Goal: Task Accomplishment & Management: Complete application form

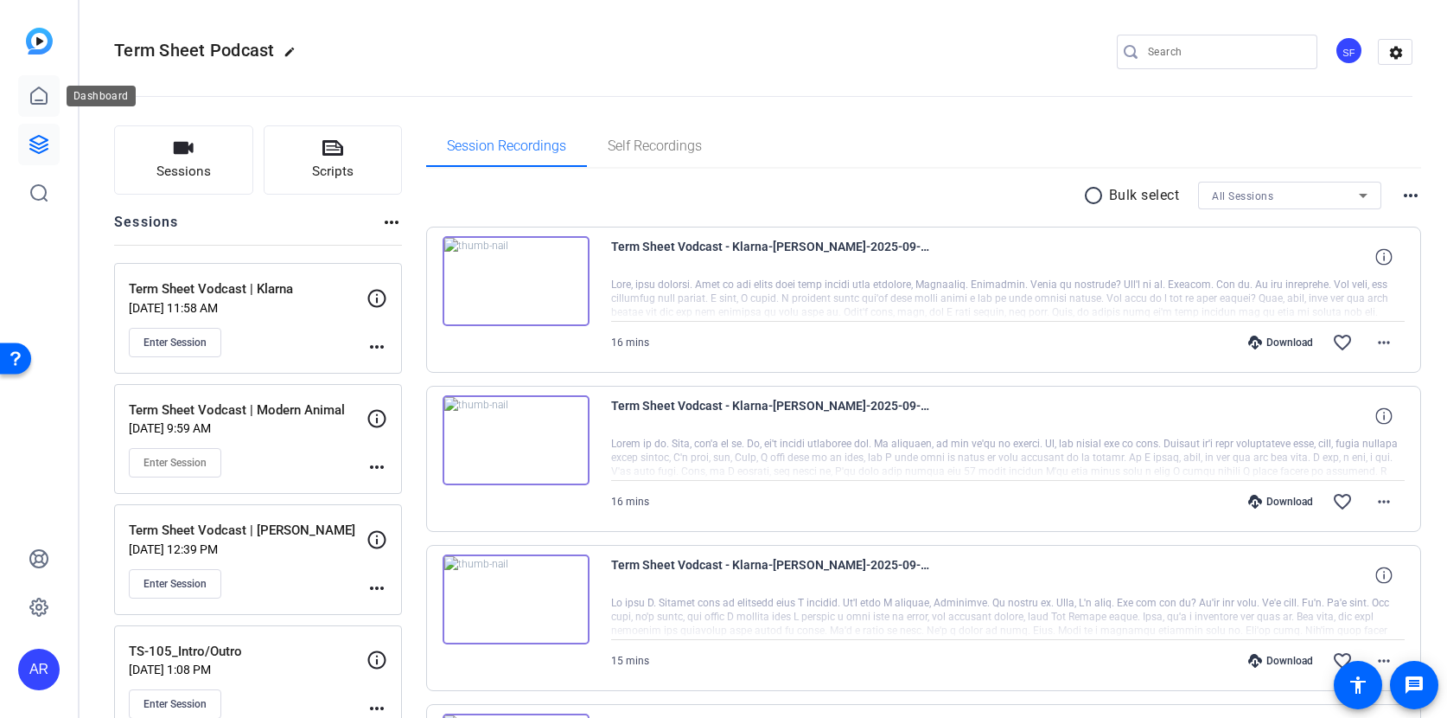
click at [37, 93] on icon at bounding box center [39, 96] width 21 height 21
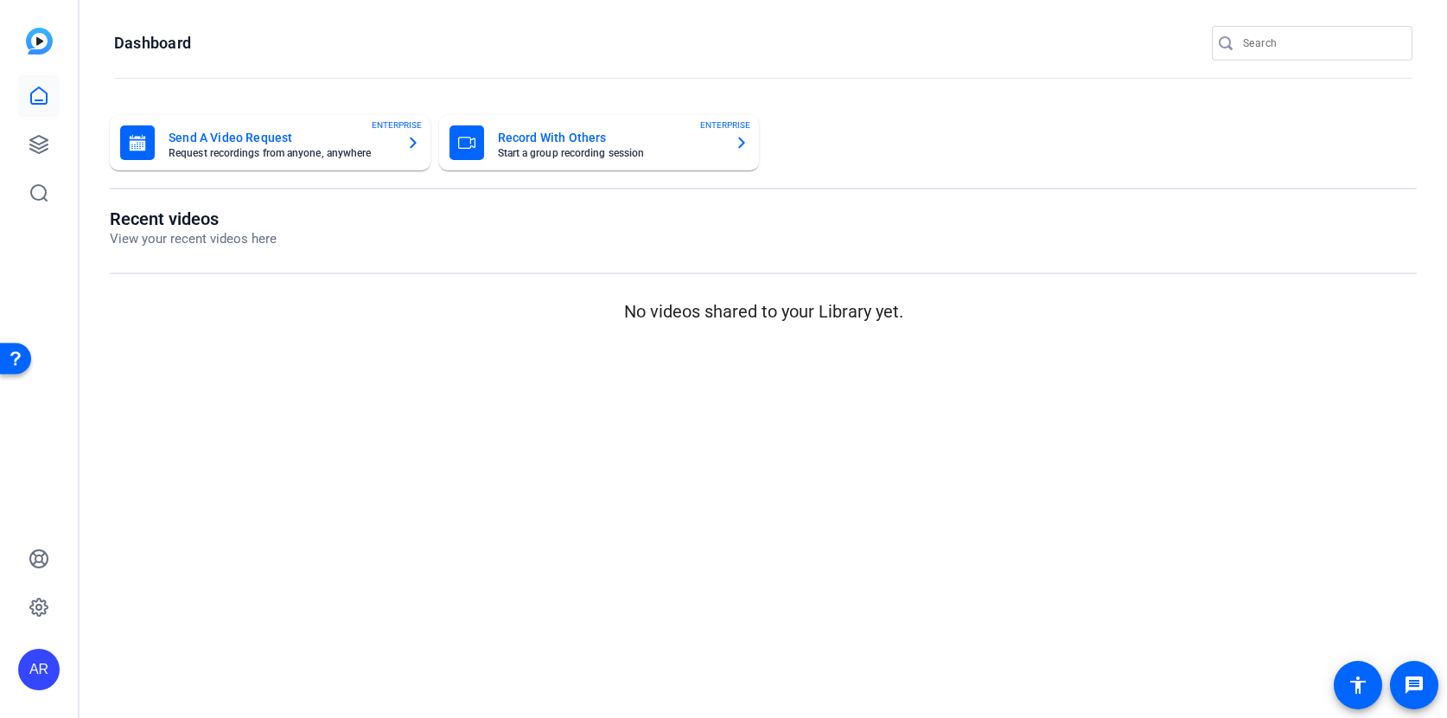
click at [30, 82] on link at bounding box center [39, 96] width 42 height 42
click at [38, 139] on icon at bounding box center [39, 144] width 21 height 21
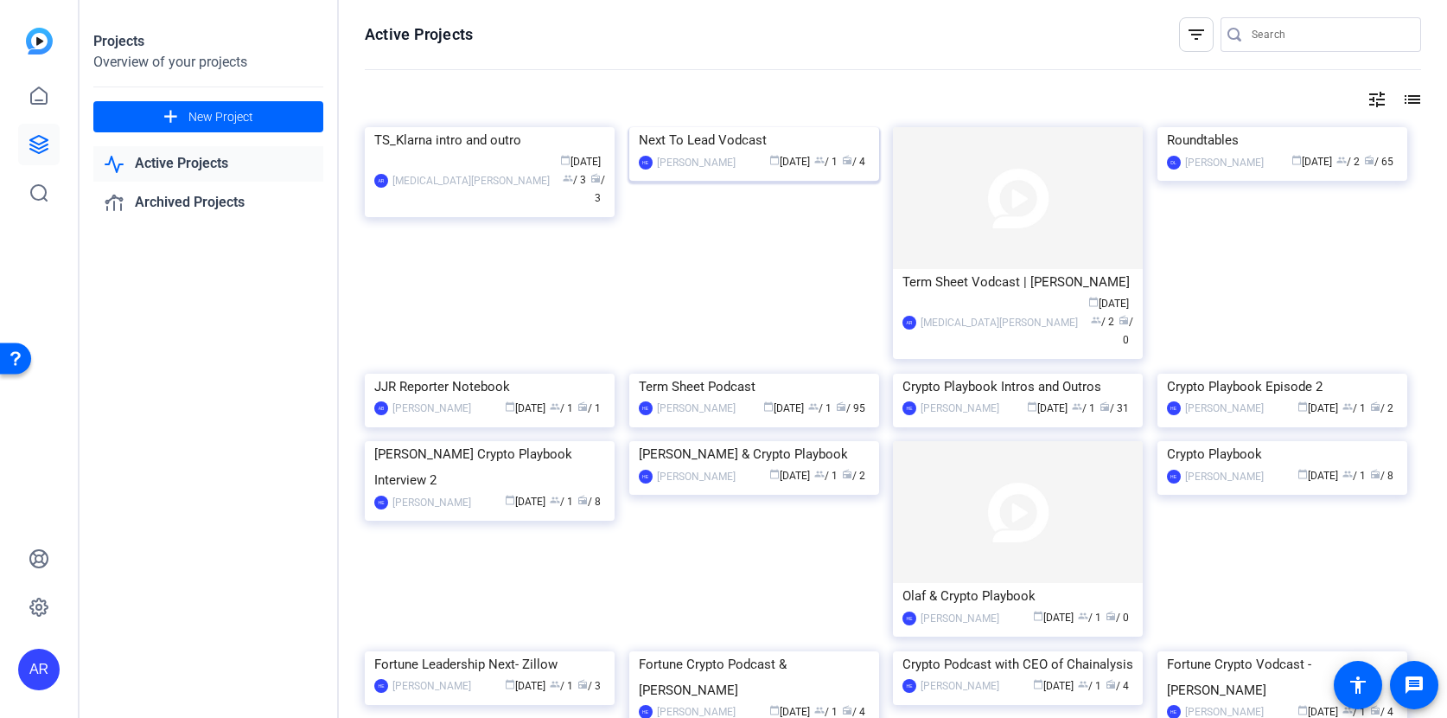
click at [776, 127] on img at bounding box center [754, 127] width 250 height 0
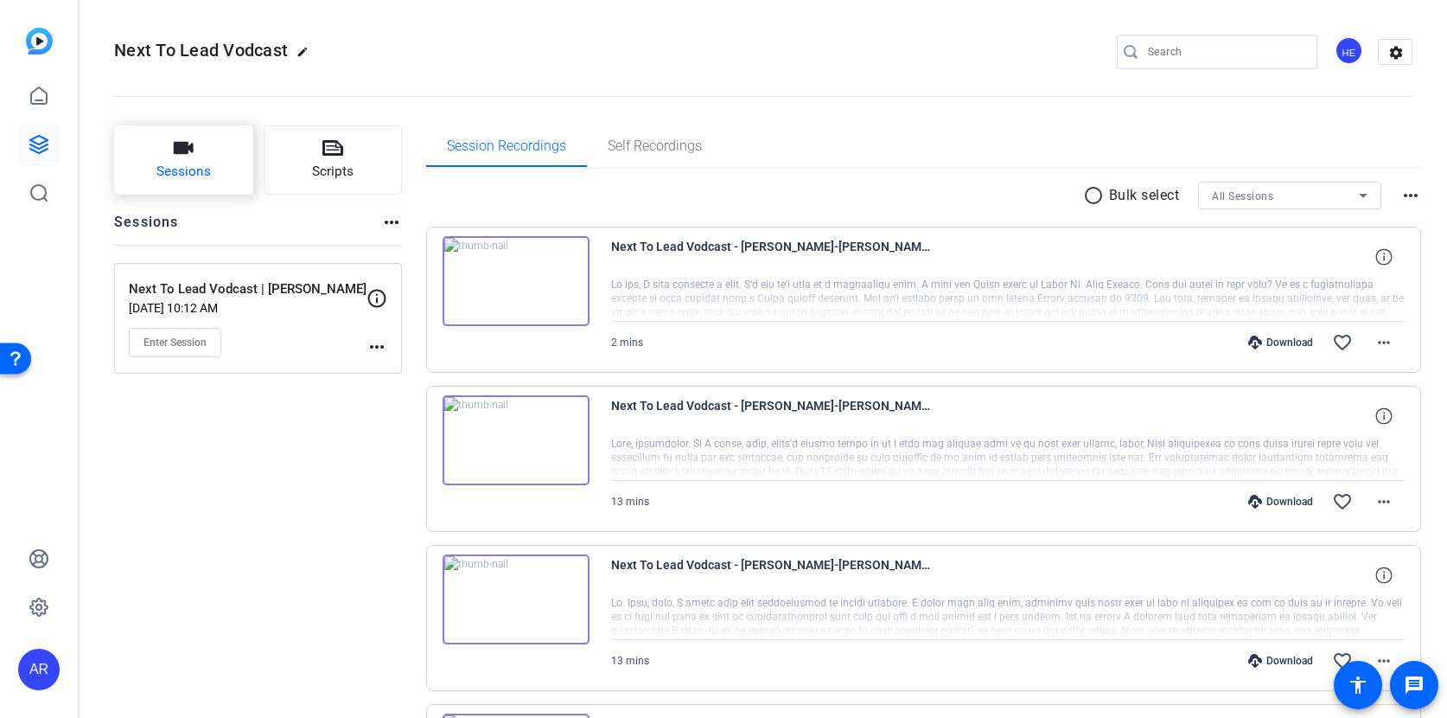
click at [169, 165] on span "Sessions" at bounding box center [183, 172] width 54 height 20
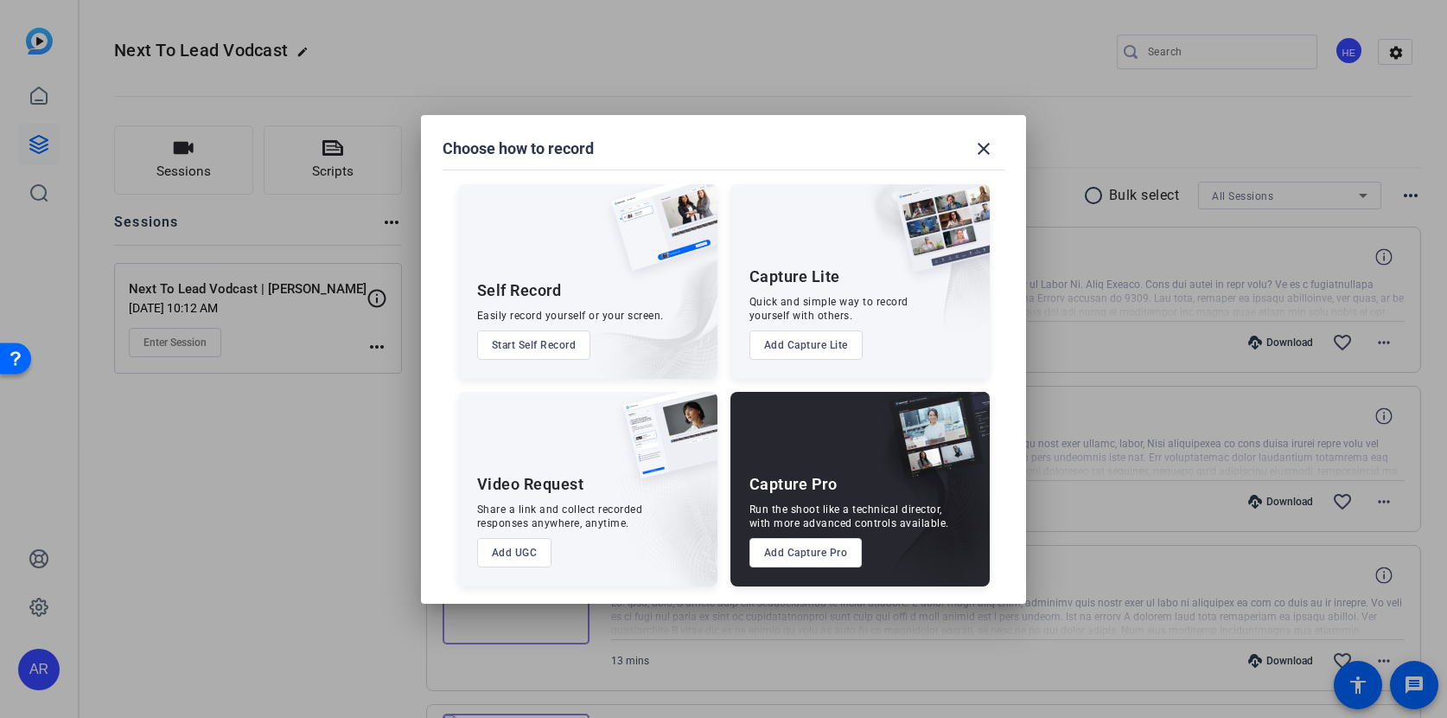
click at [825, 554] on button "Add Capture Pro" at bounding box center [806, 552] width 113 height 29
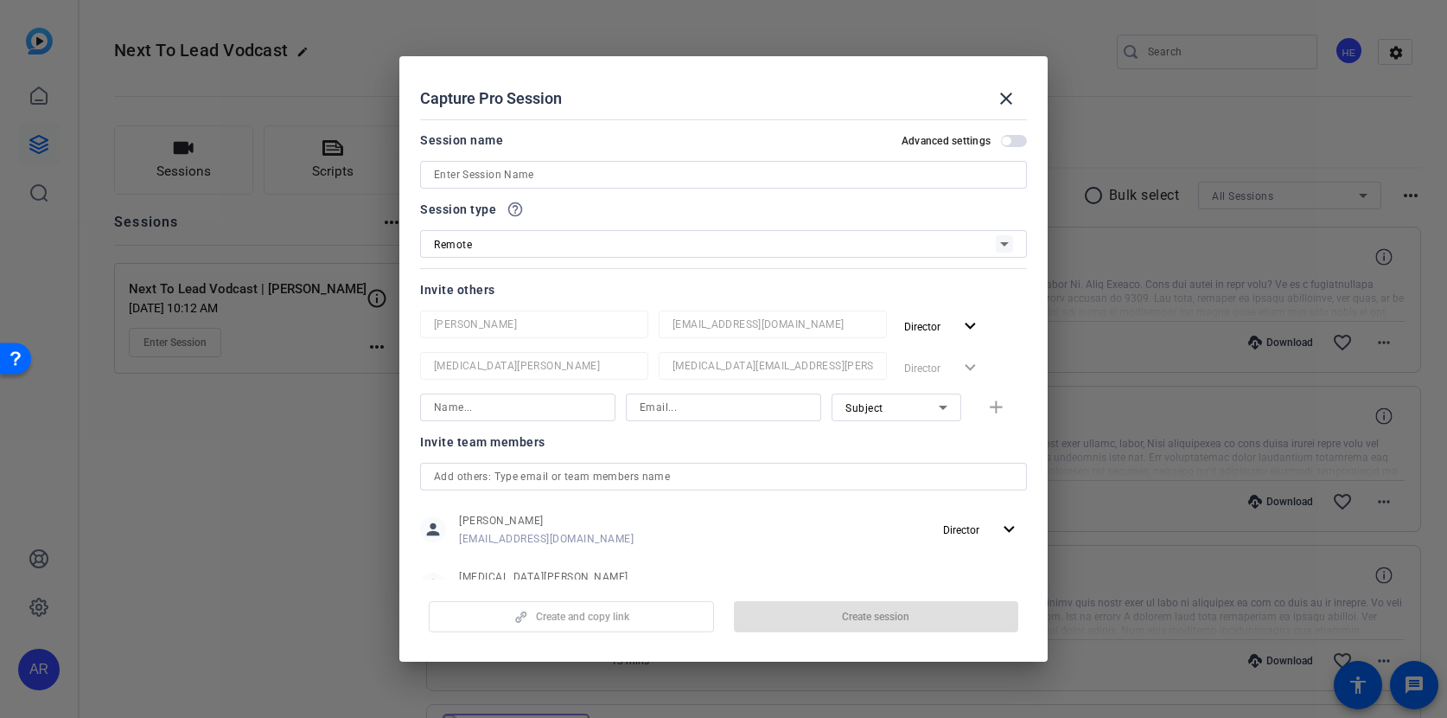
click at [559, 174] on input at bounding box center [723, 174] width 579 height 21
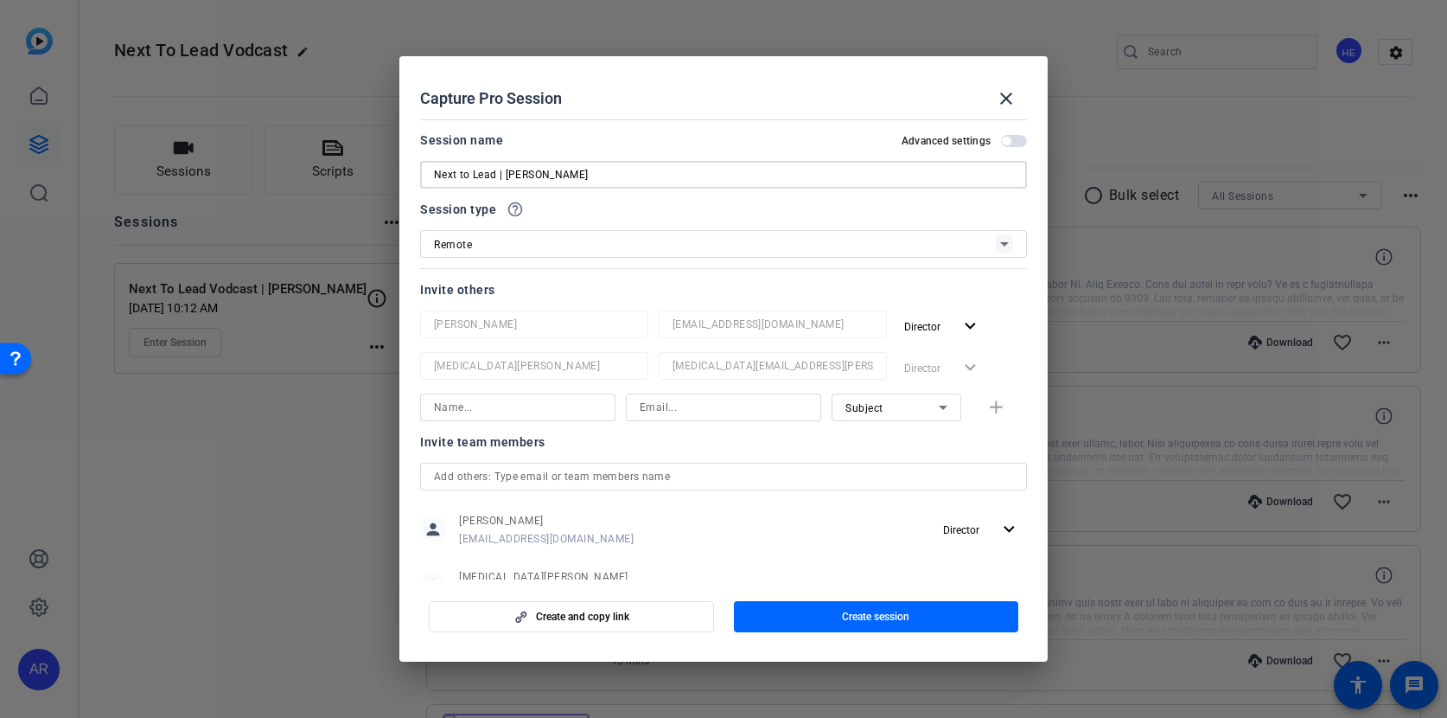
type input "Next to Lead | [PERSON_NAME]"
click at [719, 410] on input at bounding box center [724, 407] width 168 height 21
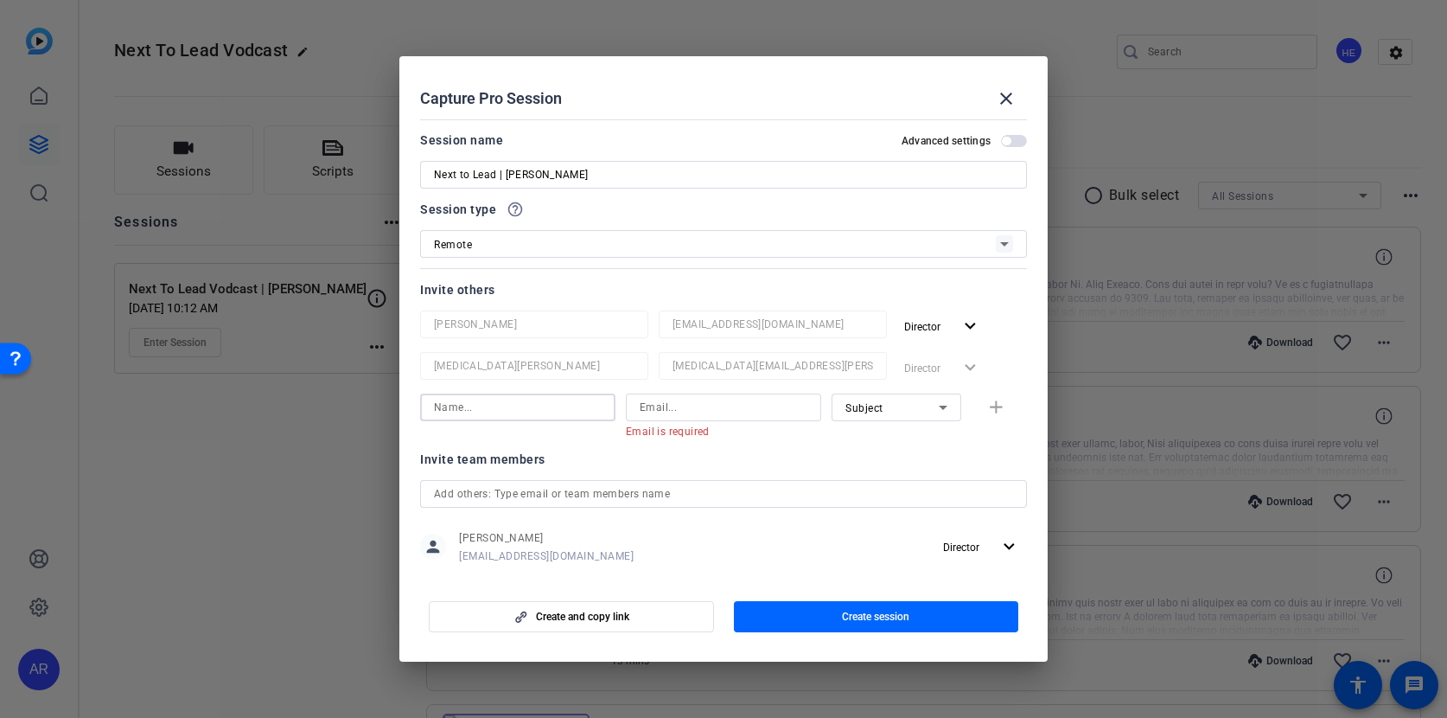
click at [516, 405] on input at bounding box center [518, 407] width 168 height 21
click at [520, 413] on input at bounding box center [518, 407] width 168 height 21
type input ":"
type input "[PERSON_NAME]"
click at [696, 414] on input at bounding box center [724, 407] width 168 height 21
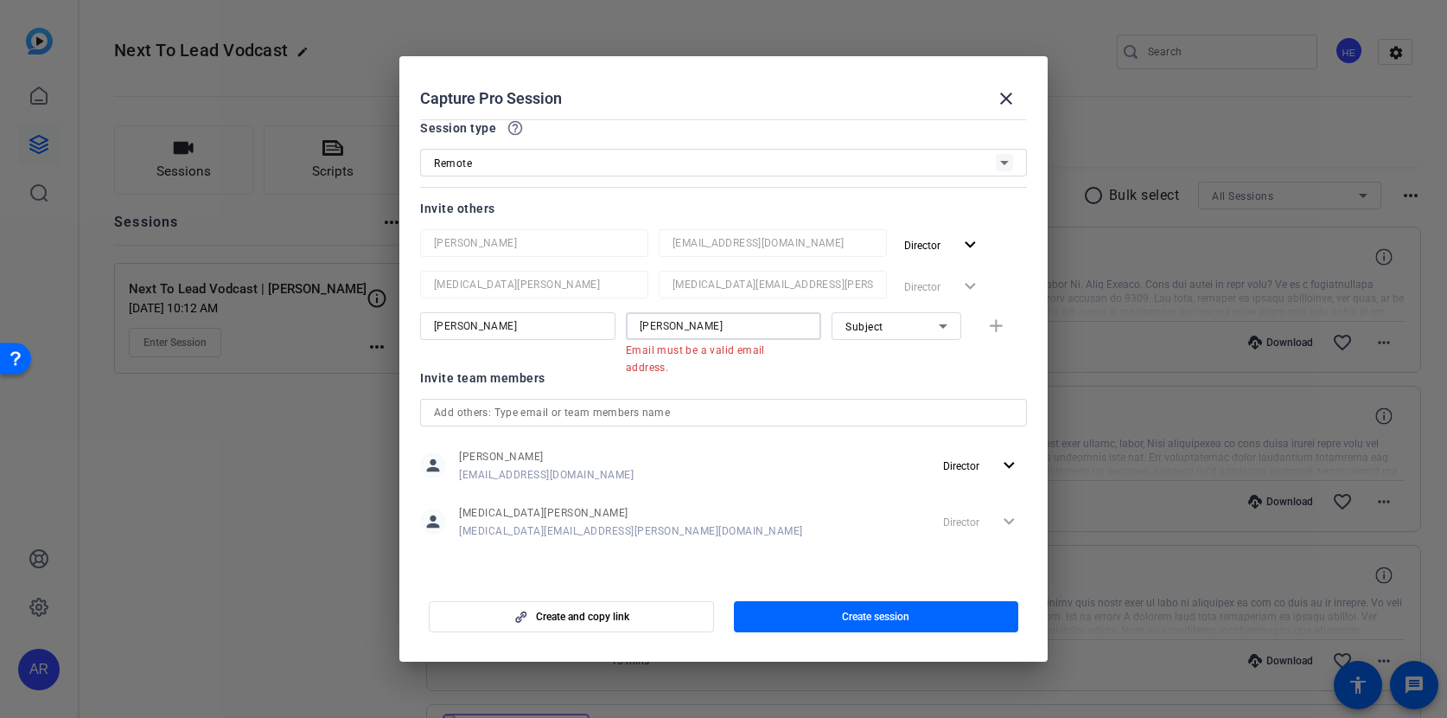
scroll to position [80, 0]
type input "lydia"
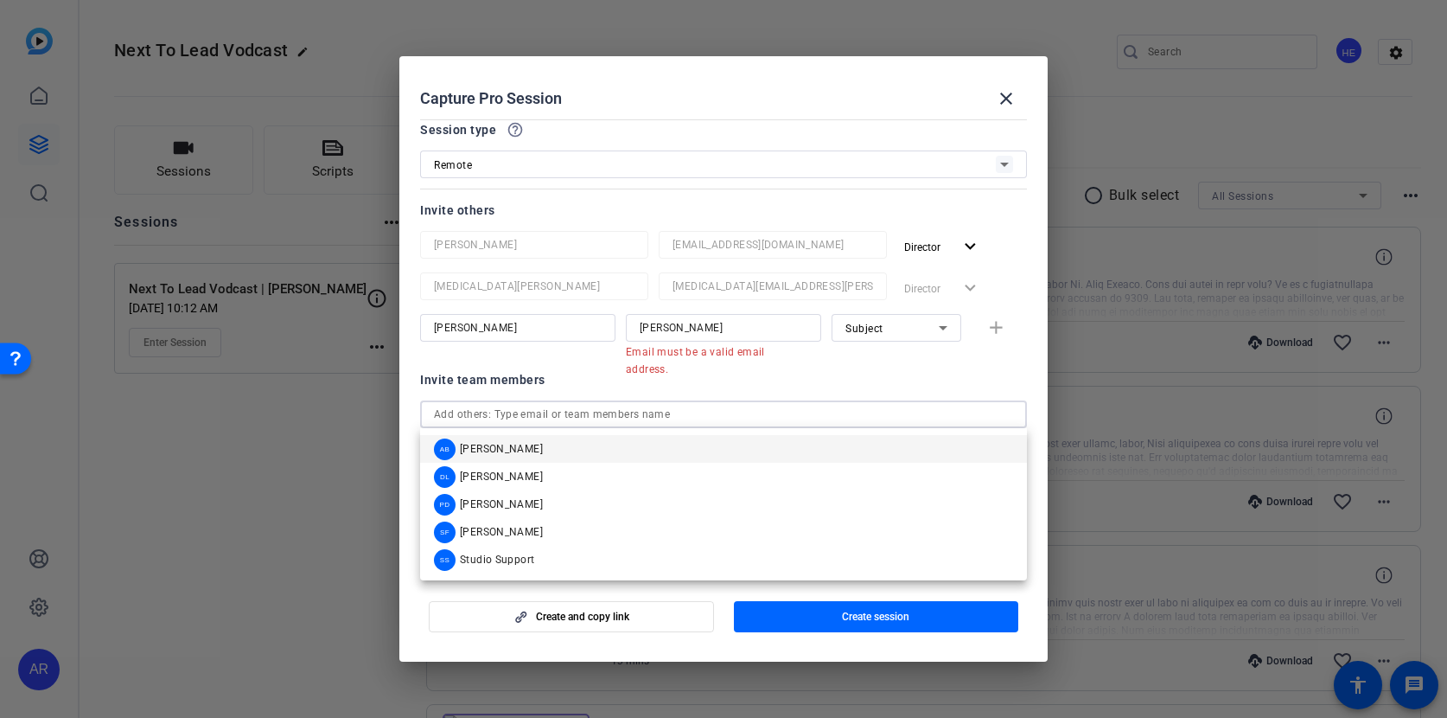
click at [681, 418] on input "text" at bounding box center [723, 414] width 579 height 21
drag, startPoint x: 536, startPoint y: 328, endPoint x: 390, endPoint y: 310, distance: 147.1
click at [391, 311] on div "Choose how to record close Self Record Easily record yourself or your screen. S…" at bounding box center [723, 359] width 1447 height 718
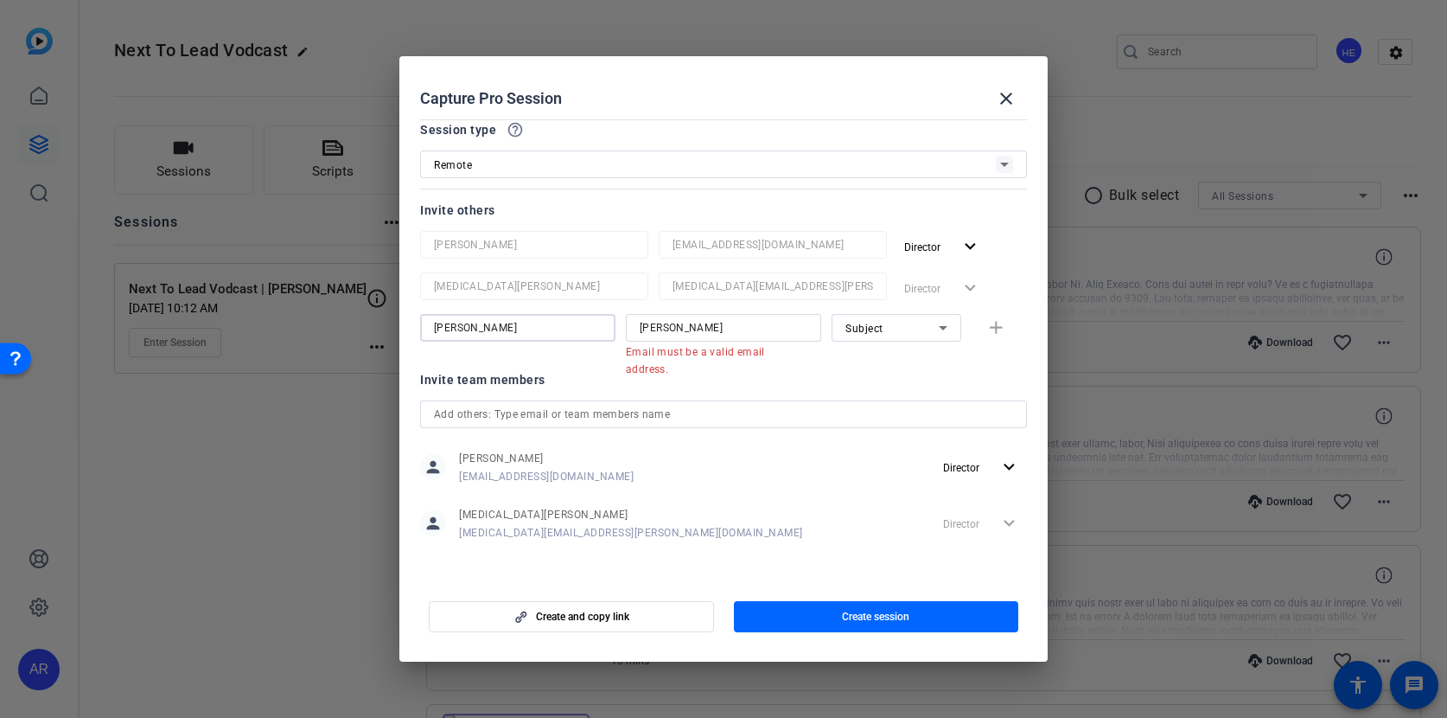
drag, startPoint x: 508, startPoint y: 322, endPoint x: 276, endPoint y: 240, distance: 245.8
click at [280, 246] on div "Choose how to record close Self Record Easily record yourself or your screen. S…" at bounding box center [723, 359] width 1447 height 718
type input "Meghan"
click at [579, 399] on div at bounding box center [723, 413] width 579 height 28
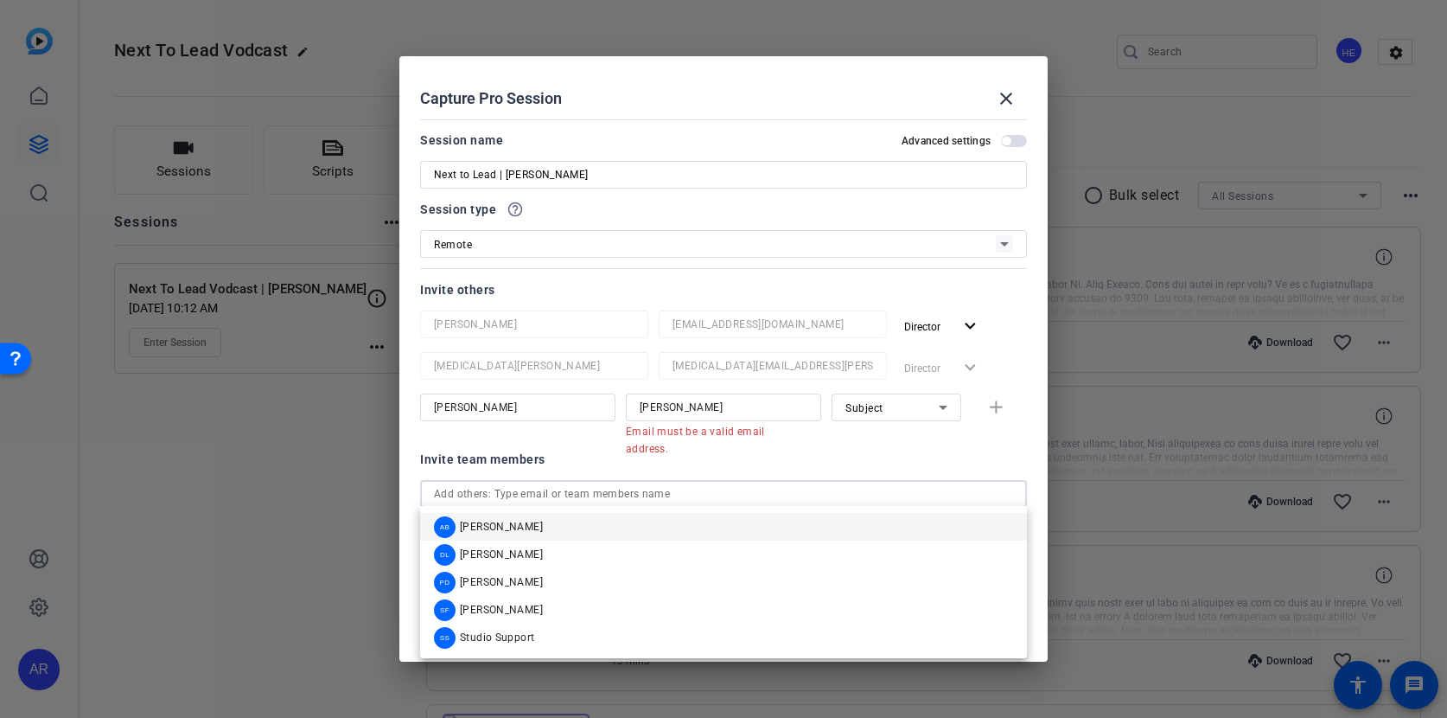
scroll to position [2, 0]
click at [506, 414] on input "Meghan" at bounding box center [518, 405] width 168 height 21
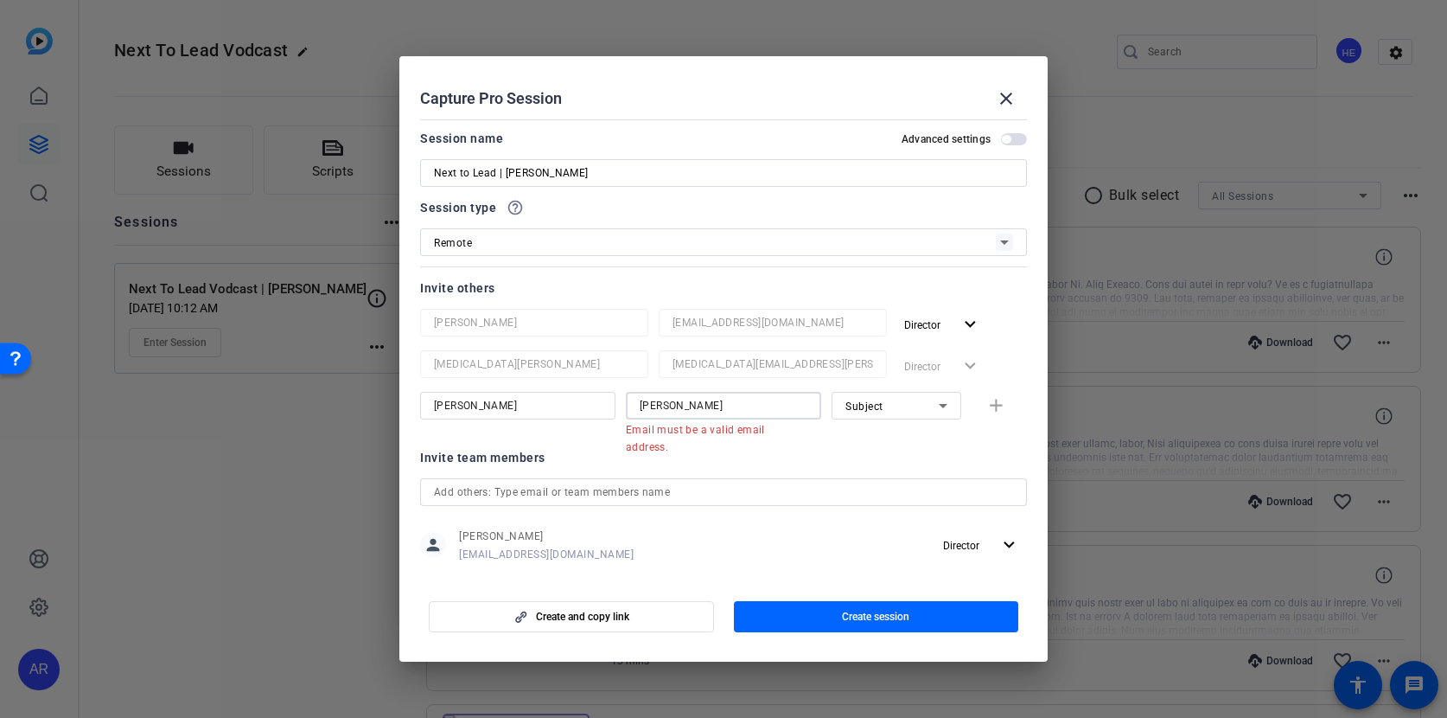
drag, startPoint x: 679, startPoint y: 399, endPoint x: 557, endPoint y: 399, distance: 121.9
click at [557, 399] on div "Meghan lydia Email must be a valid email address. Subject add" at bounding box center [723, 414] width 607 height 45
paste input "[PERSON_NAME][EMAIL_ADDRESS][DOMAIN_NAME]"
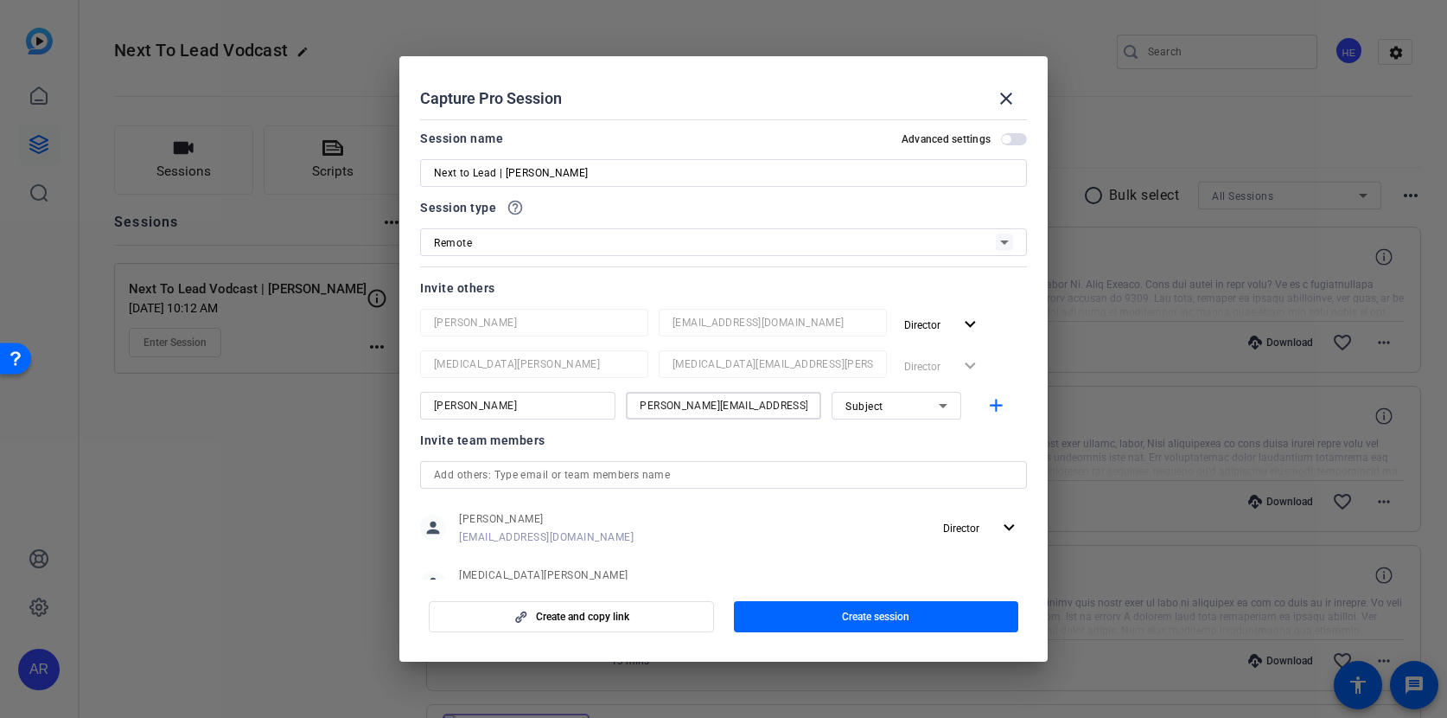
type input "[PERSON_NAME][EMAIL_ADDRESS][DOMAIN_NAME]"
click at [531, 404] on input "Meghan" at bounding box center [518, 405] width 168 height 21
drag, startPoint x: 700, startPoint y: 404, endPoint x: 420, endPoint y: 405, distance: 280.1
click at [418, 405] on mat-dialog-content "Session name Advanced settings Next to Lead | Jon Blotner Session type help_out…" at bounding box center [723, 345] width 648 height 467
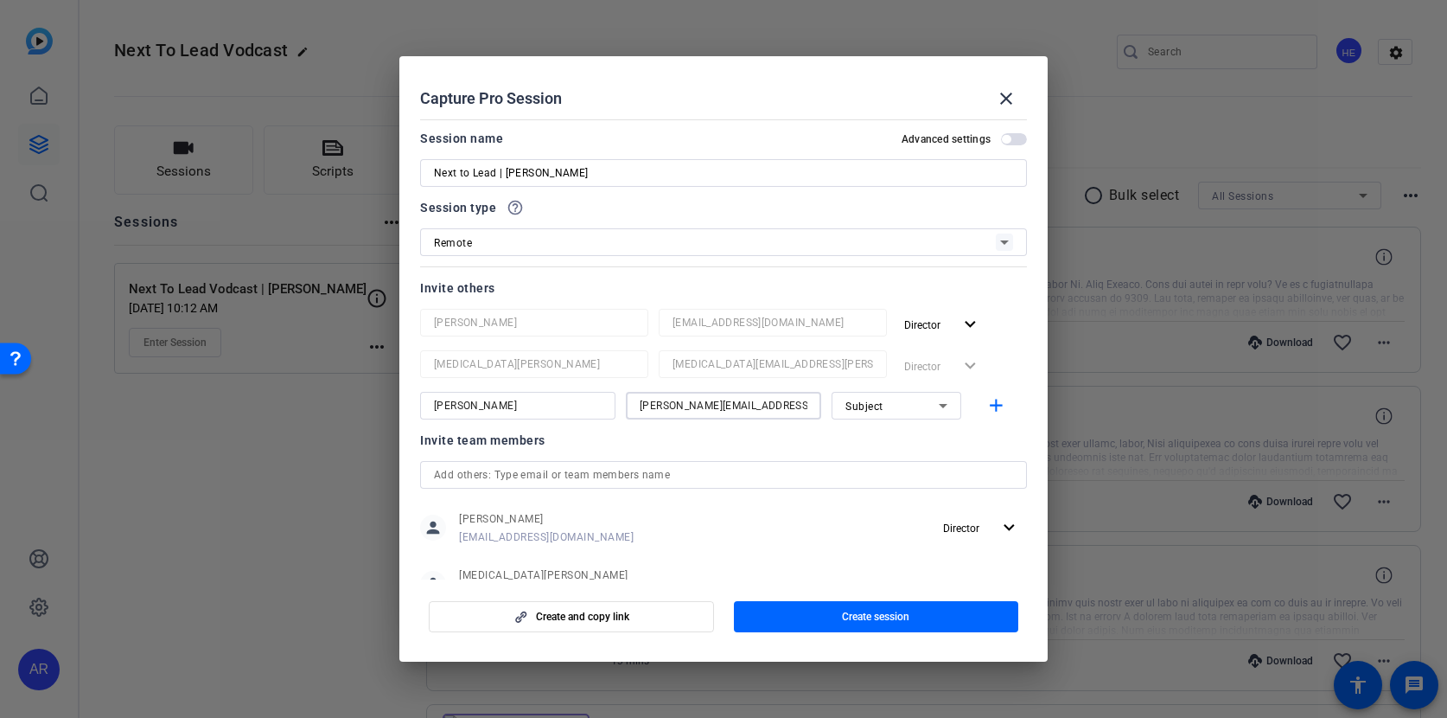
click at [514, 398] on input "Meghan" at bounding box center [518, 405] width 168 height 21
type input "[PERSON_NAME]"
click at [945, 401] on icon at bounding box center [943, 405] width 21 height 21
click at [913, 465] on mat-option "Watcher" at bounding box center [897, 468] width 130 height 28
click at [871, 398] on div "Watcher" at bounding box center [892, 406] width 93 height 22
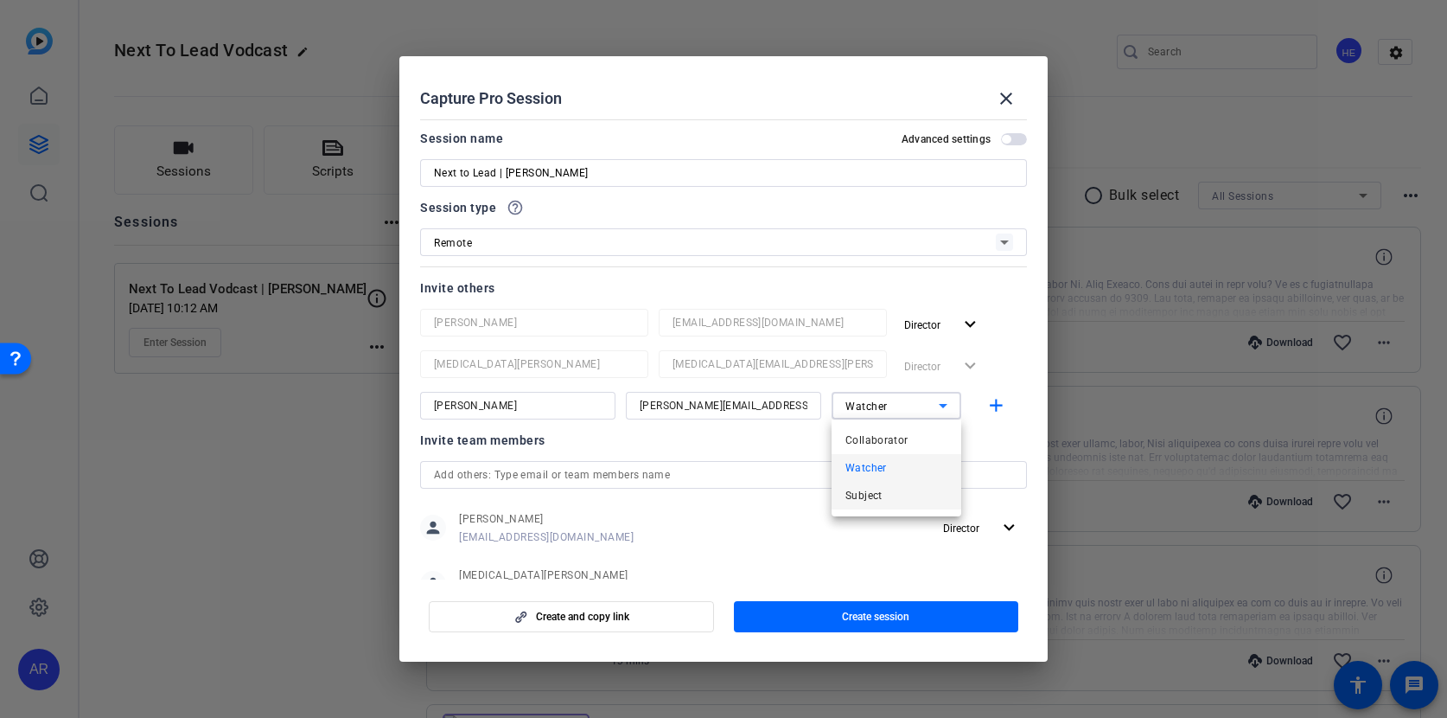
click at [882, 488] on span "Subject" at bounding box center [864, 495] width 37 height 21
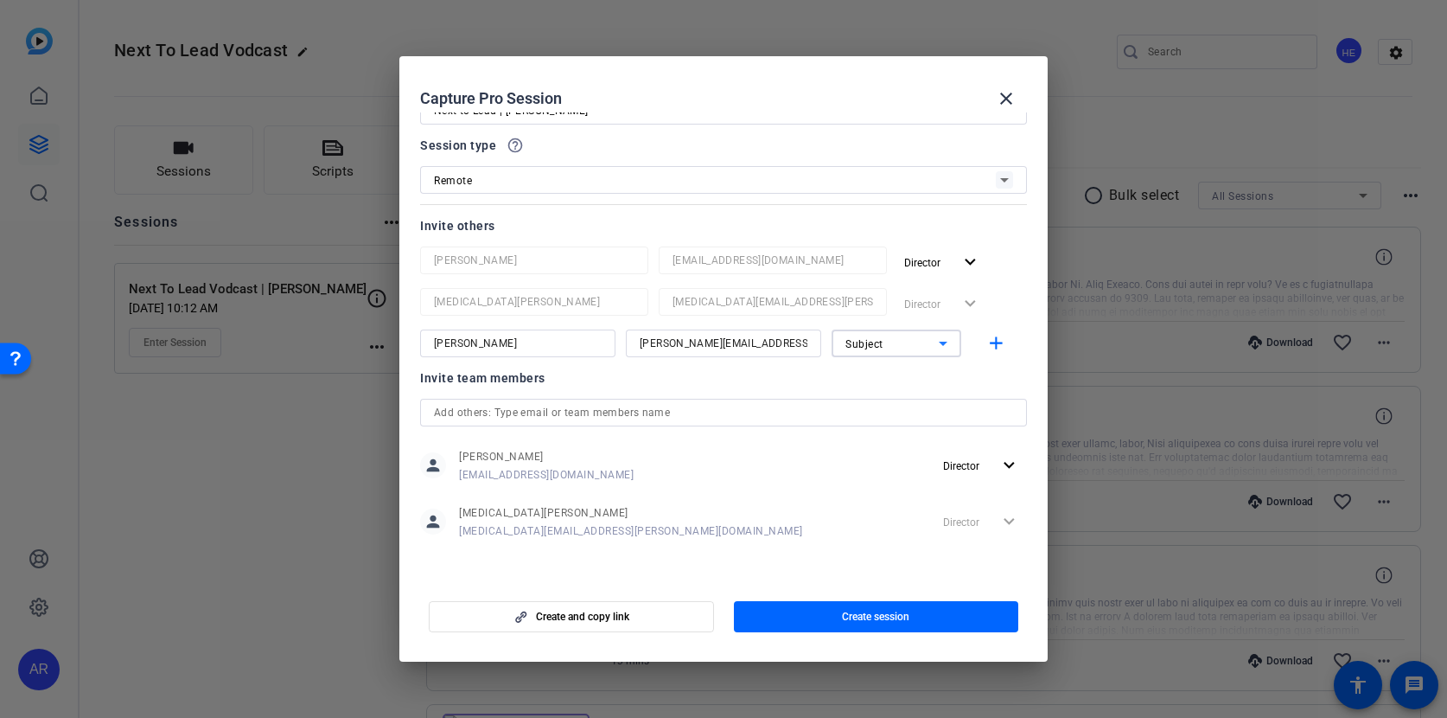
scroll to position [63, 0]
click at [831, 411] on input "text" at bounding box center [723, 413] width 579 height 21
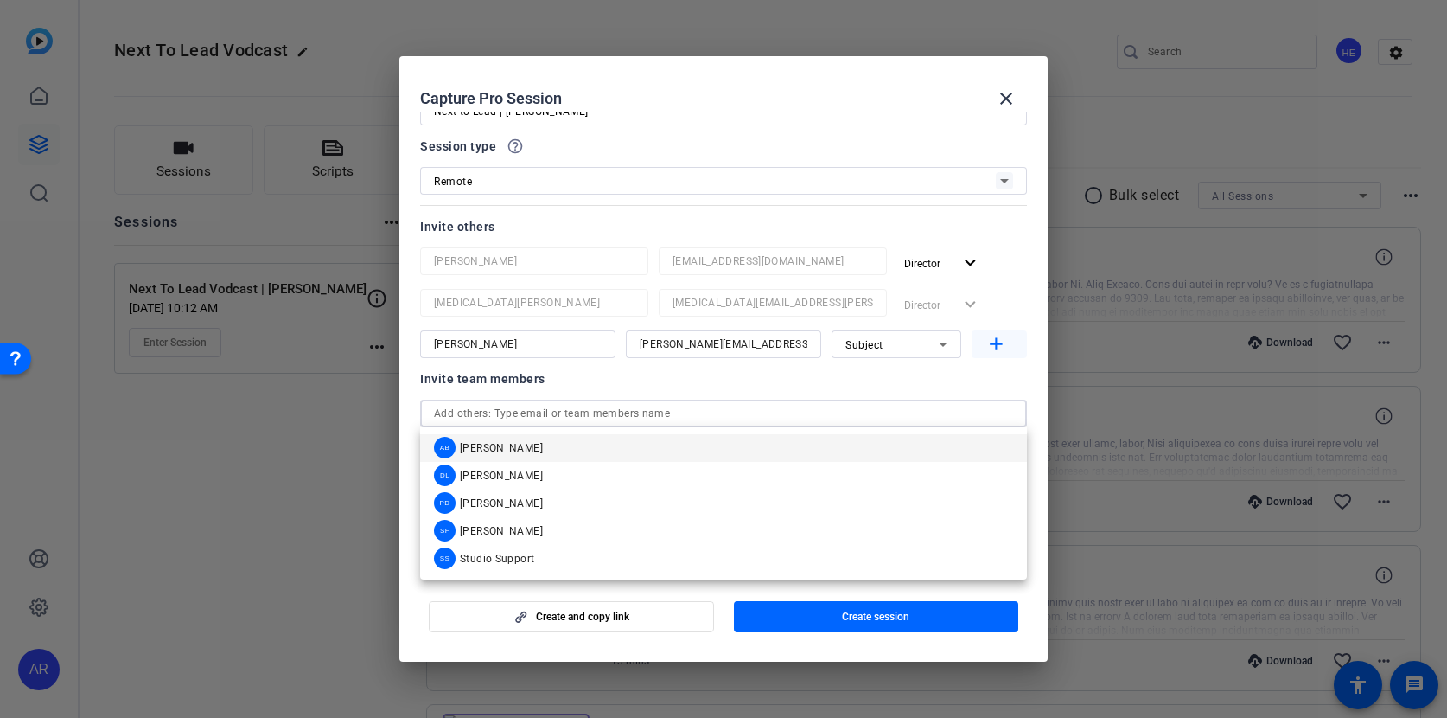
click at [999, 352] on mat-icon "add" at bounding box center [997, 345] width 22 height 22
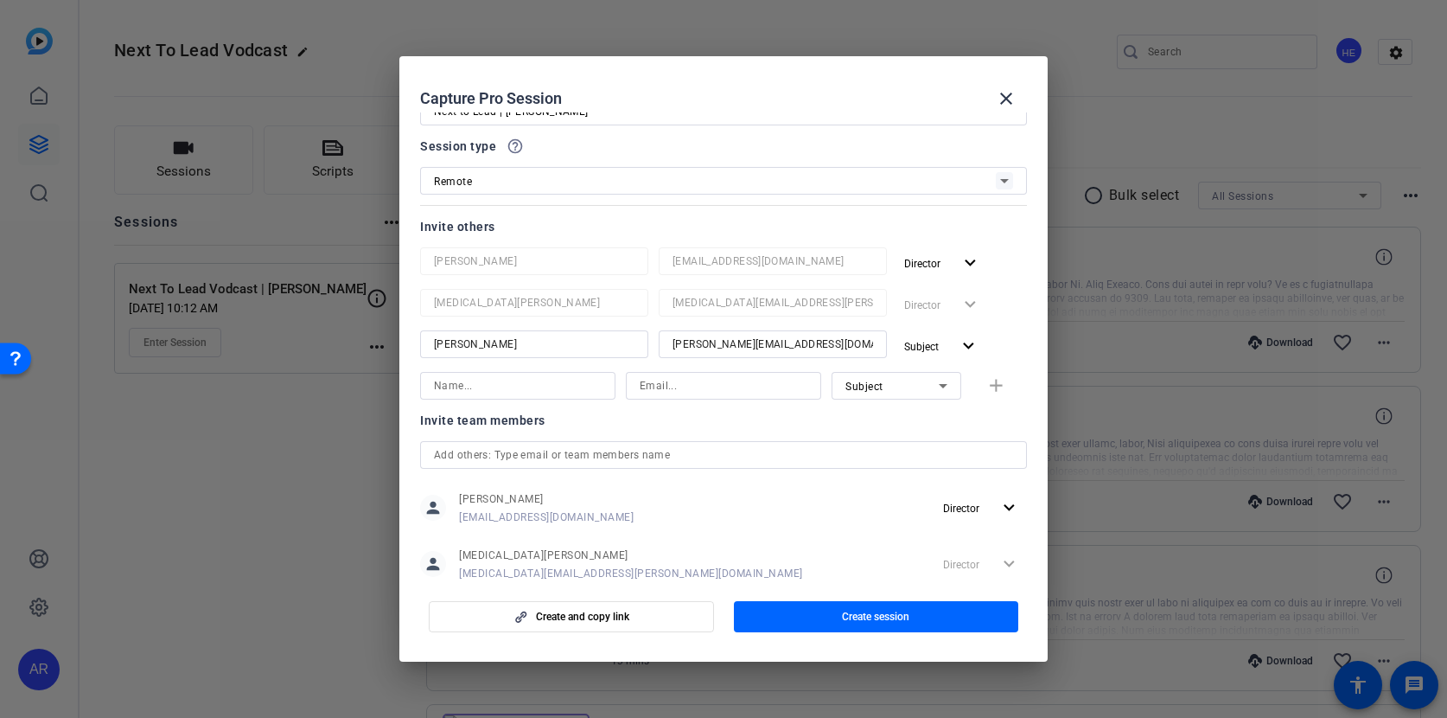
click at [540, 387] on input at bounding box center [518, 385] width 168 height 21
drag, startPoint x: 571, startPoint y: 345, endPoint x: 390, endPoint y: 303, distance: 186.4
click at [391, 303] on div "Choose how to record close Self Record Easily record yourself or your screen. S…" at bounding box center [723, 359] width 1447 height 718
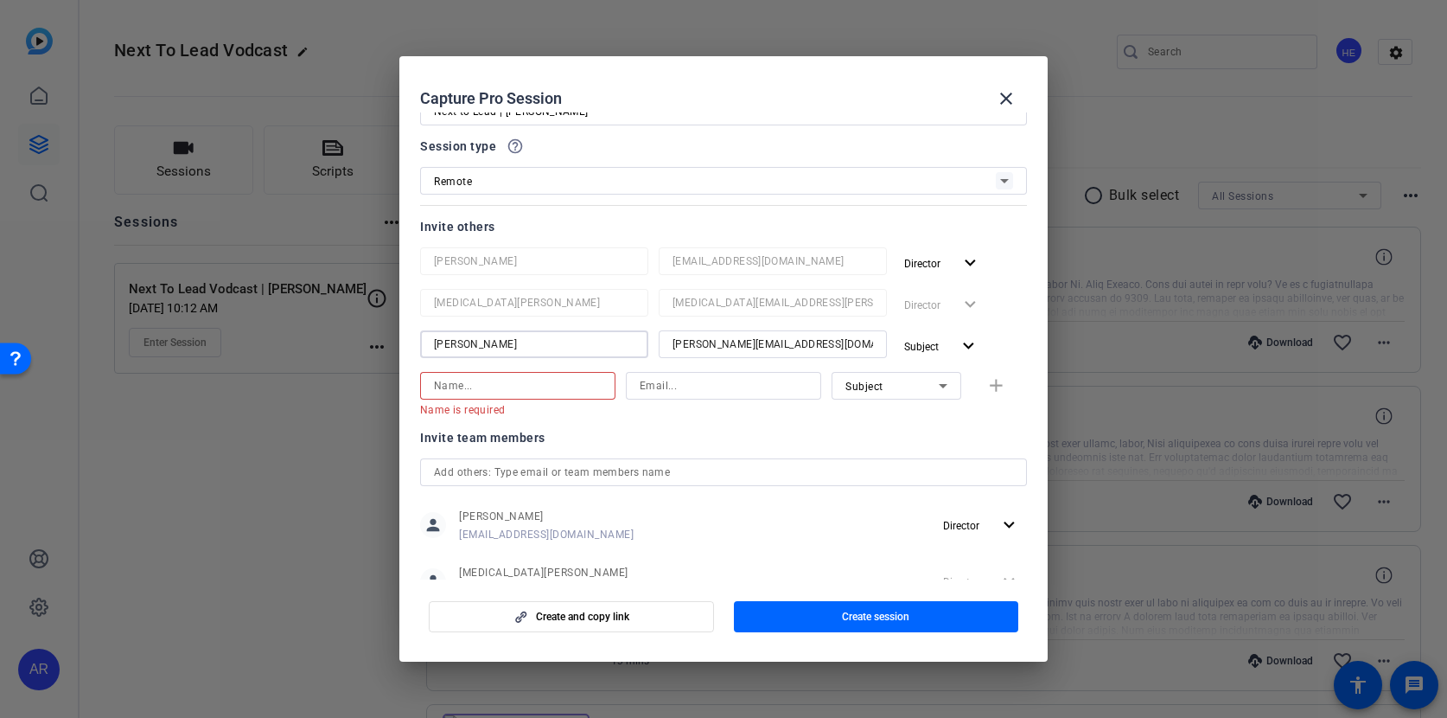
click at [529, 389] on input at bounding box center [518, 385] width 168 height 21
paste input "Meghan Cook"
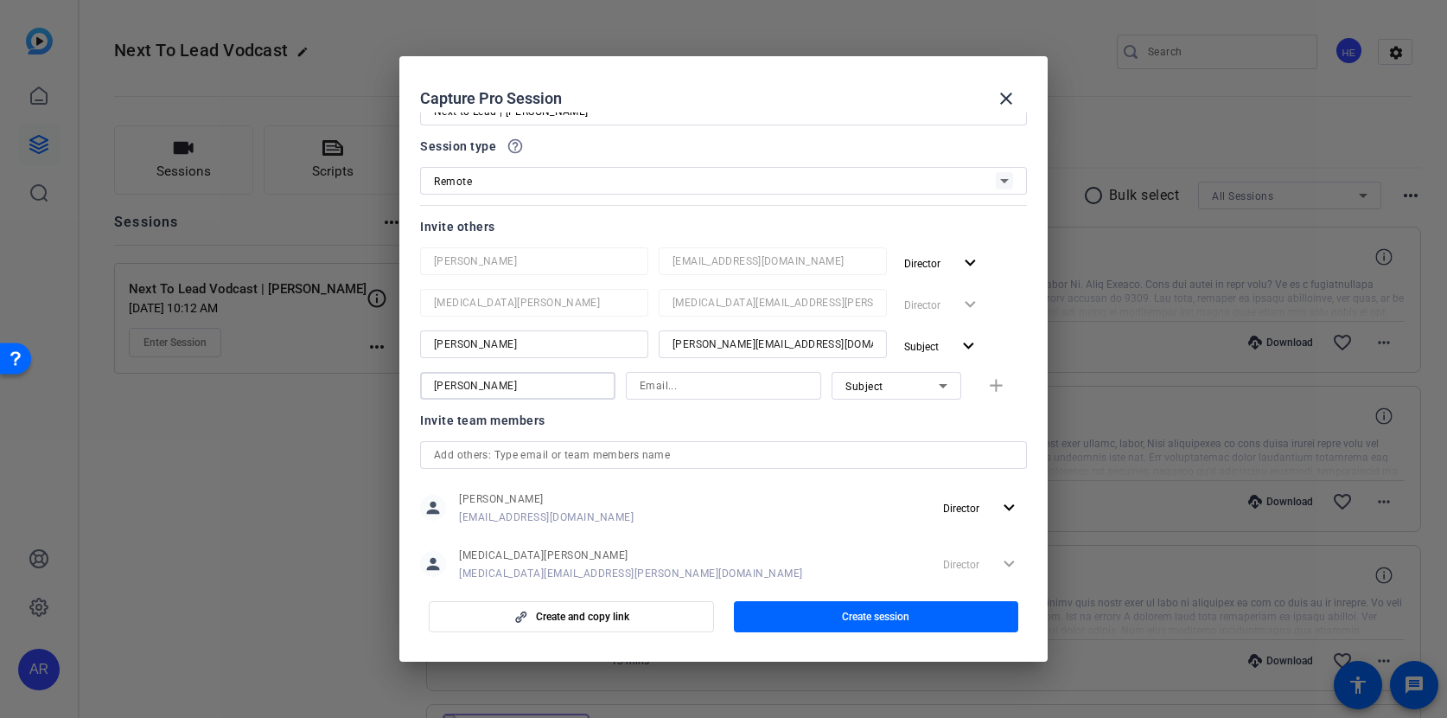
type input "Meghan Cook"
drag, startPoint x: 854, startPoint y: 346, endPoint x: 596, endPoint y: 341, distance: 258.6
click at [596, 341] on div "Meghan Cook meghan.cook@praytellagency.com Subject expand_more" at bounding box center [723, 345] width 607 height 31
click at [640, 386] on input at bounding box center [724, 385] width 168 height 21
paste input "meghan.cook@praytellagency.com"
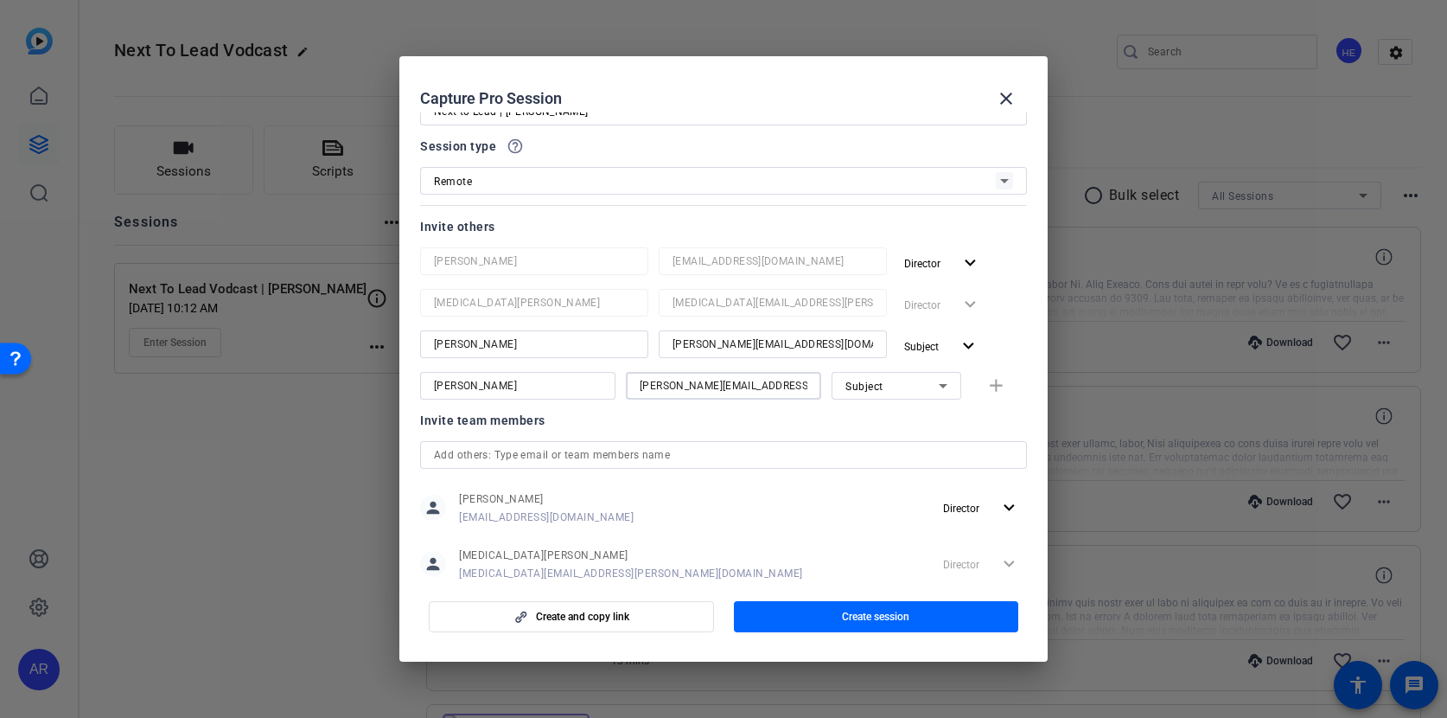
scroll to position [0, 3]
type input "meghan.cook@praytellagency.com"
click at [894, 383] on div "Subject" at bounding box center [892, 386] width 93 height 22
click at [889, 443] on mat-option "Watcher" at bounding box center [897, 448] width 130 height 28
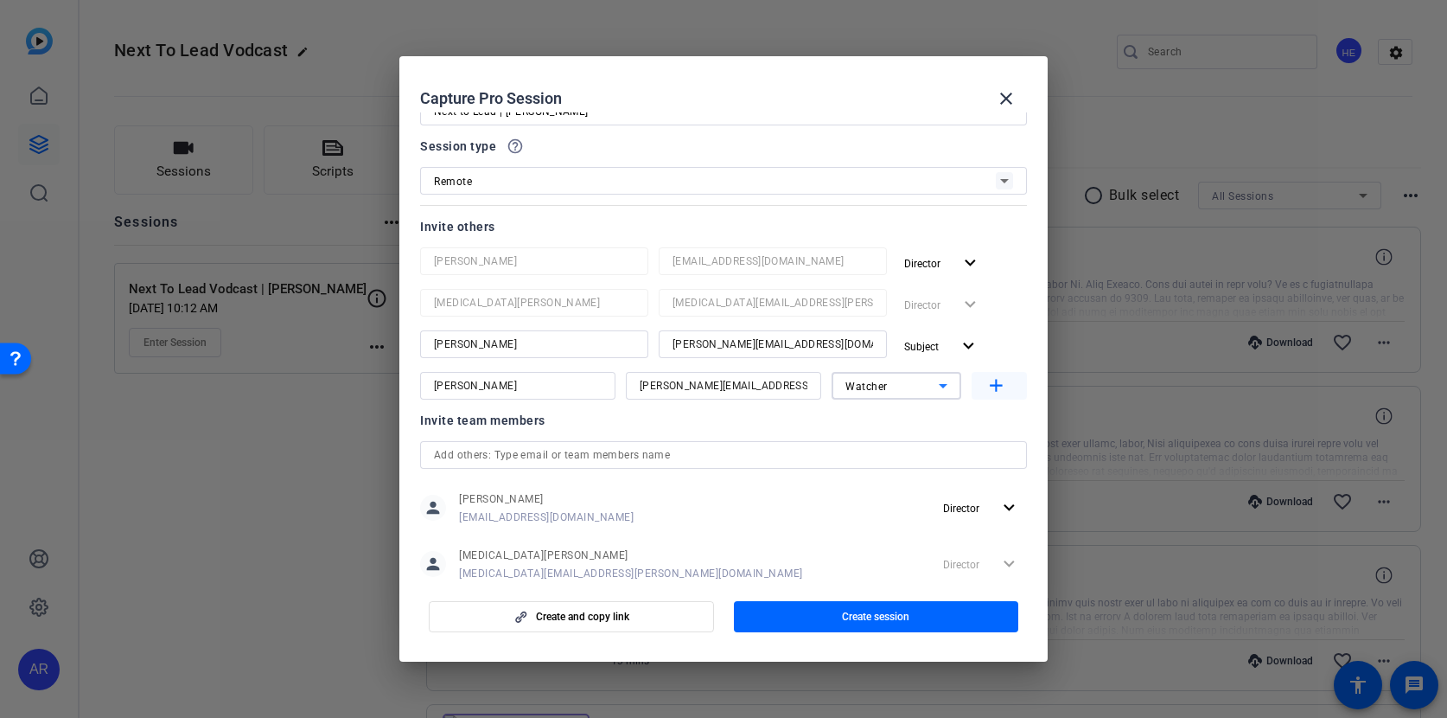
click at [997, 386] on mat-icon "add" at bounding box center [997, 386] width 22 height 22
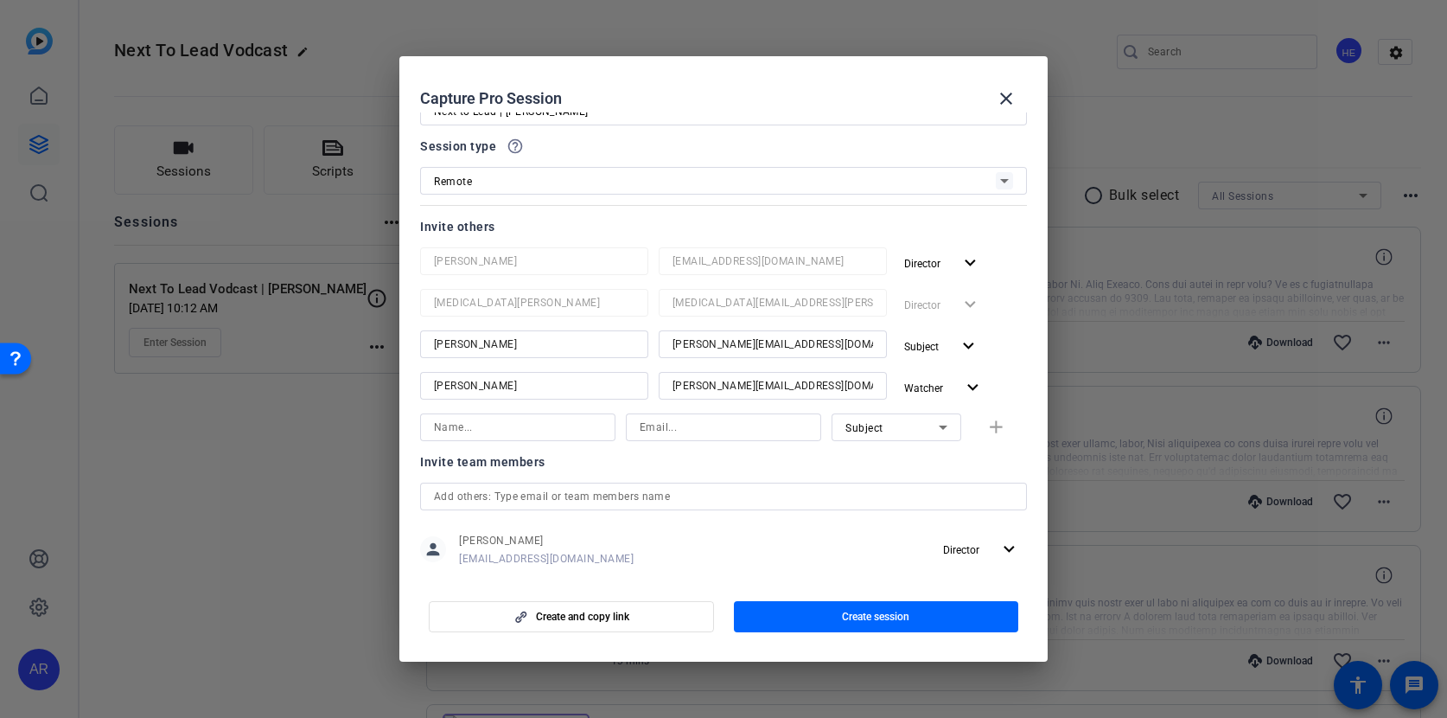
click at [992, 399] on div "Watcher expand_more" at bounding box center [962, 387] width 130 height 31
click at [968, 383] on mat-icon "expand_more" at bounding box center [973, 388] width 22 height 22
click at [931, 507] on span "Remove User" at bounding box center [957, 513] width 93 height 21
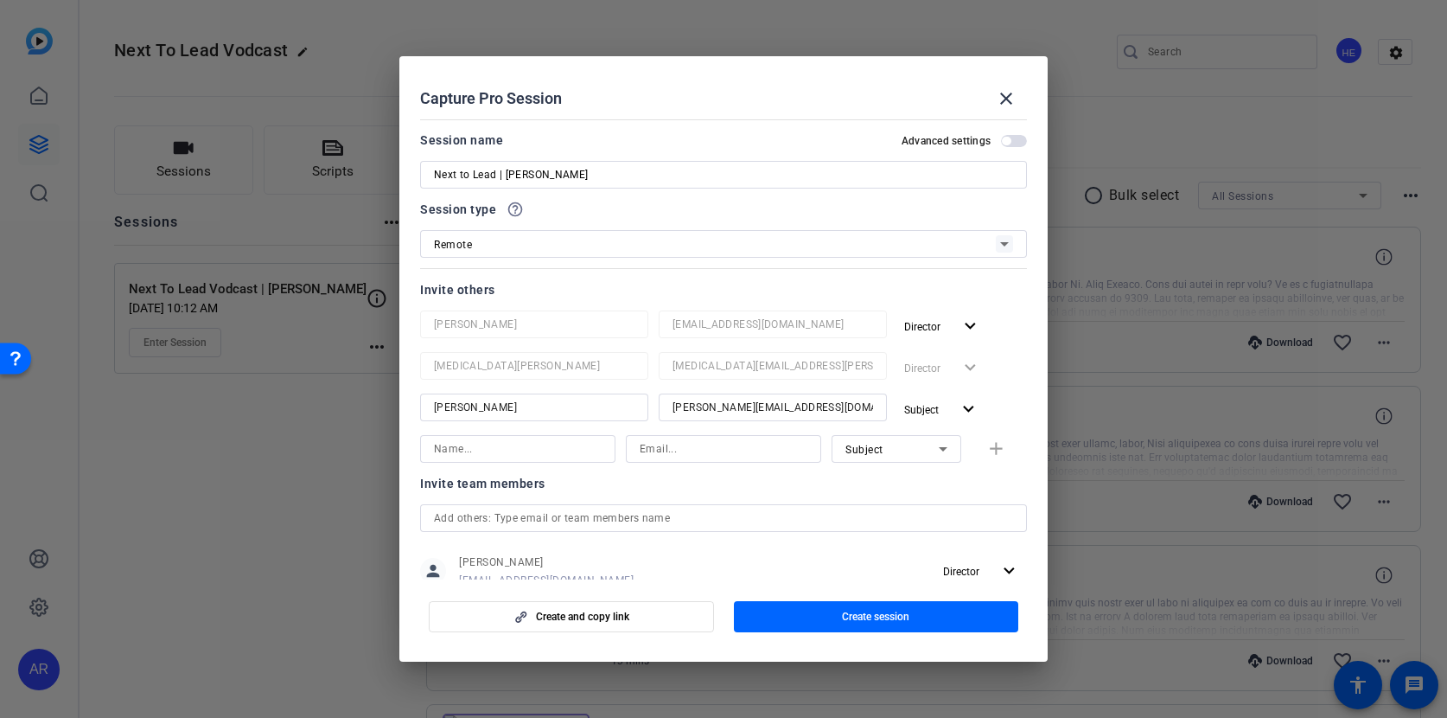
click at [525, 447] on input at bounding box center [518, 448] width 168 height 21
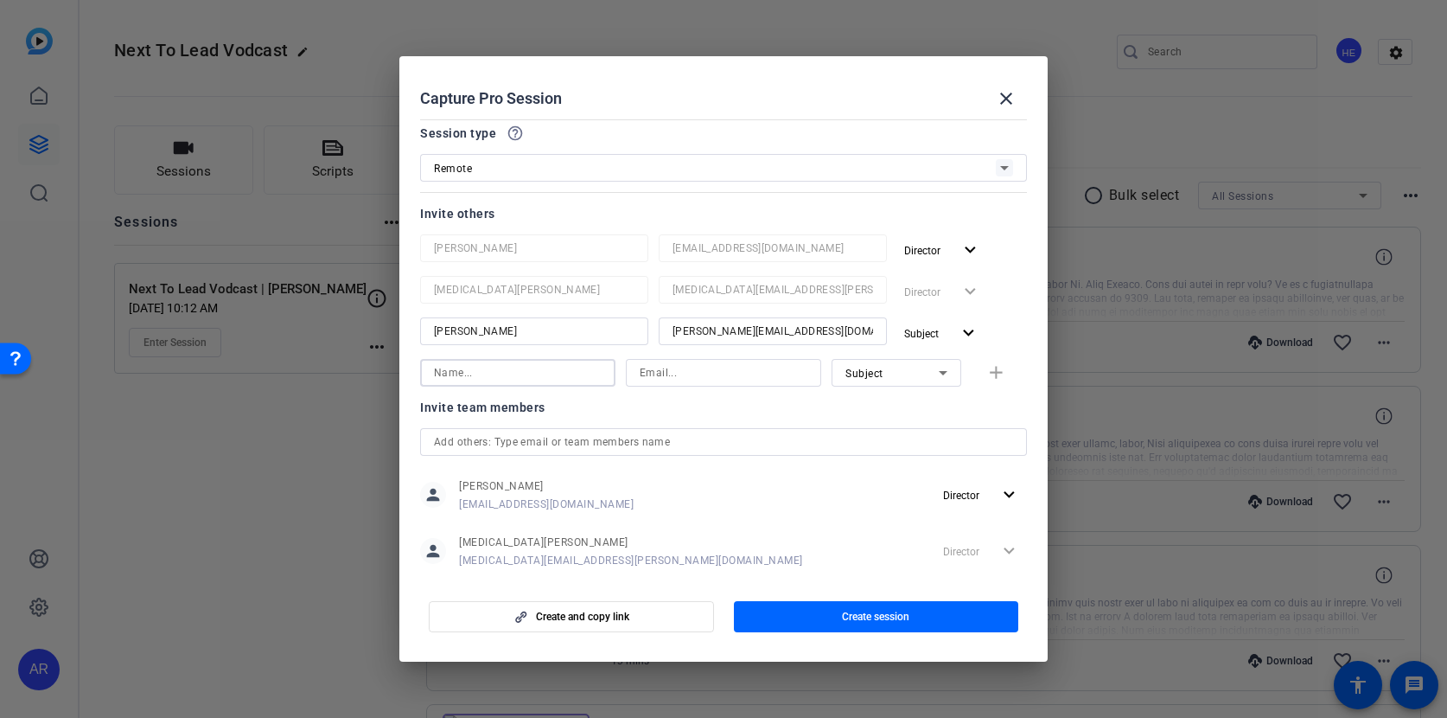
scroll to position [84, 0]
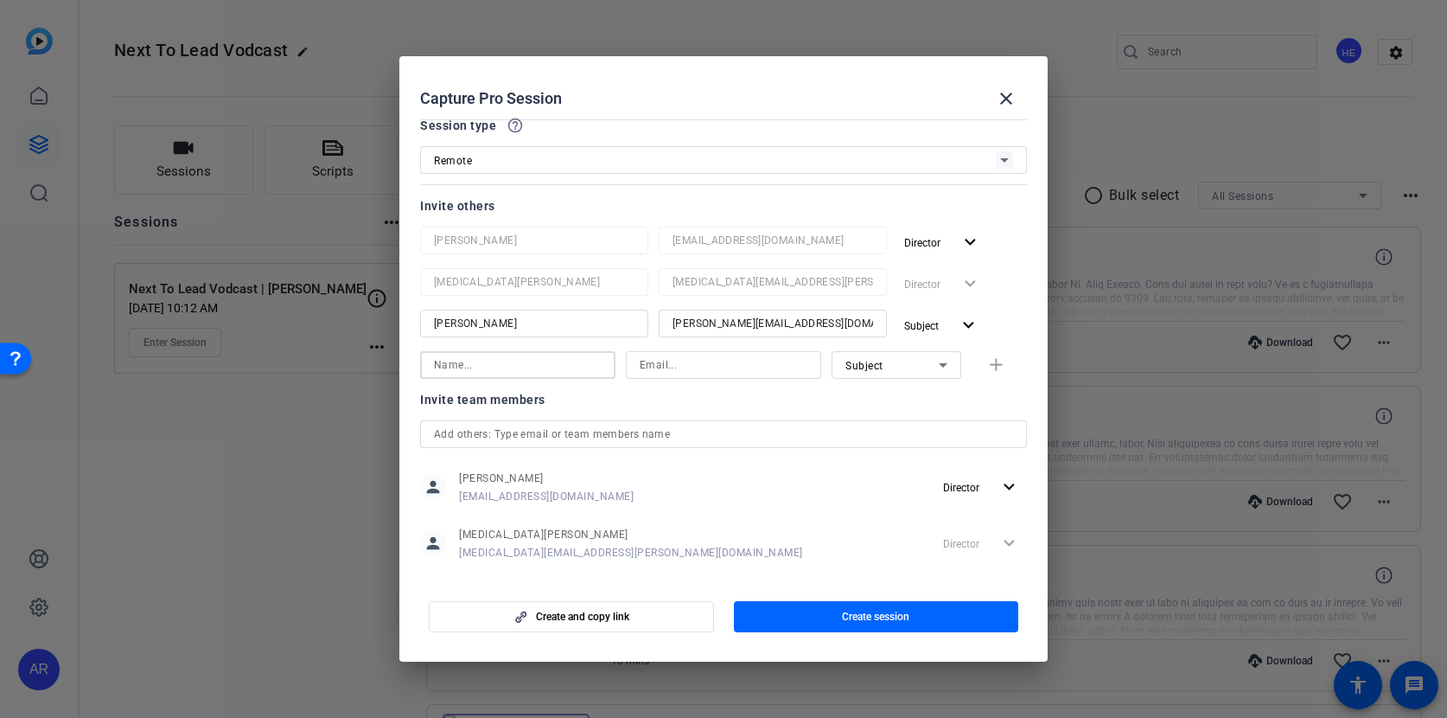
click at [530, 427] on div "Invite team members person Hélène Estèves ceylan.ersoy@fortune.com Director exp…" at bounding box center [723, 485] width 607 height 193
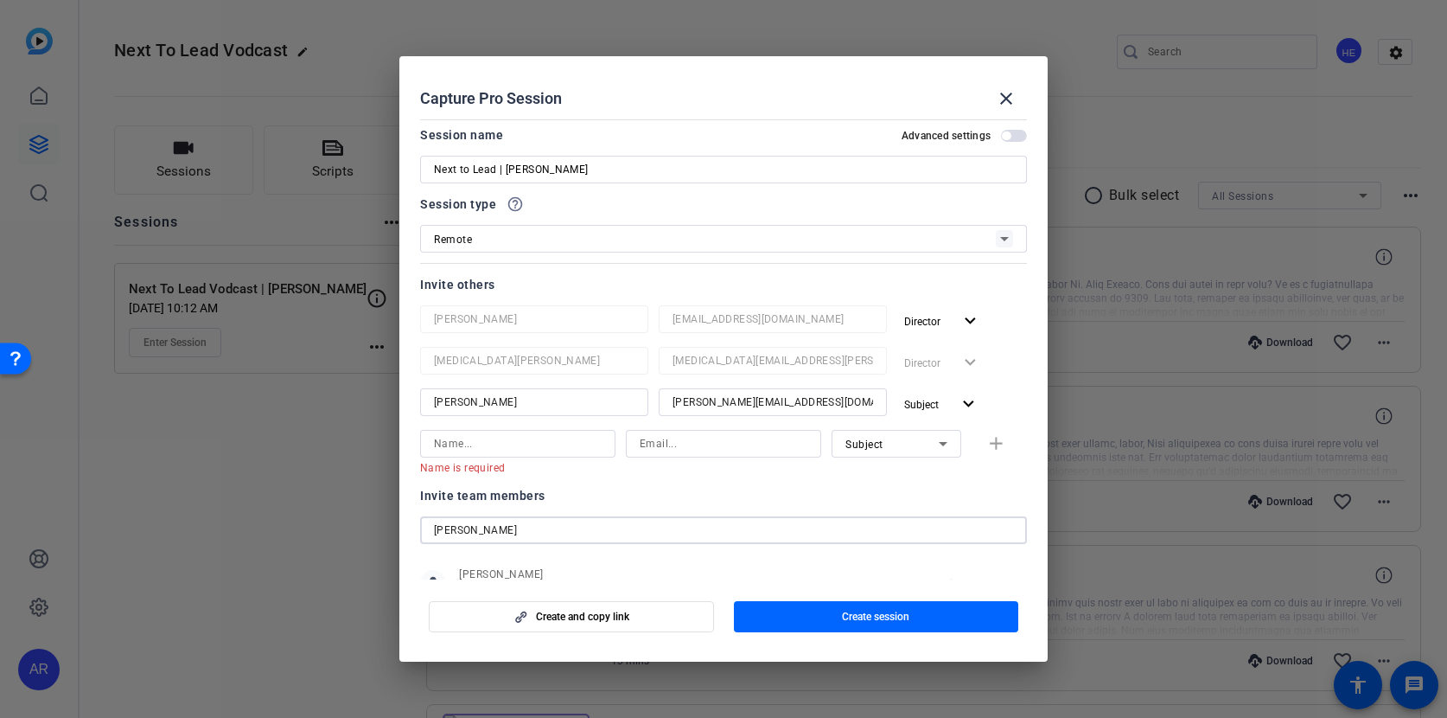
scroll to position [0, 0]
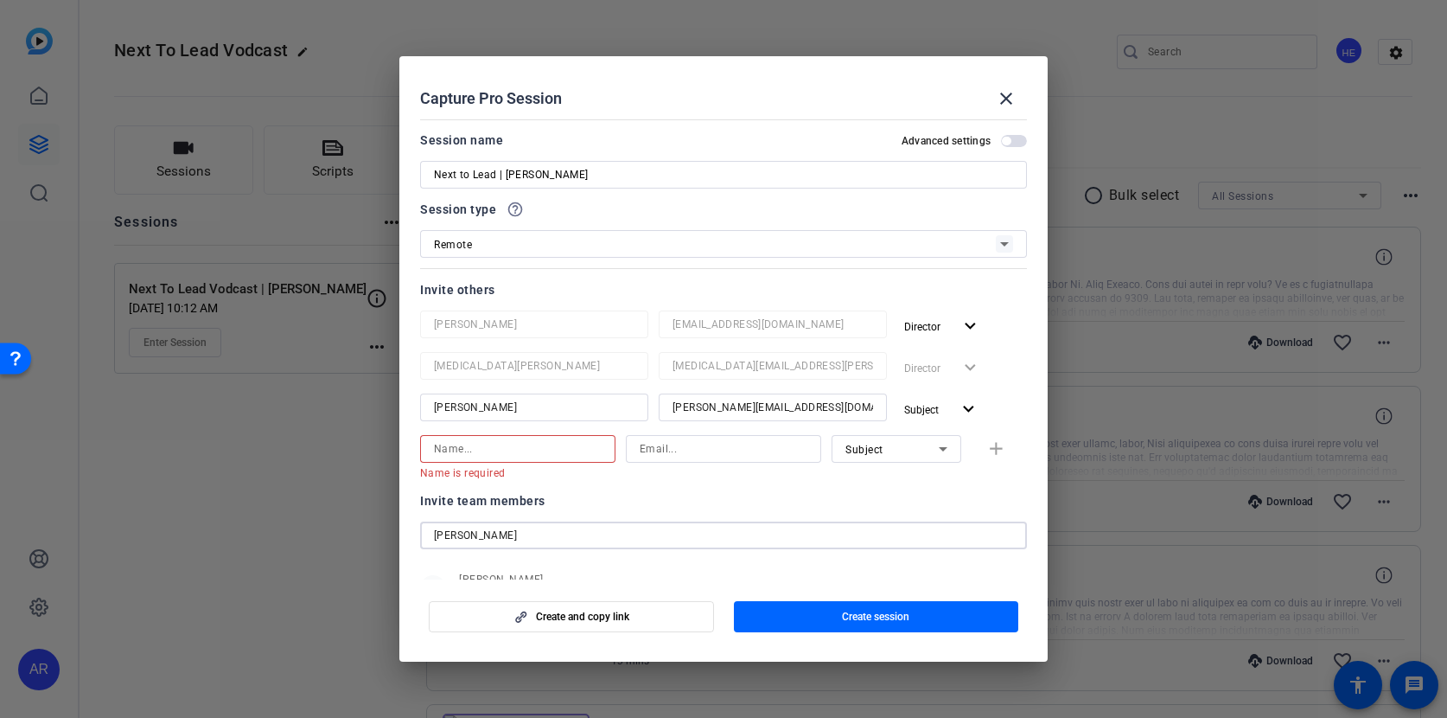
type input "lydia"
click at [515, 453] on input at bounding box center [518, 448] width 168 height 21
type input "l"
click at [621, 459] on div "Name is required Subject add" at bounding box center [723, 457] width 607 height 45
click at [574, 446] on input at bounding box center [518, 448] width 168 height 21
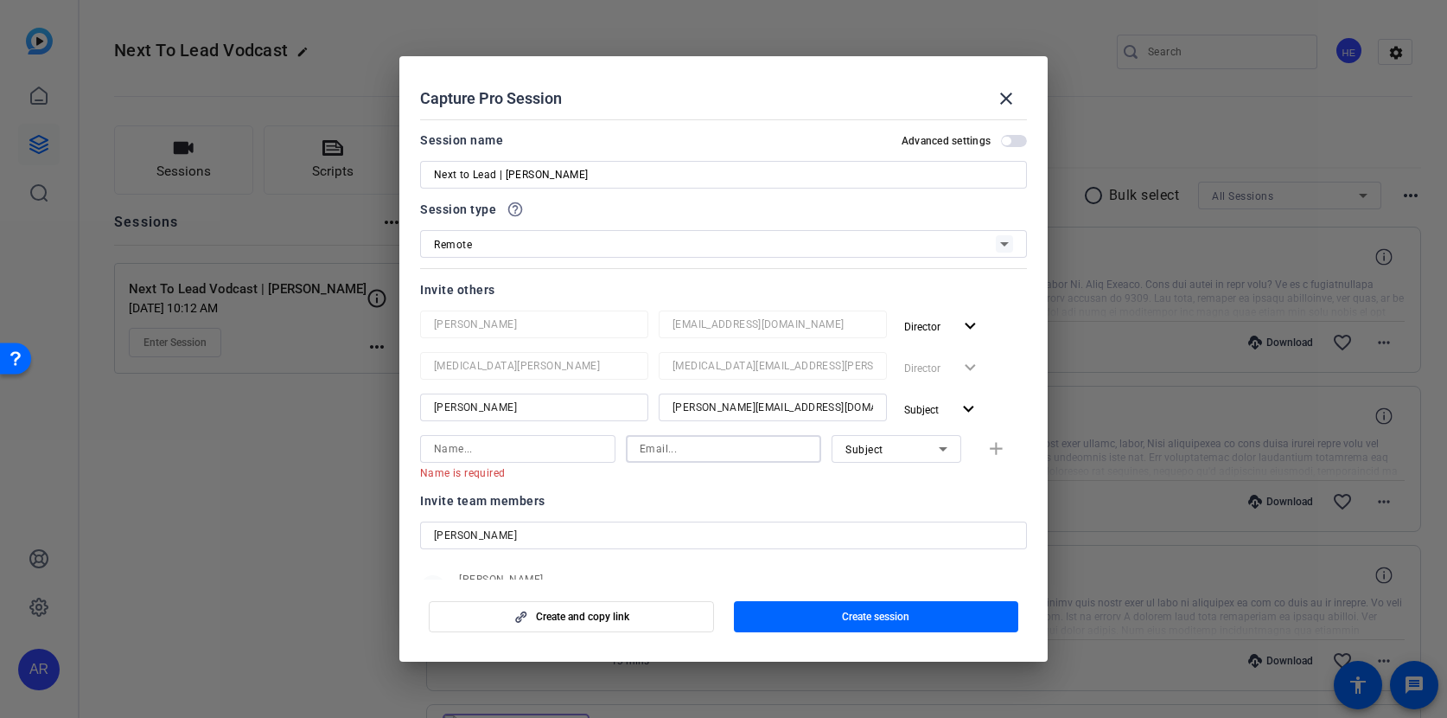
click at [660, 446] on input at bounding box center [724, 448] width 168 height 21
paste input "Lydia.Randall@fortune.com"
type input "Lydia.Randall@fortune.com"
click at [543, 447] on input at bounding box center [518, 448] width 168 height 21
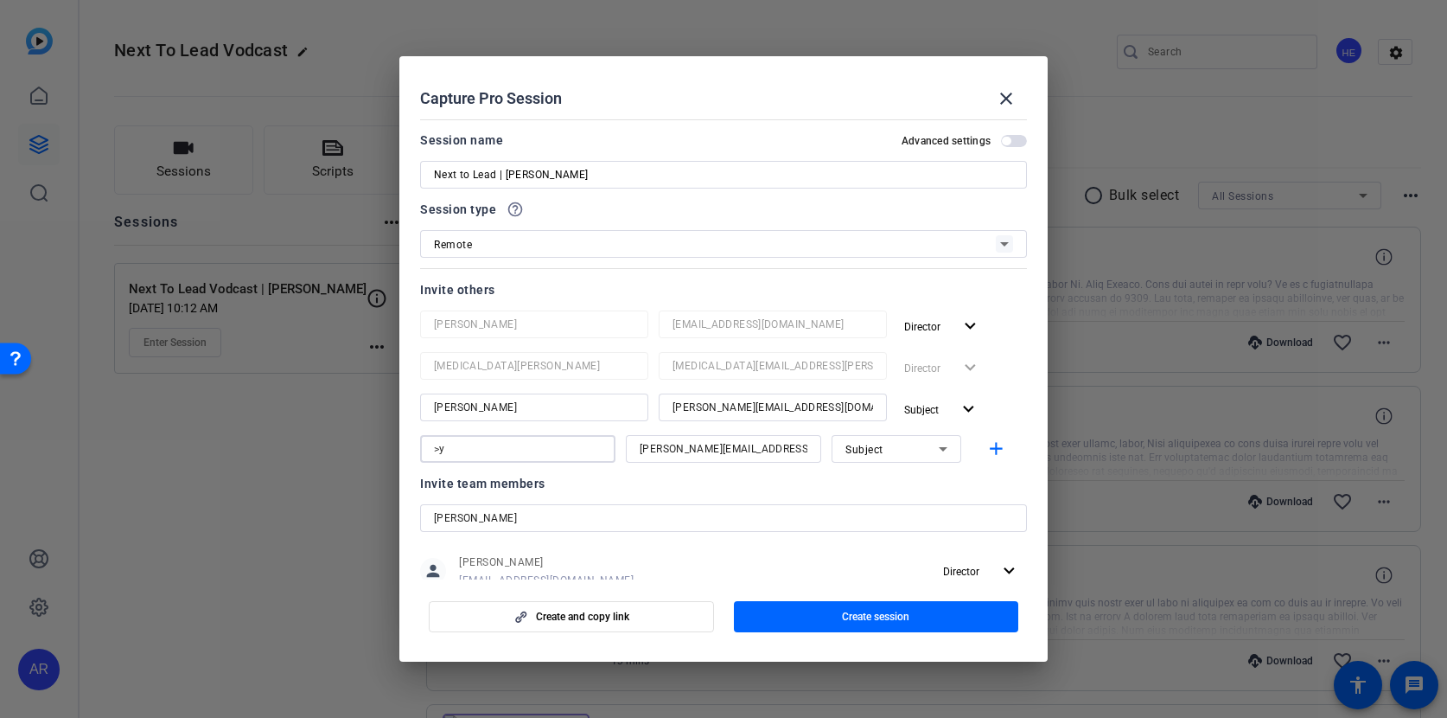
type input ">"
type input "Lydia Randall"
click at [938, 451] on icon at bounding box center [943, 448] width 21 height 21
click at [893, 501] on mat-option "Watcher" at bounding box center [897, 511] width 130 height 28
click at [947, 444] on icon at bounding box center [943, 448] width 21 height 21
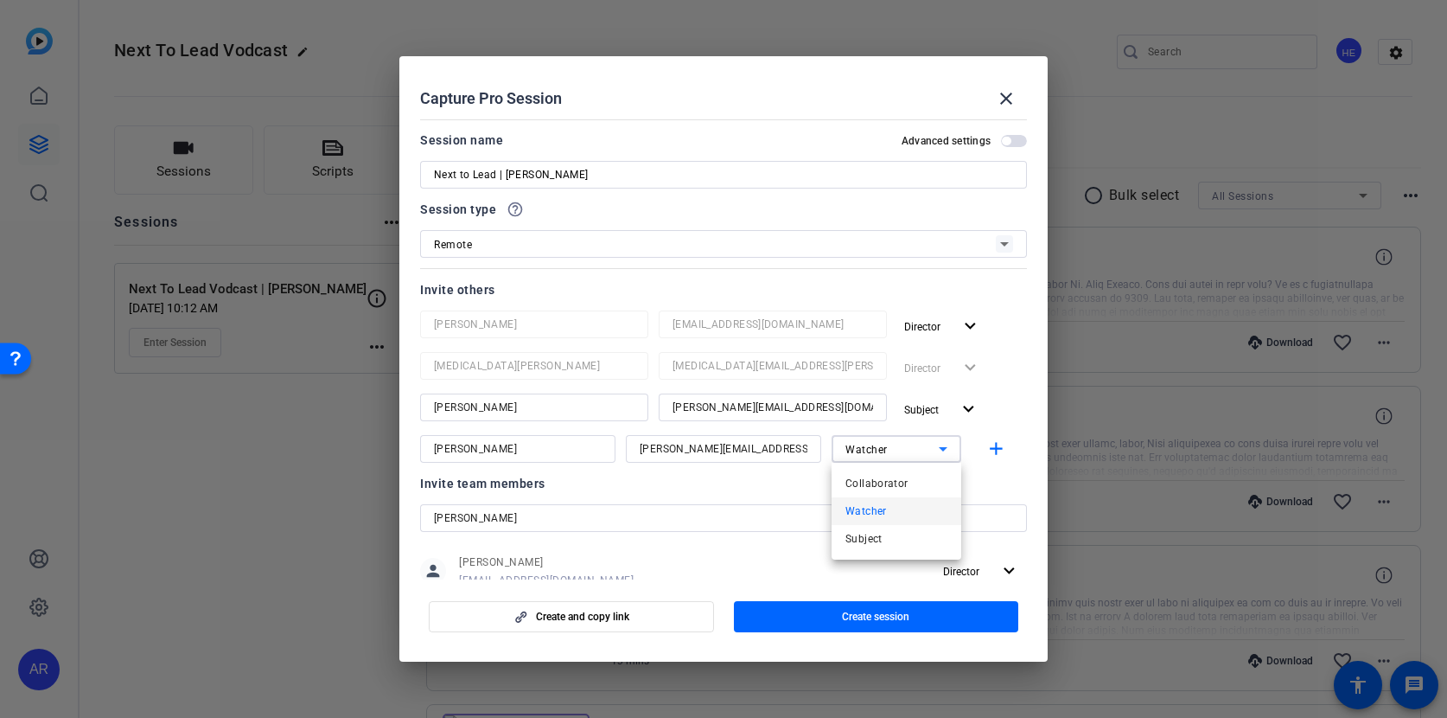
click at [1000, 436] on div at bounding box center [723, 359] width 1447 height 718
click at [993, 450] on mat-icon "add" at bounding box center [997, 449] width 22 height 22
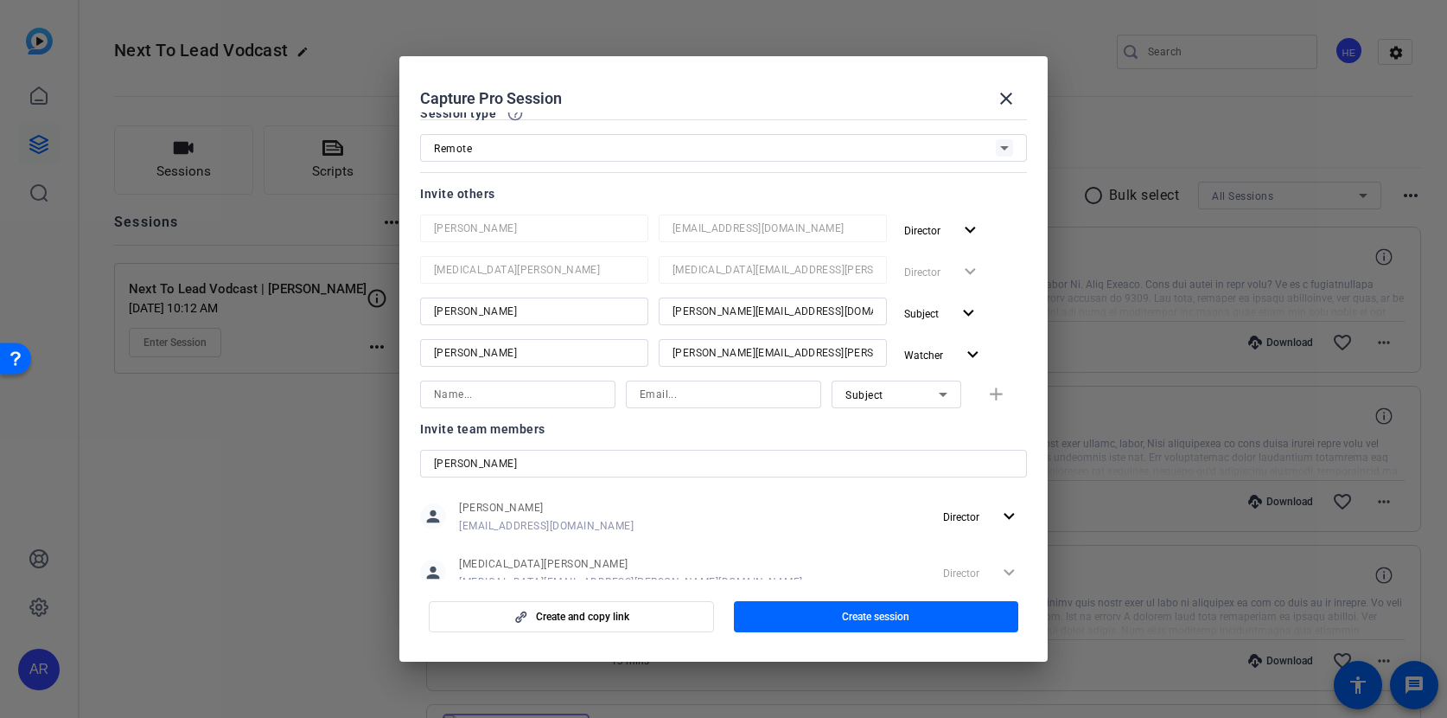
scroll to position [99, 0]
click at [488, 463] on input "lydia" at bounding box center [723, 460] width 579 height 21
click at [960, 350] on span "button" at bounding box center [943, 352] width 93 height 42
click at [955, 471] on span "Remove User" at bounding box center [957, 479] width 93 height 21
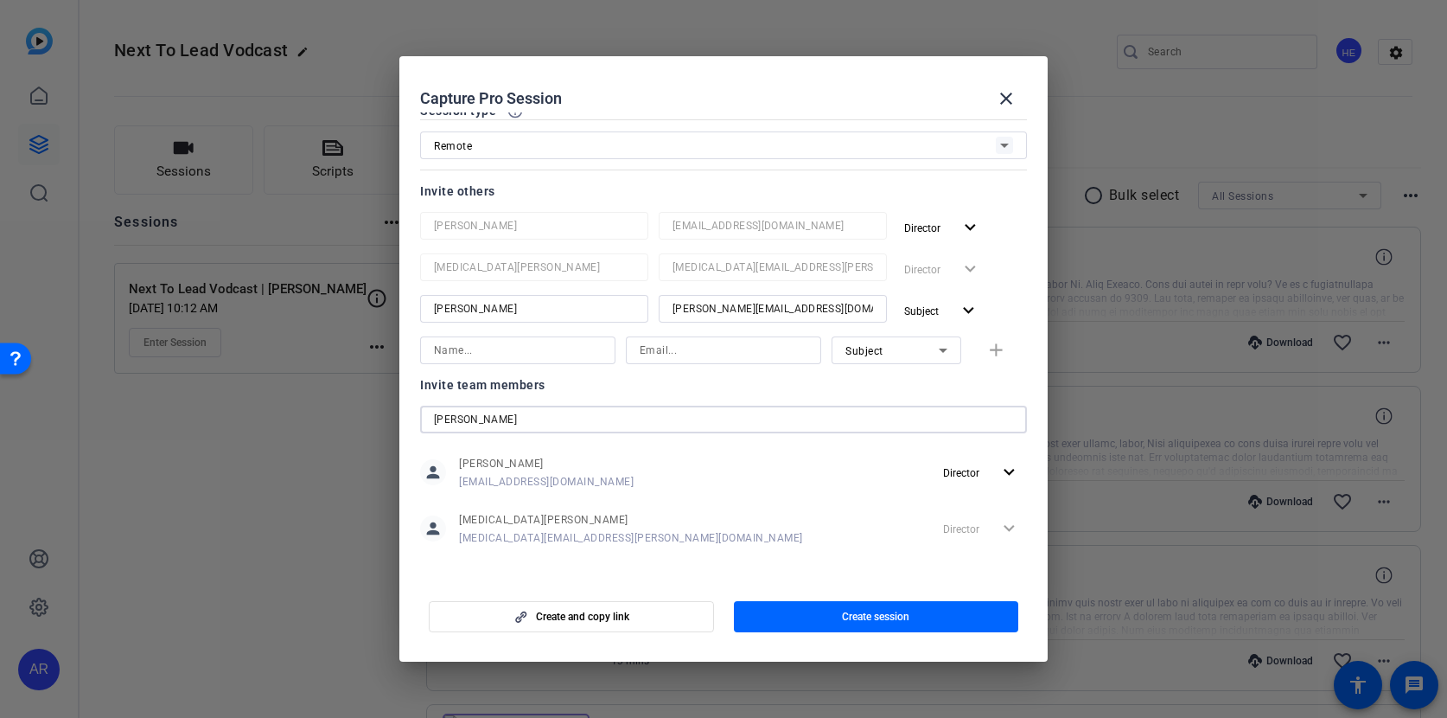
click at [471, 412] on input "lydia" at bounding box center [723, 419] width 579 height 21
drag, startPoint x: 473, startPoint y: 425, endPoint x: 329, endPoint y: 404, distance: 146.0
click at [329, 404] on div "Choose how to record close Self Record Easily record yourself or your screen. S…" at bounding box center [723, 359] width 1447 height 718
paste input "Lydia.Randall@fortune.com"
click at [942, 421] on input "Lydia.Randall@fortune.com" at bounding box center [723, 419] width 579 height 21
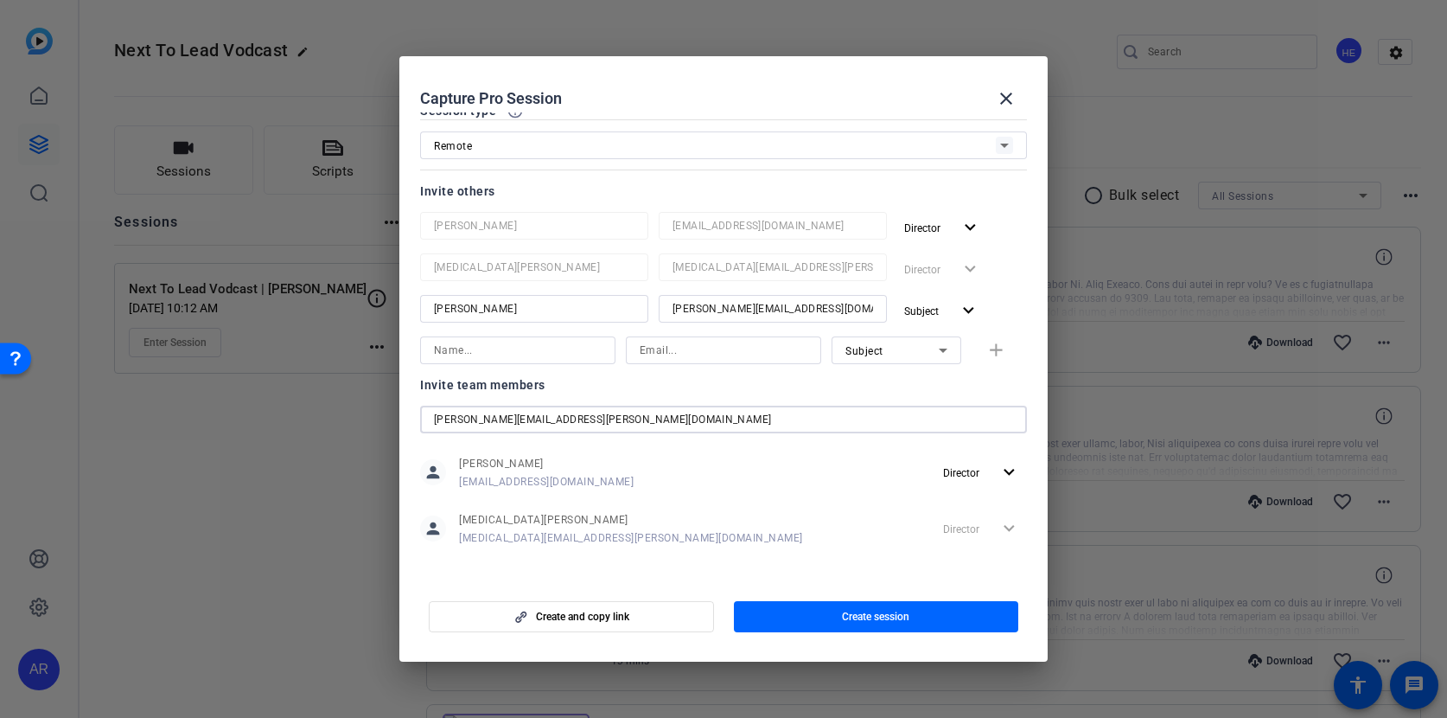
type input "Lydia.Randall@fortune.com"
click at [705, 428] on input "Lydia.Randall@fortune.com" at bounding box center [723, 419] width 579 height 21
click at [500, 354] on input at bounding box center [518, 350] width 168 height 21
click at [743, 354] on input at bounding box center [724, 350] width 168 height 21
paste input "Lydia.Randall@fortune.com"
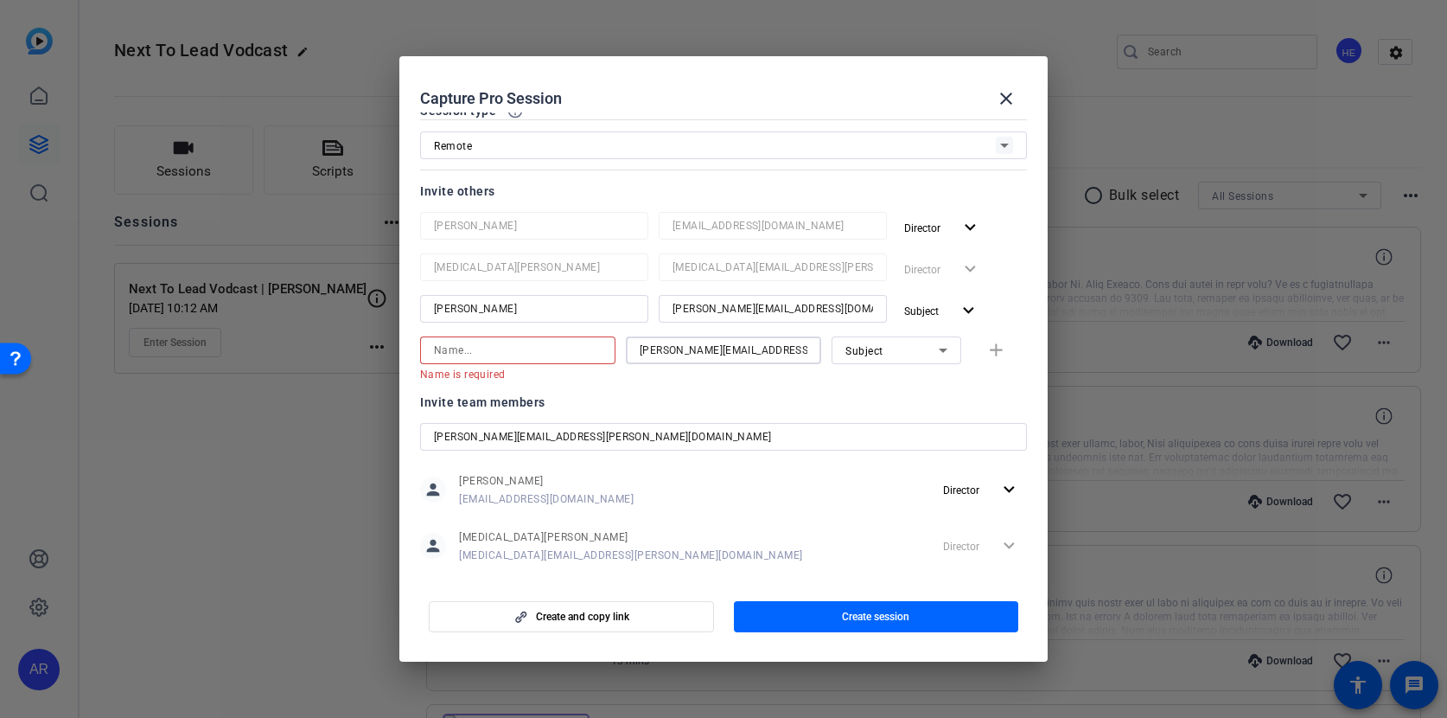
type input "Lydia.Randall@fortune.com"
click at [567, 354] on input at bounding box center [518, 350] width 168 height 21
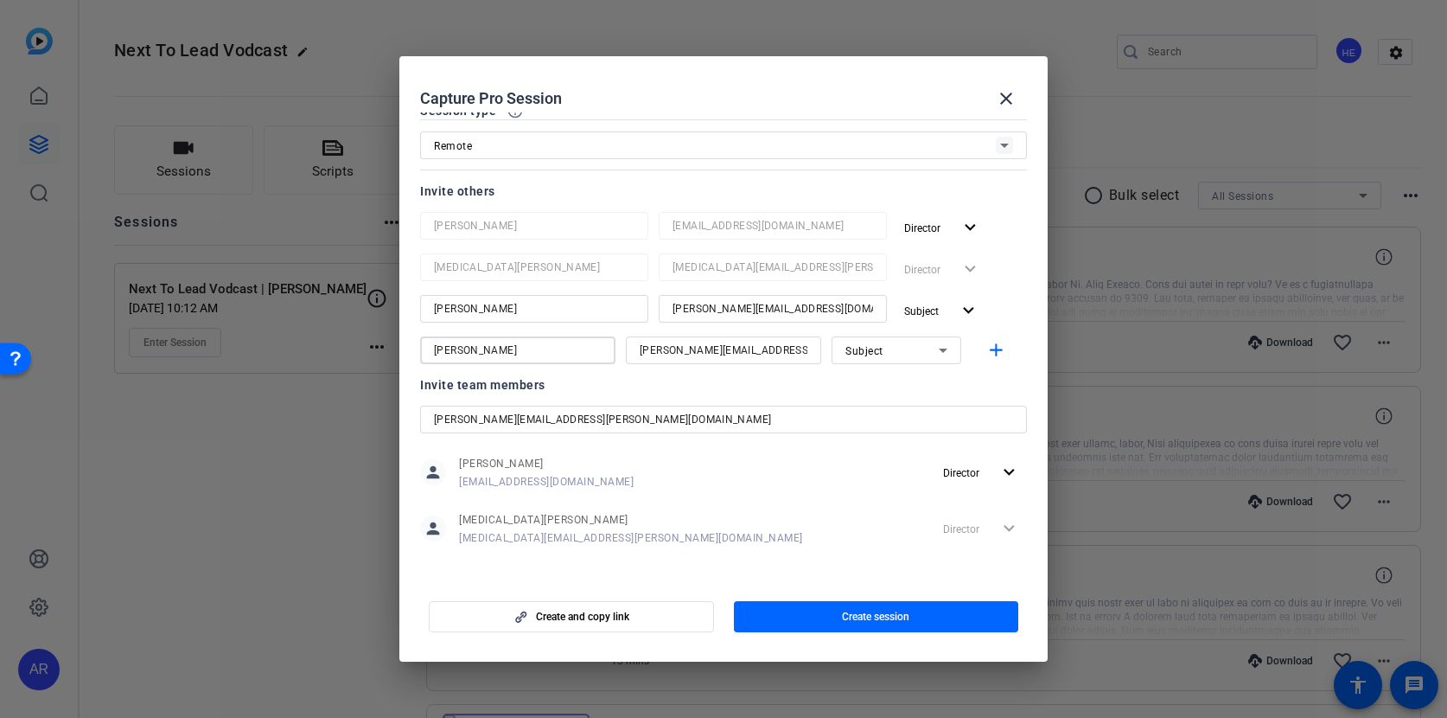
type input "Lydia Randall"
click at [926, 348] on div "Subject" at bounding box center [892, 351] width 93 height 22
click at [859, 415] on span "Watcher" at bounding box center [867, 412] width 42 height 21
click at [995, 348] on mat-icon "add" at bounding box center [997, 351] width 22 height 22
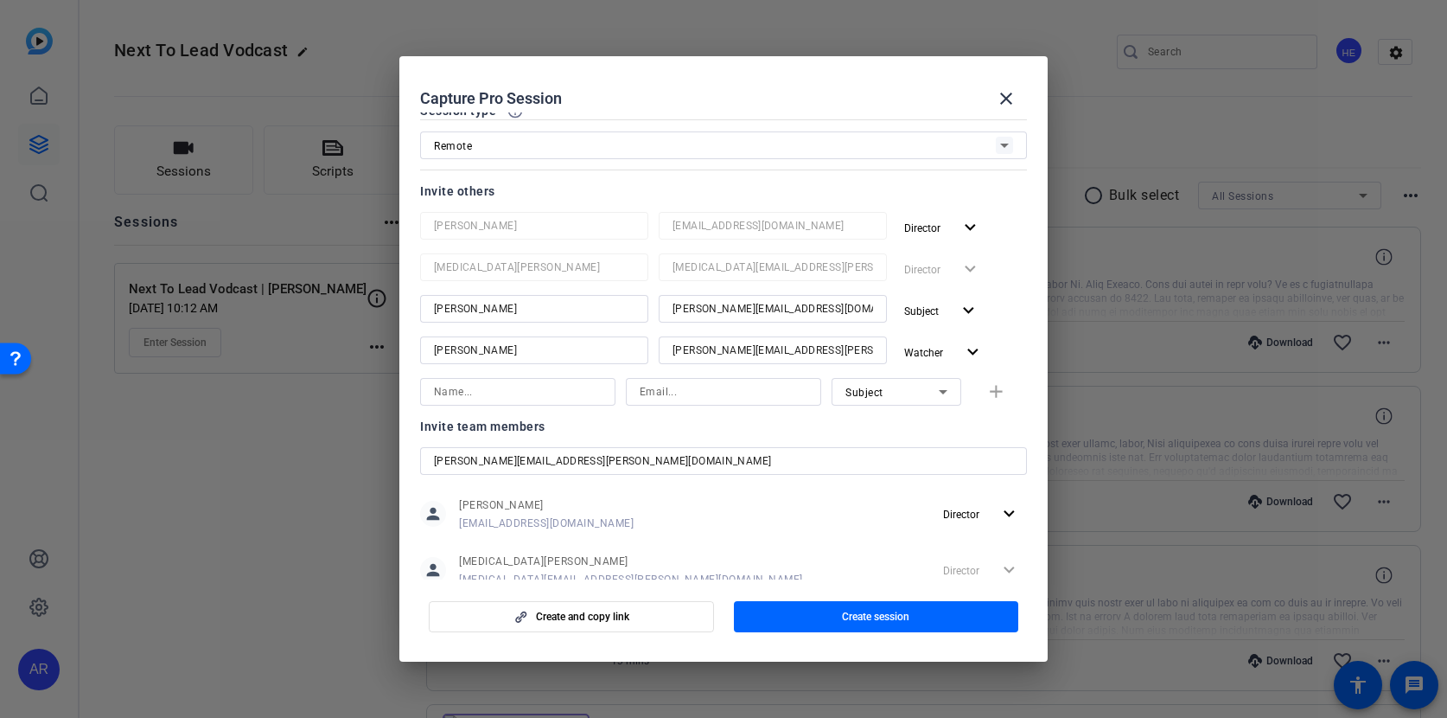
click at [548, 400] on input at bounding box center [518, 391] width 168 height 21
type input "Sam Freund"
drag, startPoint x: 636, startPoint y: 463, endPoint x: 458, endPoint y: 437, distance: 179.9
click at [458, 437] on div "Invite team members Lydia.Randall@fortune.com person Hélène Estèves ceylan.erso…" at bounding box center [723, 512] width 607 height 193
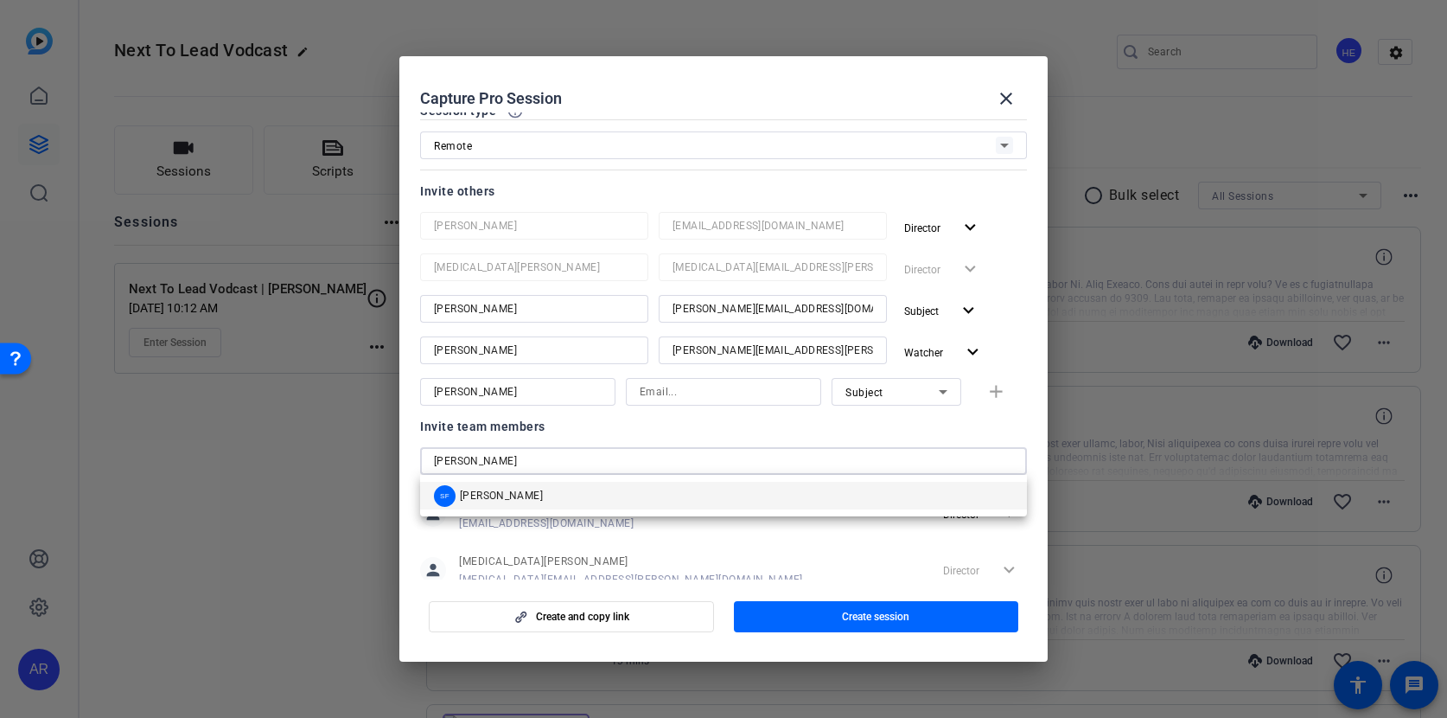
type input "sam fre"
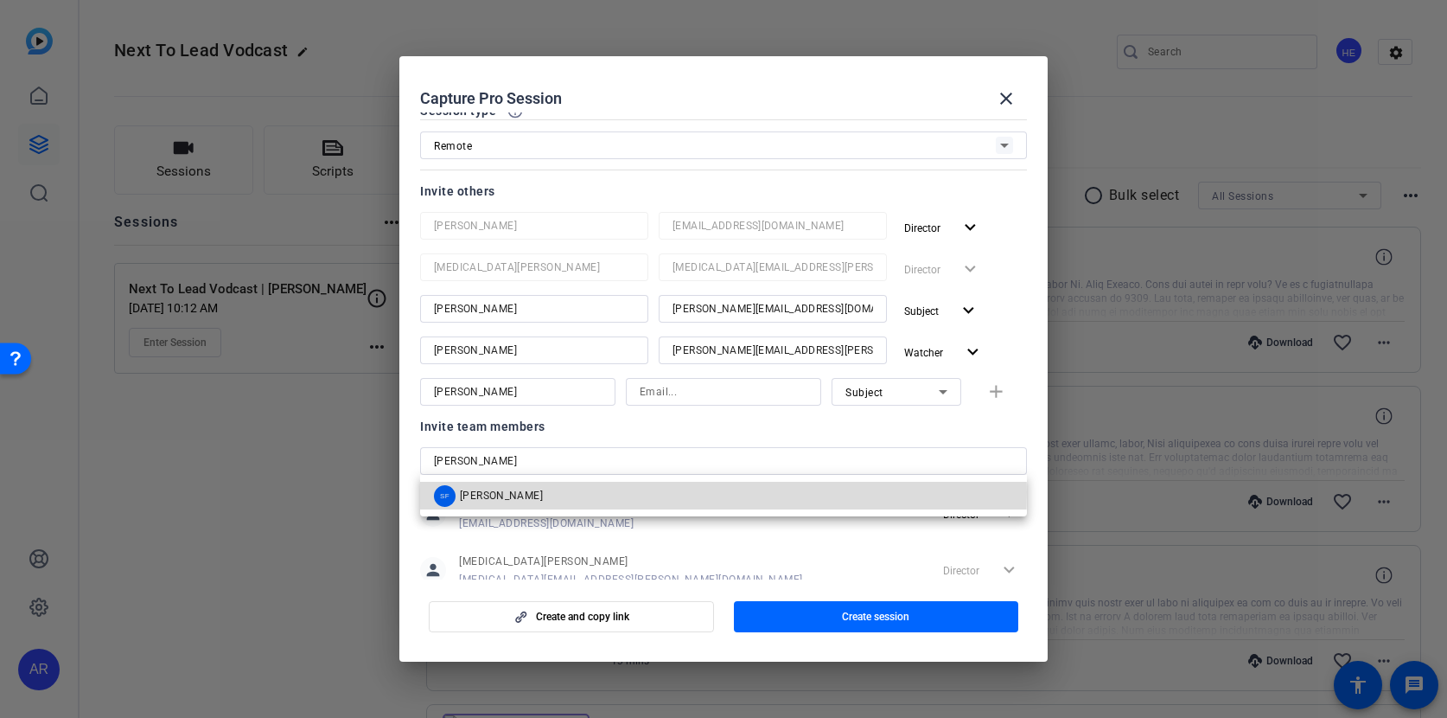
click at [539, 492] on mat-option "SF Sam Freund" at bounding box center [723, 496] width 607 height 28
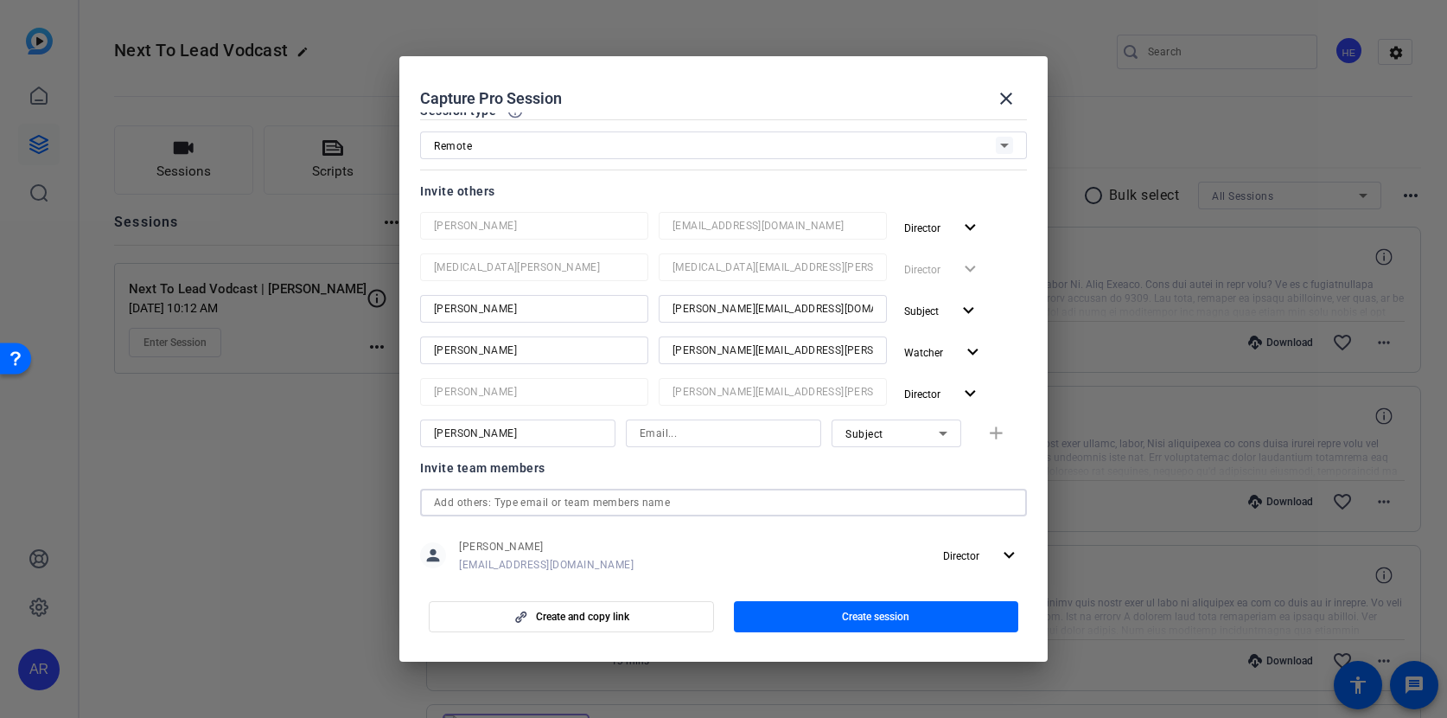
click at [999, 432] on div "Sam Freund Subject add" at bounding box center [723, 433] width 607 height 28
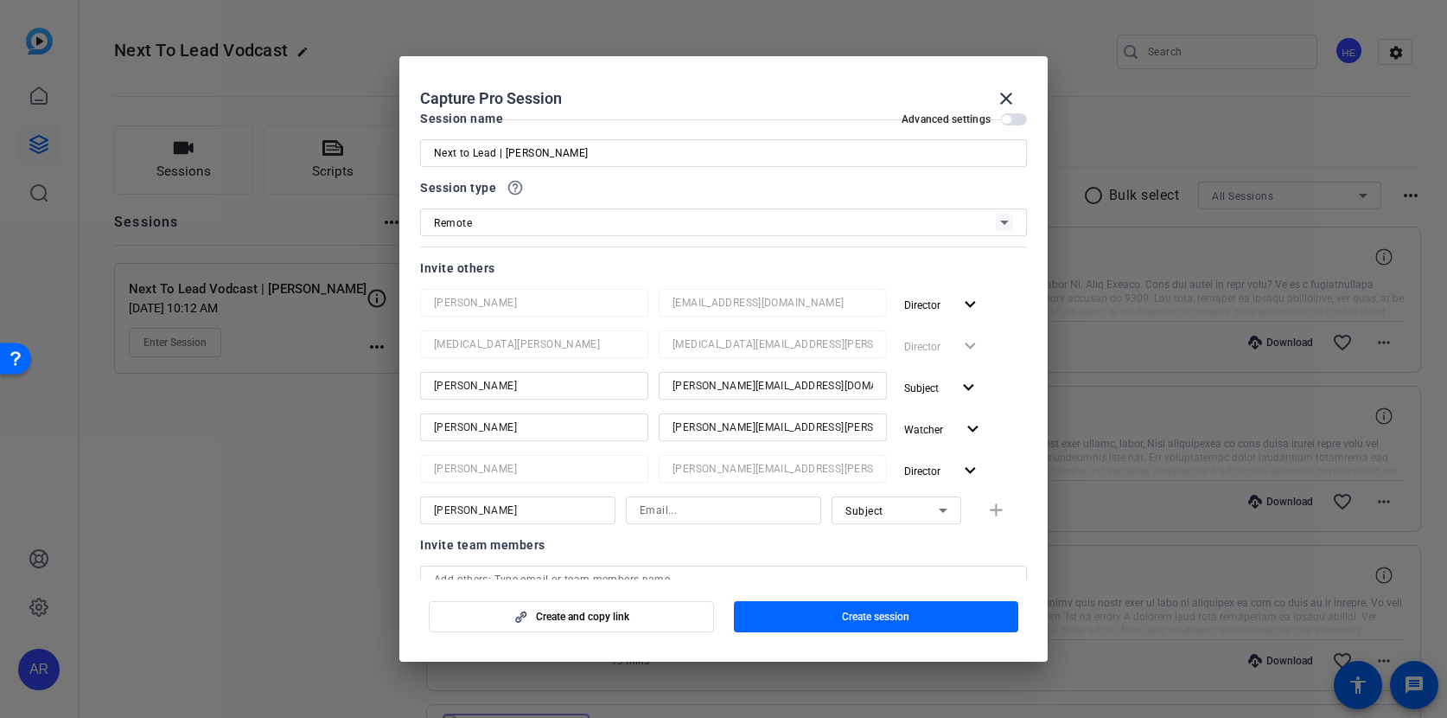
scroll to position [0, 0]
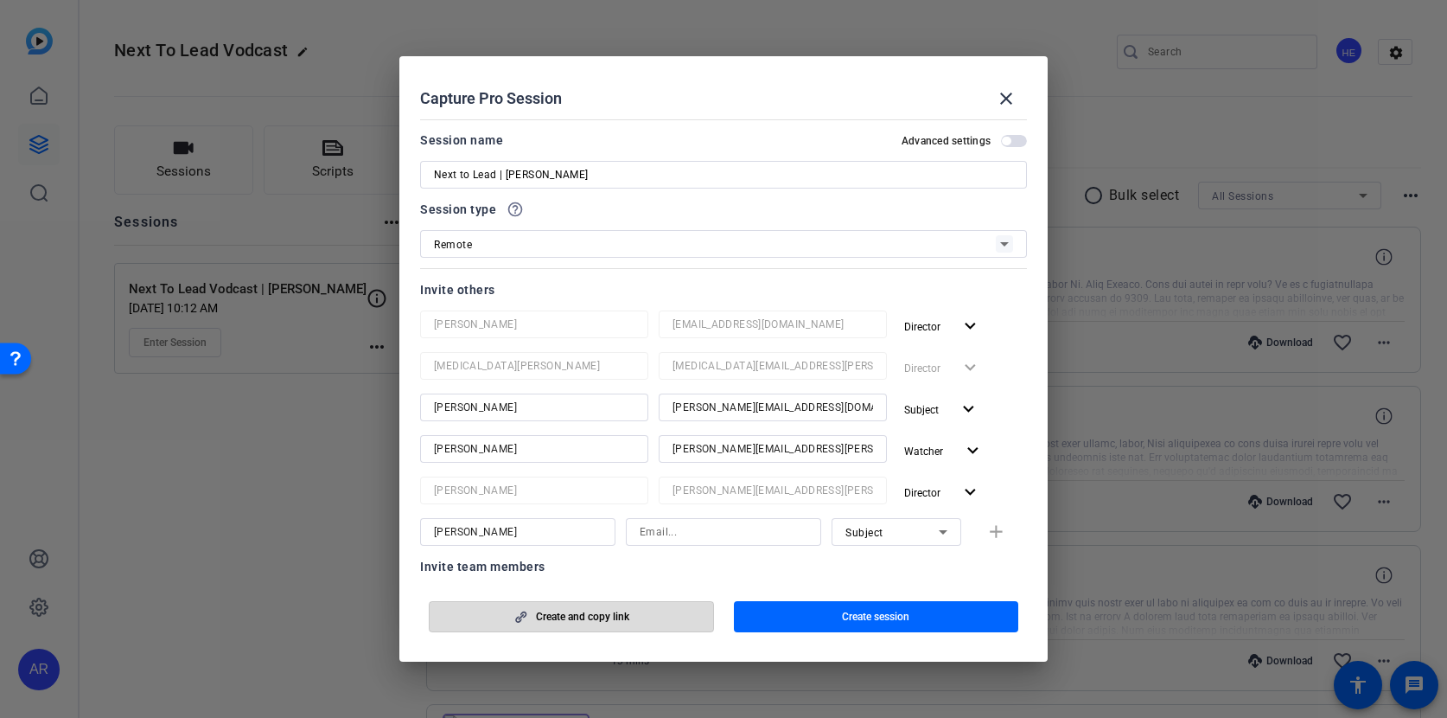
click at [582, 625] on span "button" at bounding box center [572, 617] width 284 height 42
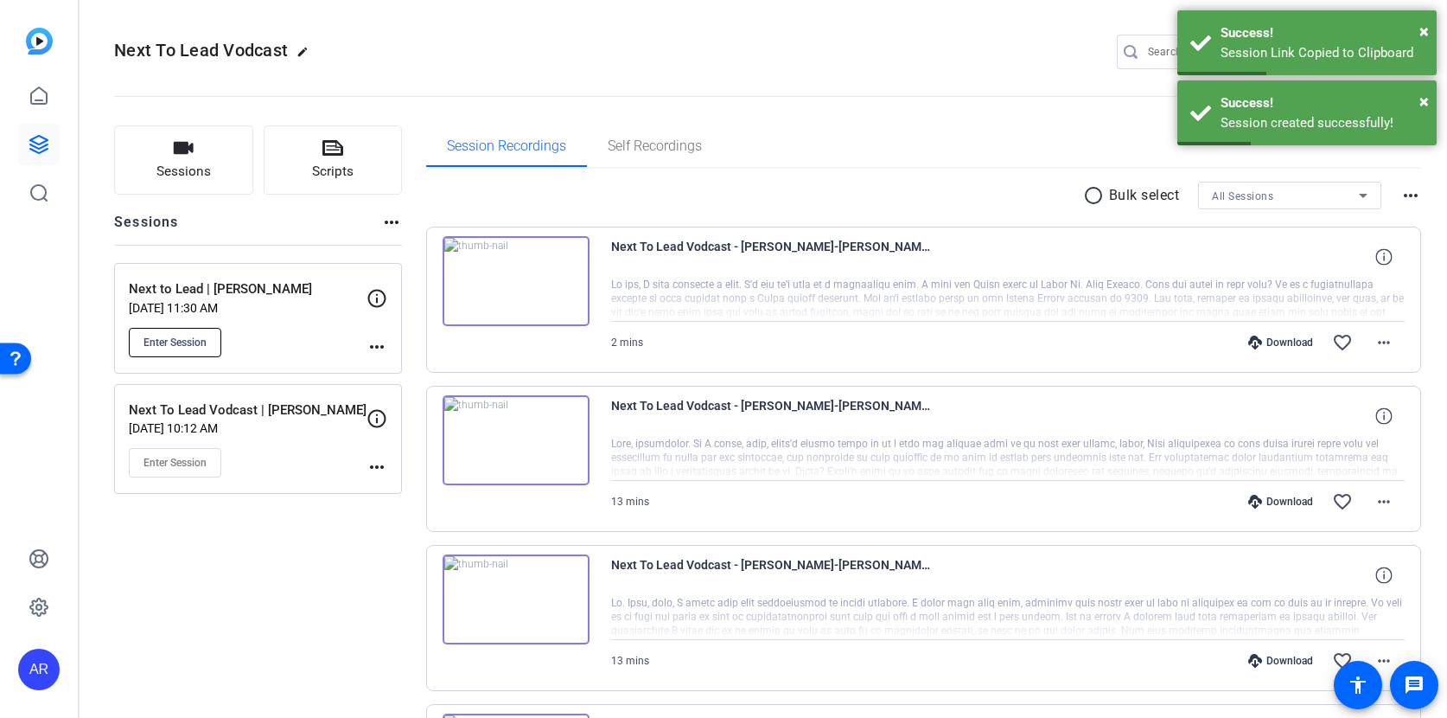
click at [181, 339] on span "Enter Session" at bounding box center [175, 342] width 63 height 14
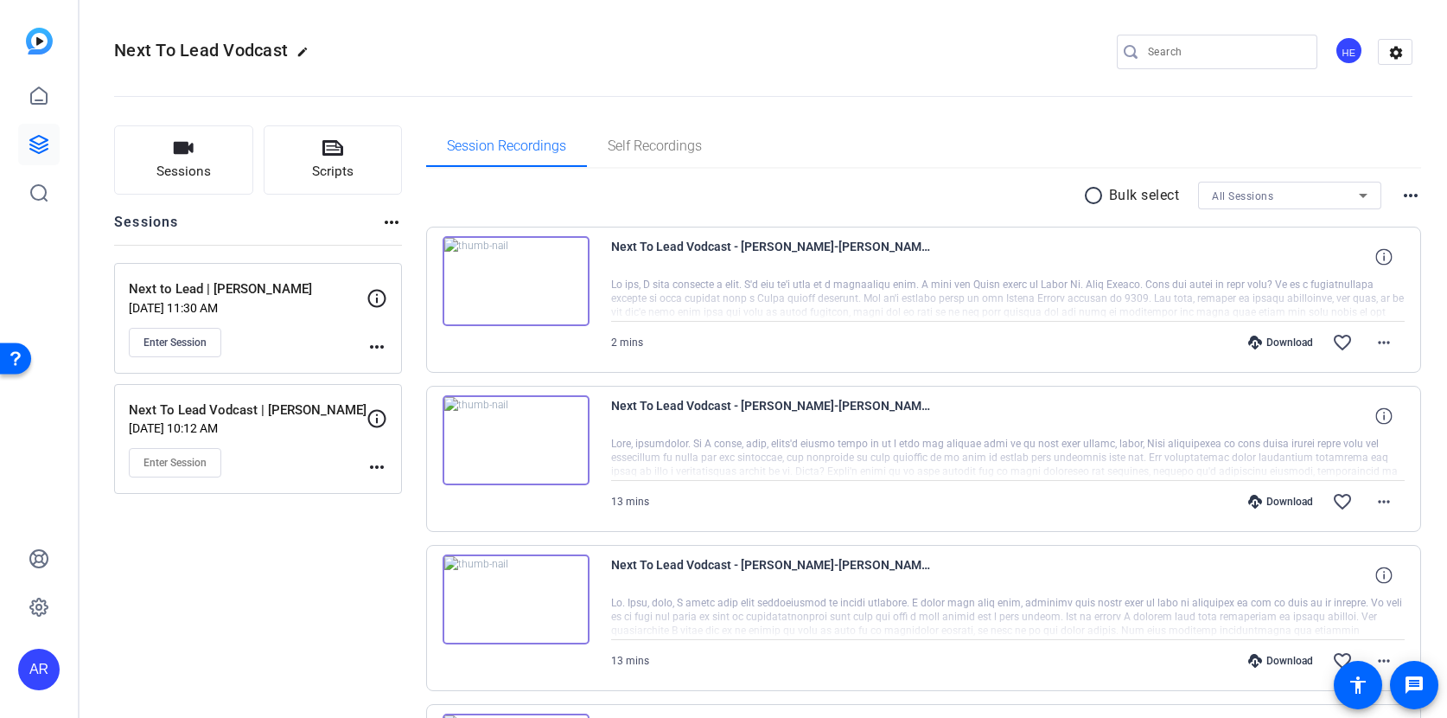
click at [373, 349] on mat-icon "more_horiz" at bounding box center [377, 346] width 21 height 21
click at [388, 371] on span "Edit Session" at bounding box center [419, 371] width 79 height 21
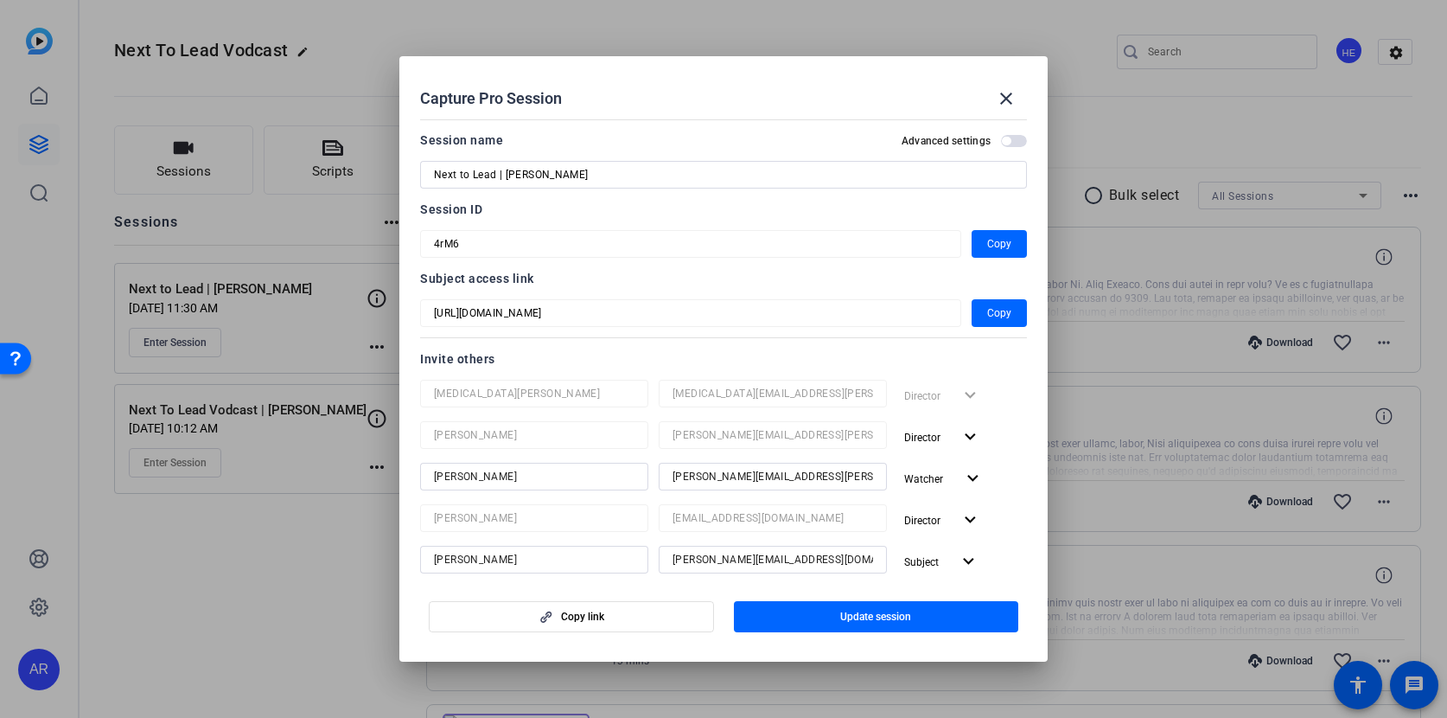
click at [1006, 138] on span "button" at bounding box center [1006, 141] width 9 height 9
click at [595, 614] on span "Copy link" at bounding box center [582, 617] width 43 height 14
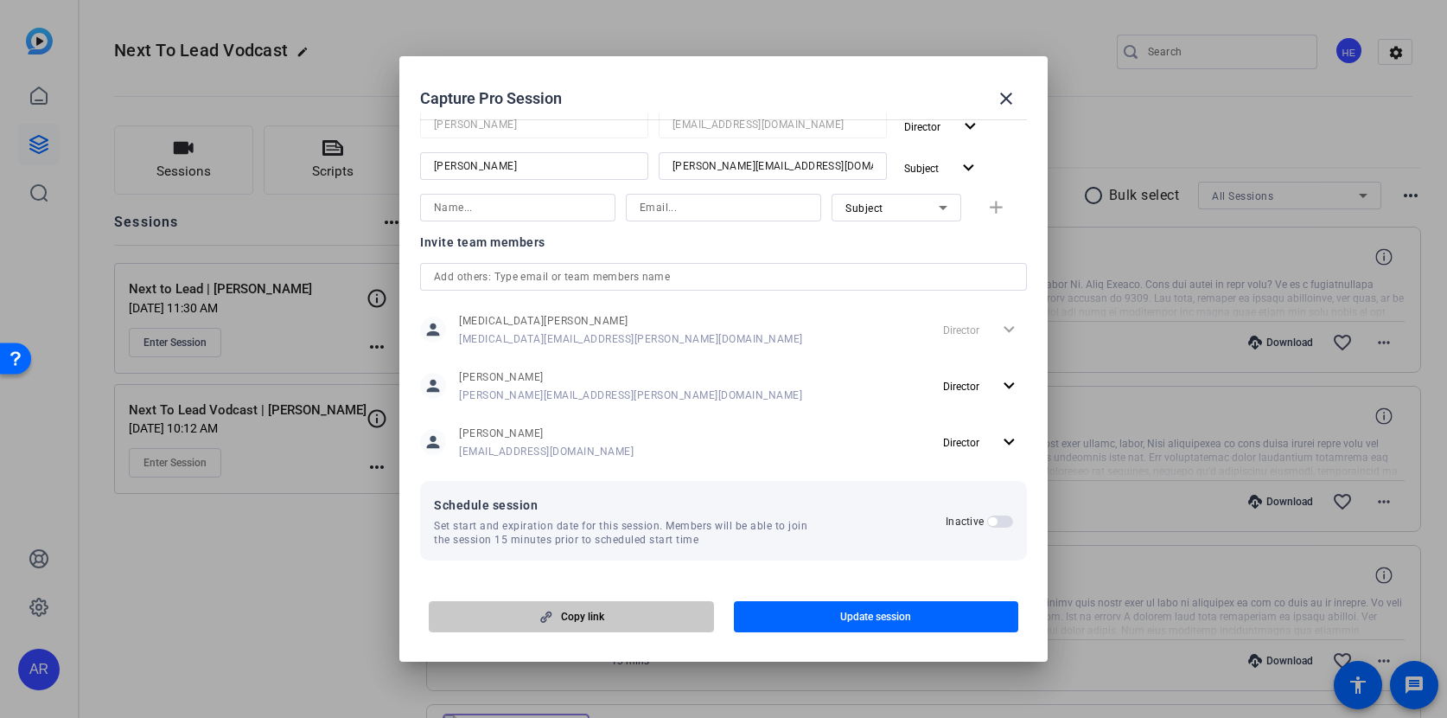
click at [671, 611] on span "button" at bounding box center [572, 617] width 284 height 42
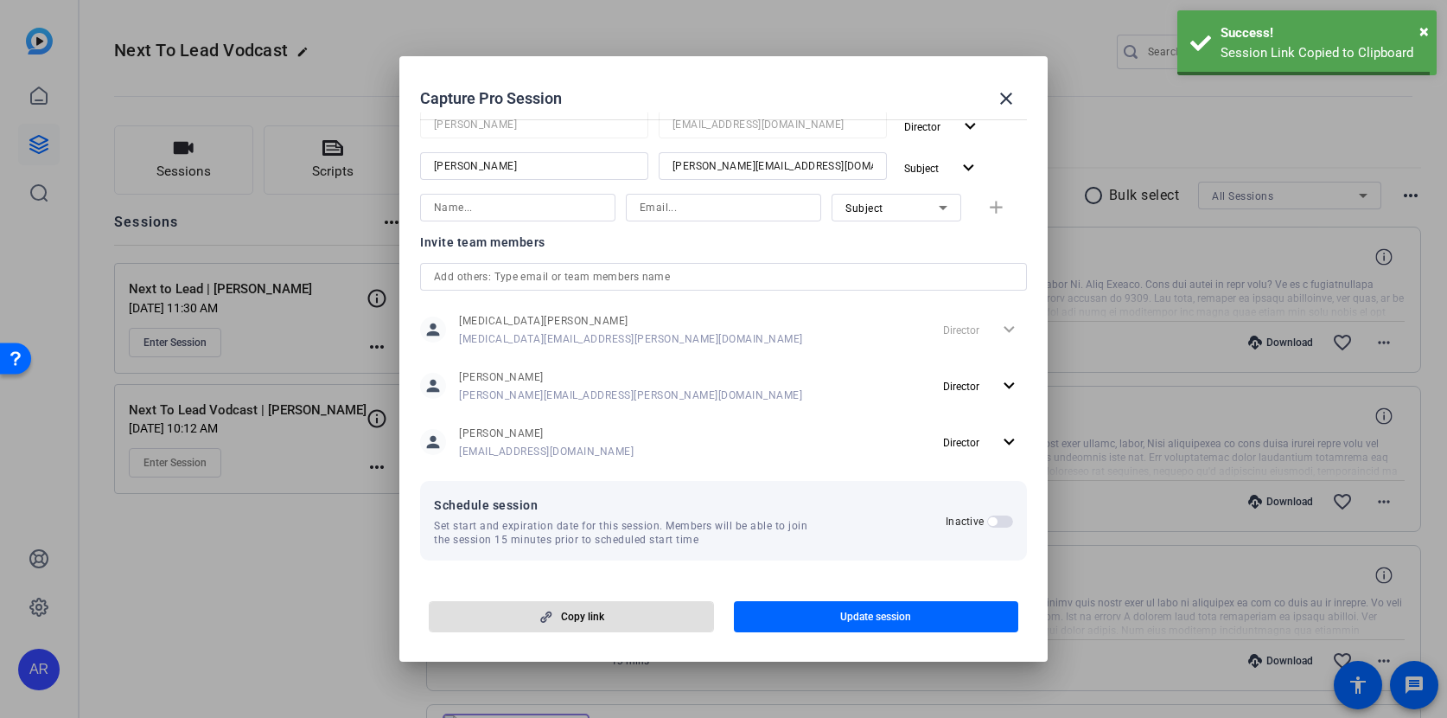
click at [650, 616] on span "button" at bounding box center [572, 617] width 284 height 42
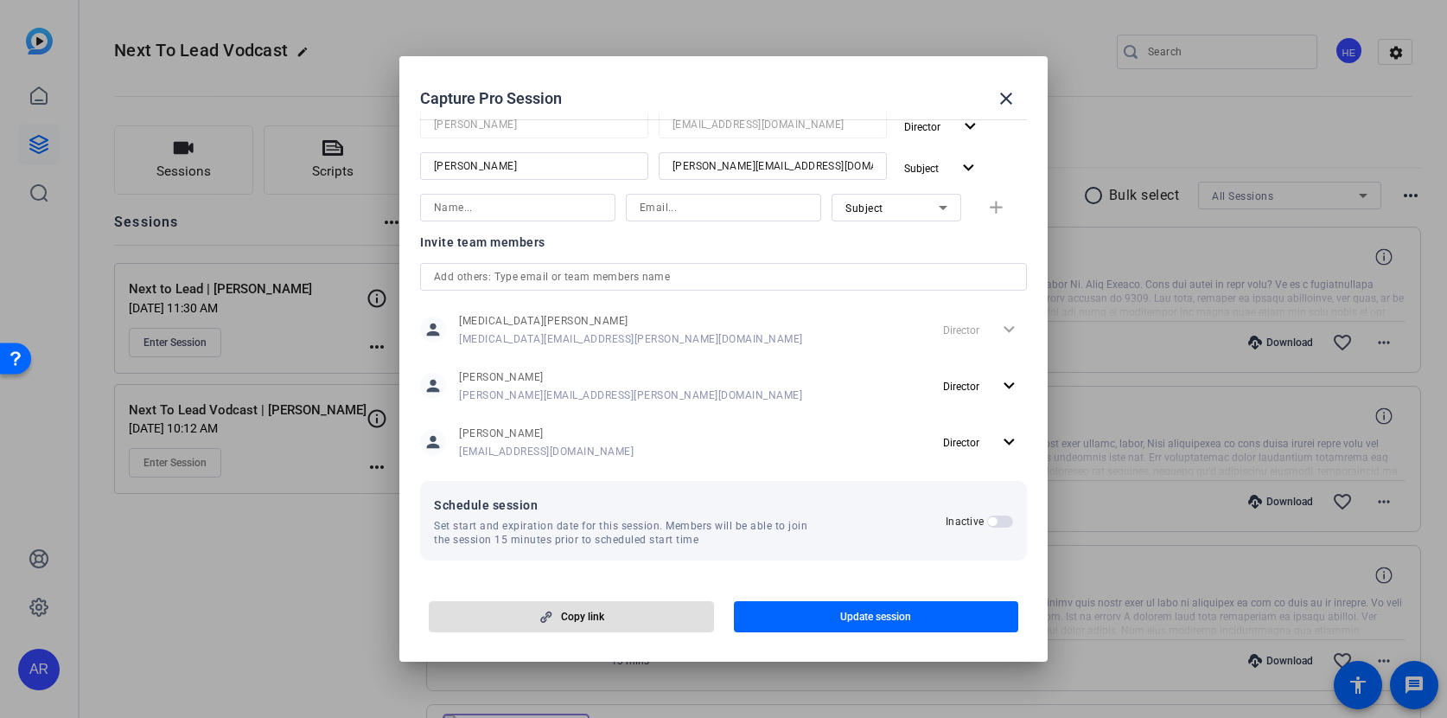
scroll to position [0, 0]
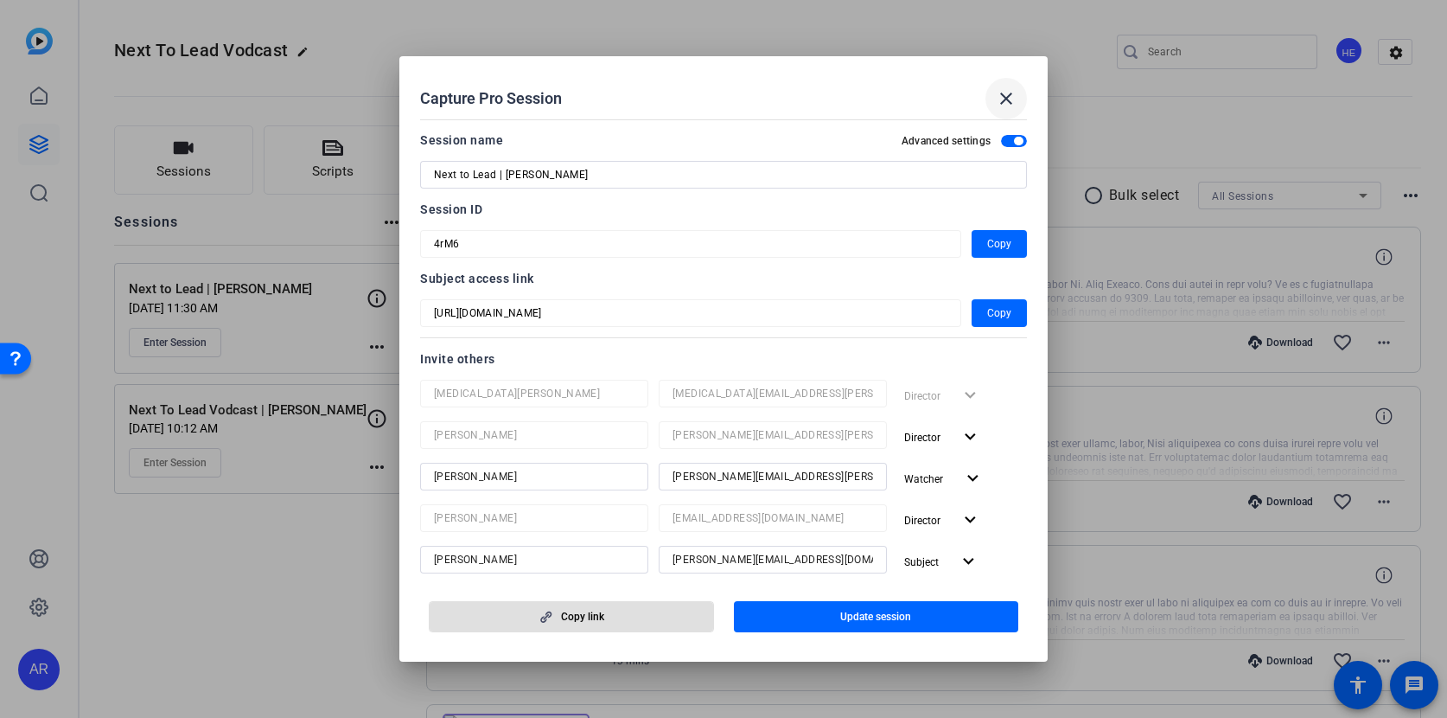
click at [1007, 93] on mat-icon "close" at bounding box center [1006, 98] width 21 height 21
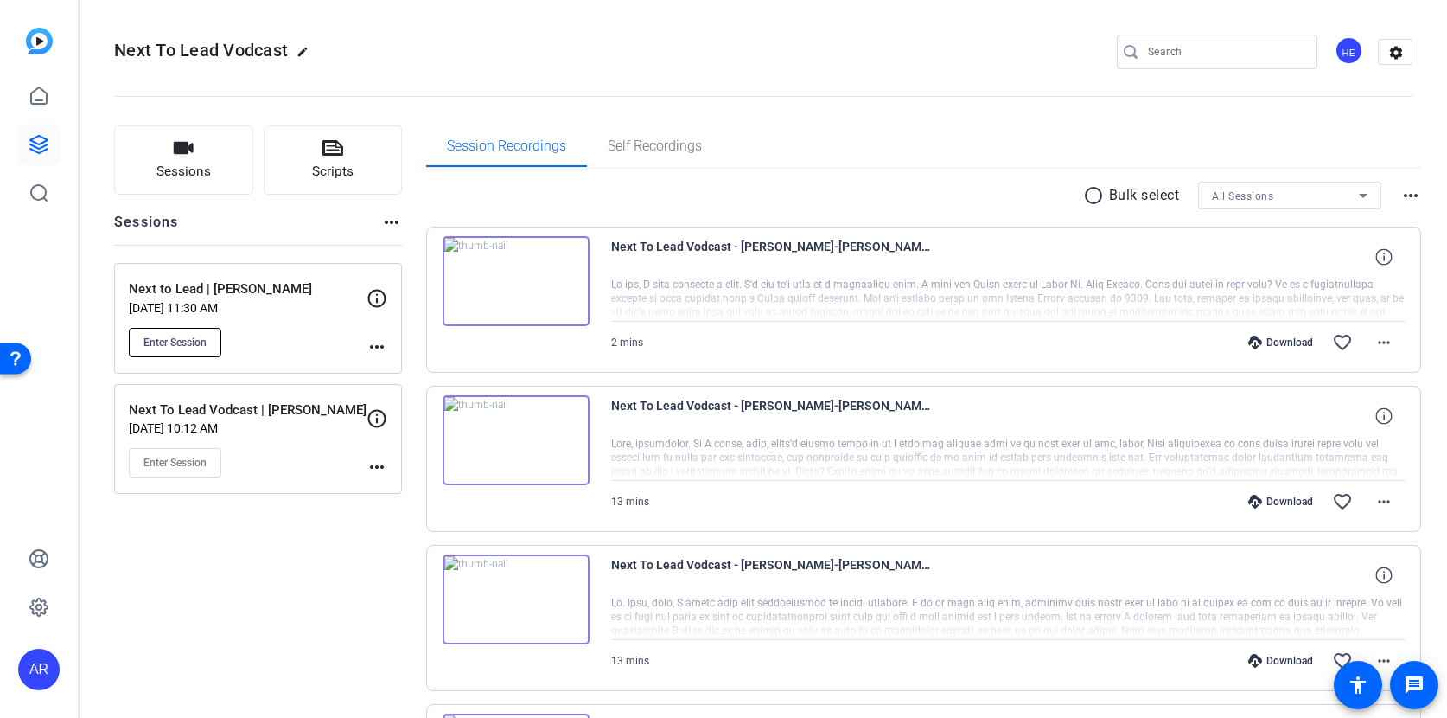
click at [193, 332] on button "Enter Session" at bounding box center [175, 342] width 93 height 29
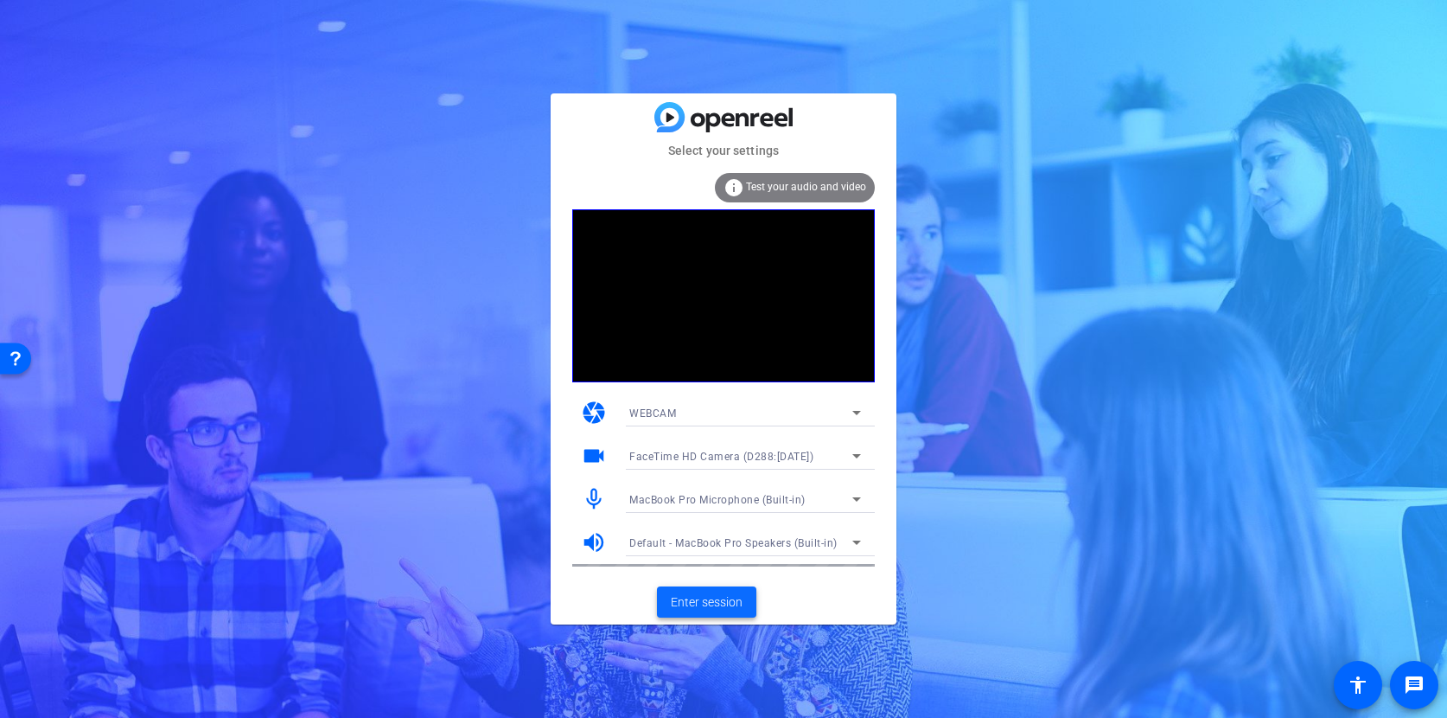
click at [722, 610] on span at bounding box center [706, 602] width 99 height 42
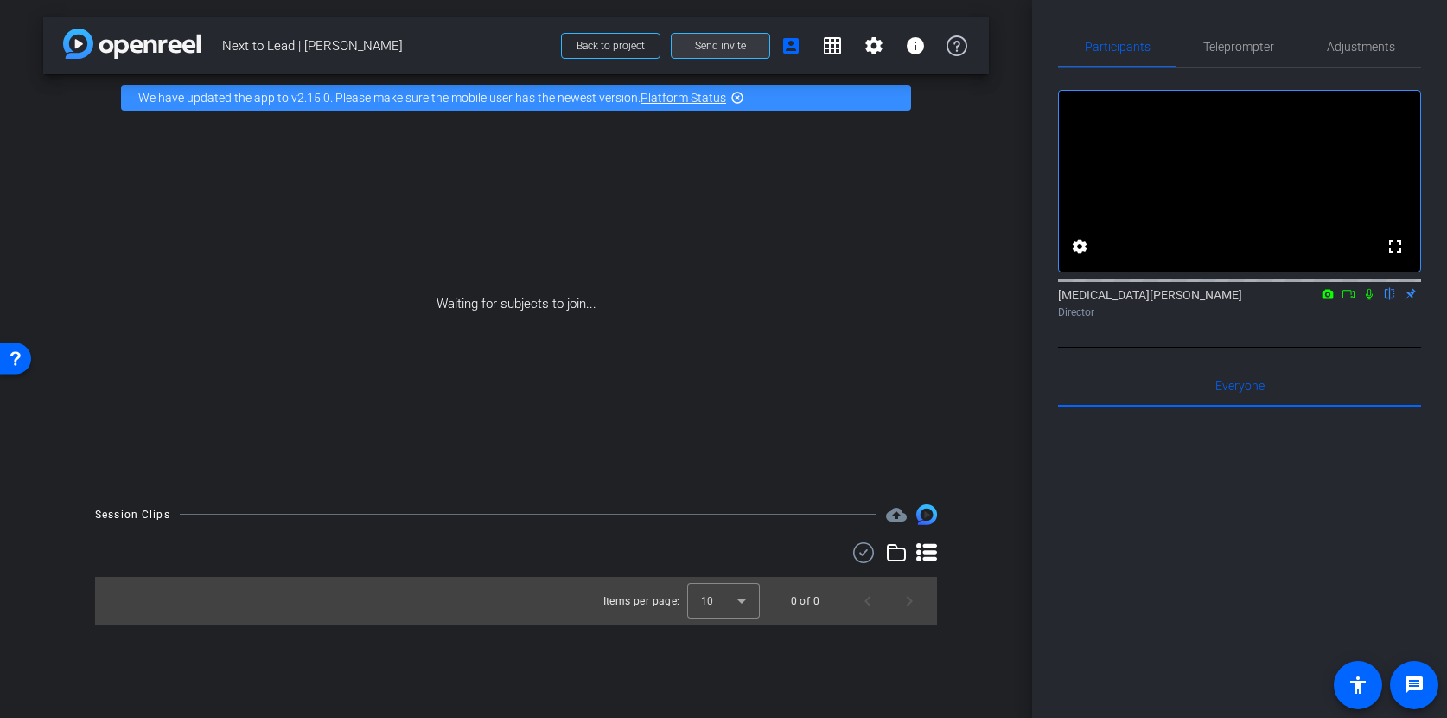
click at [729, 48] on span "Send invite" at bounding box center [720, 46] width 51 height 14
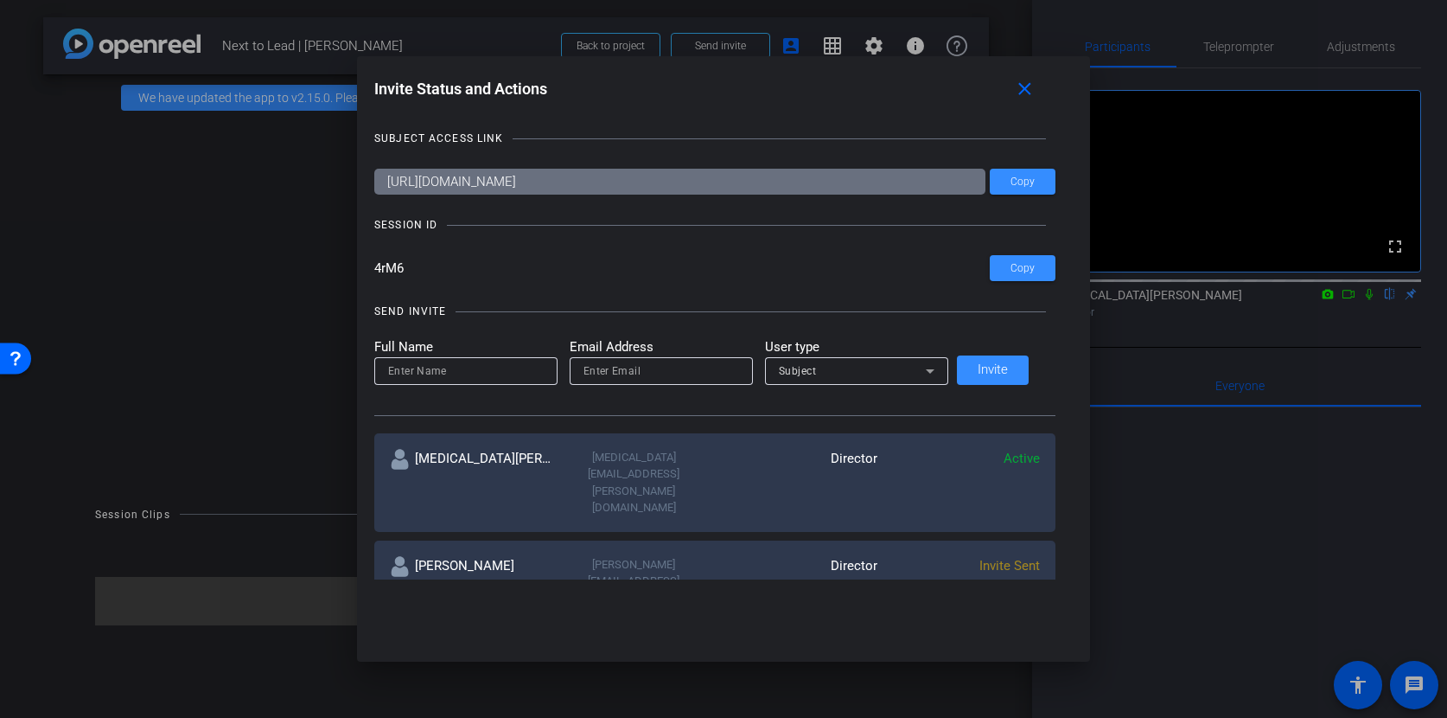
drag, startPoint x: 797, startPoint y: 186, endPoint x: 621, endPoint y: 78, distance: 206.9
click at [621, 78] on div "Invite Status and Actions close SUBJECT ACCESS LINK https://capture.openreel.co…" at bounding box center [723, 326] width 733 height 540
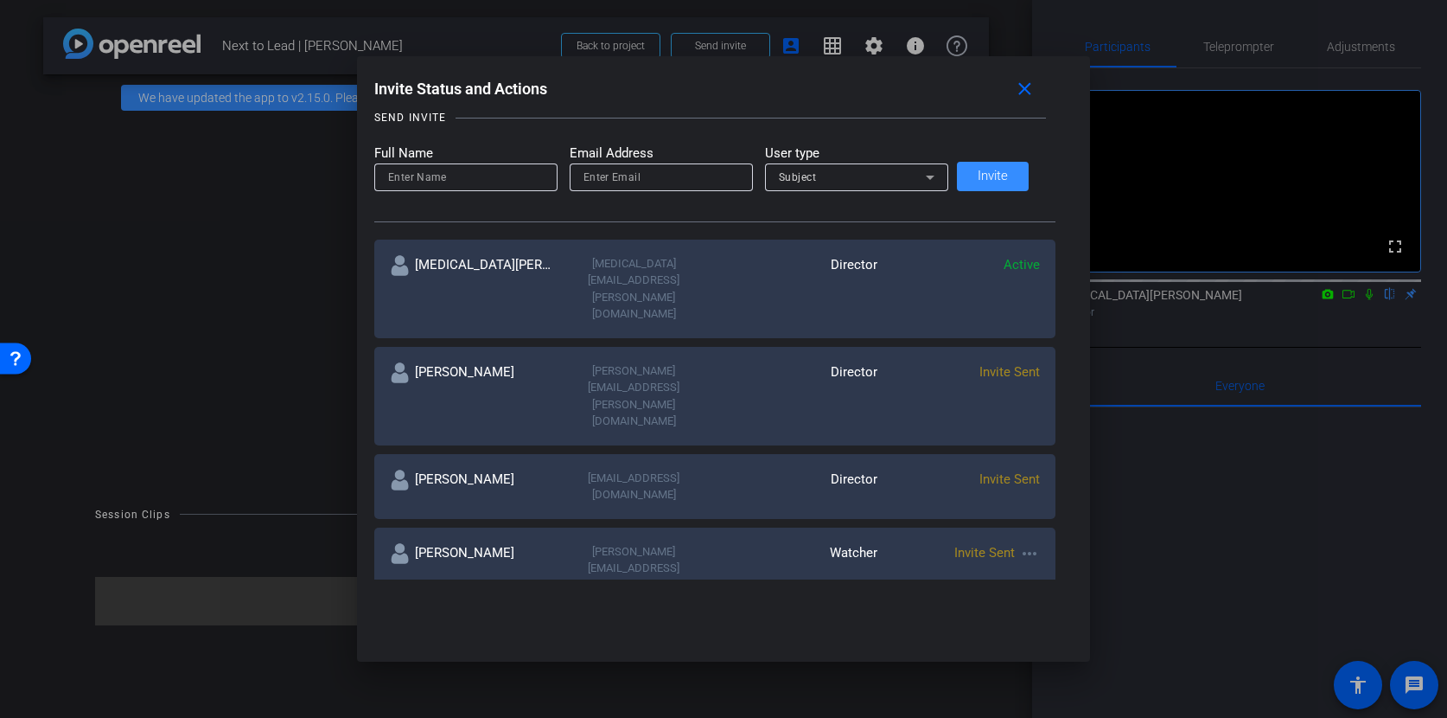
scroll to position [261, 0]
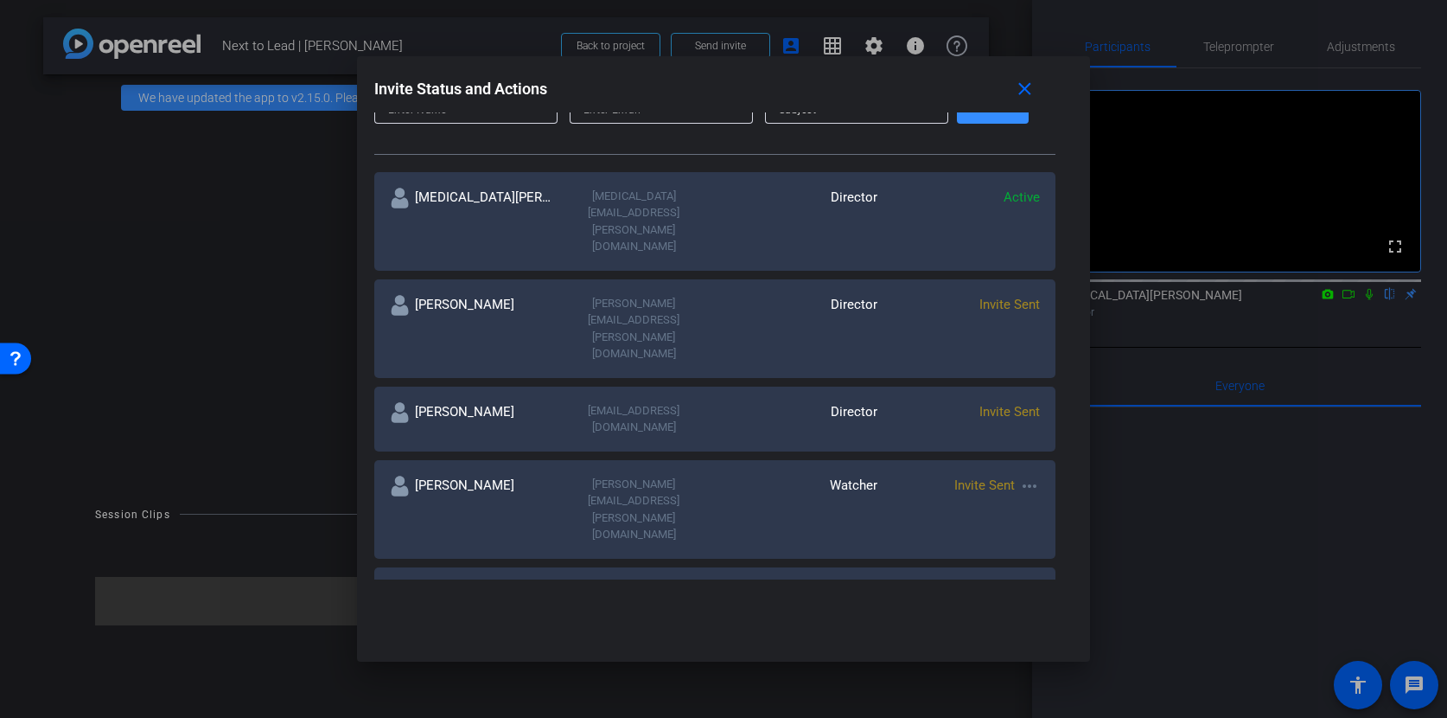
click at [1019, 476] on mat-icon "more_horiz" at bounding box center [1029, 486] width 21 height 21
click at [1017, 381] on div at bounding box center [723, 359] width 1447 height 718
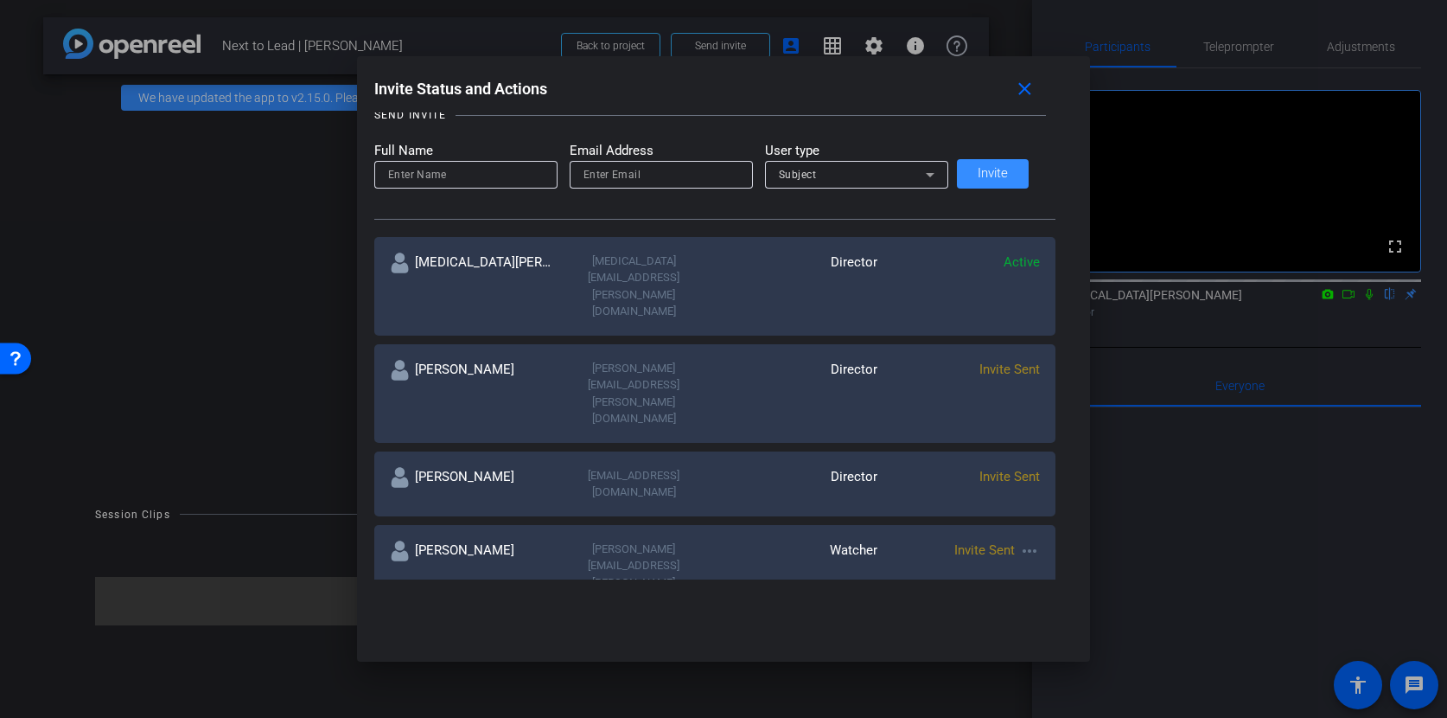
scroll to position [205, 0]
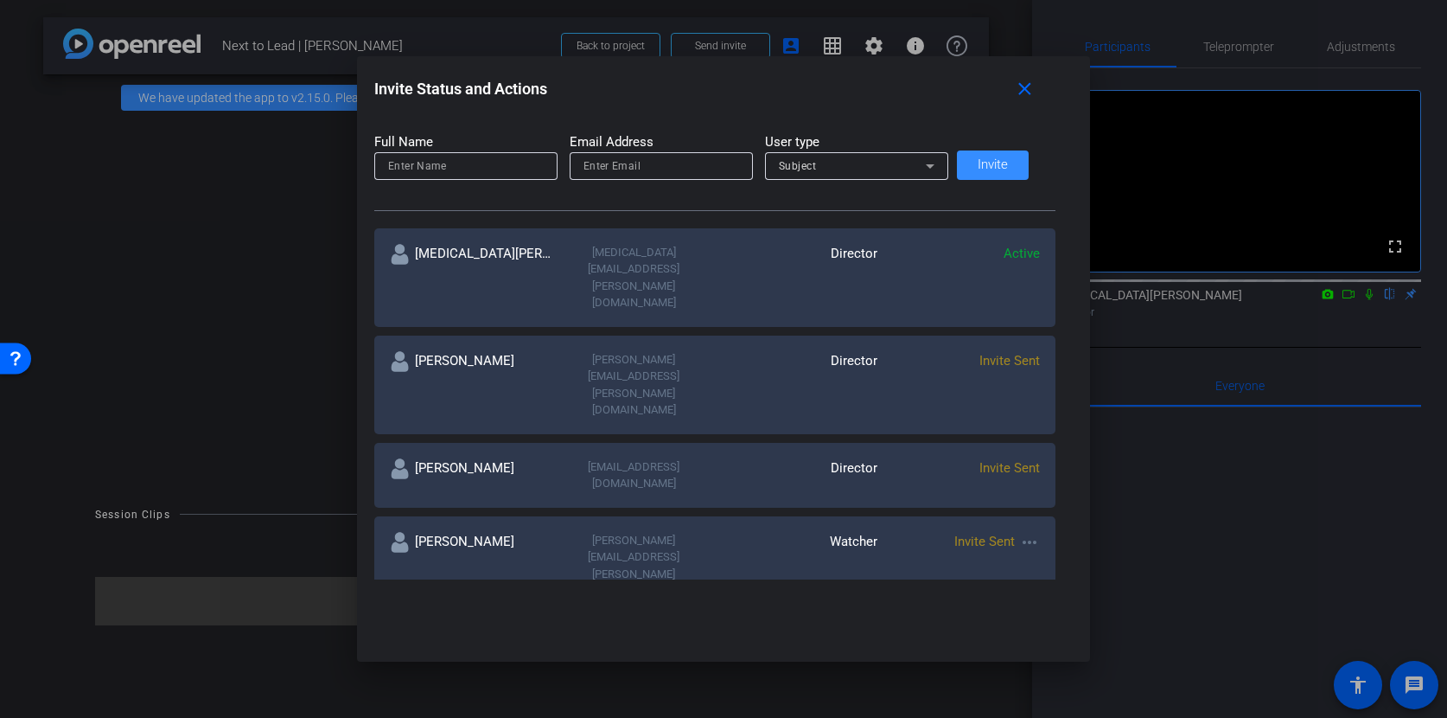
click at [985, 532] on div "Invite Sent more_horiz" at bounding box center [959, 565] width 163 height 67
click at [1003, 532] on div "Invite Sent more_horiz" at bounding box center [959, 565] width 163 height 67
click at [1017, 87] on mat-icon "close" at bounding box center [1025, 90] width 22 height 22
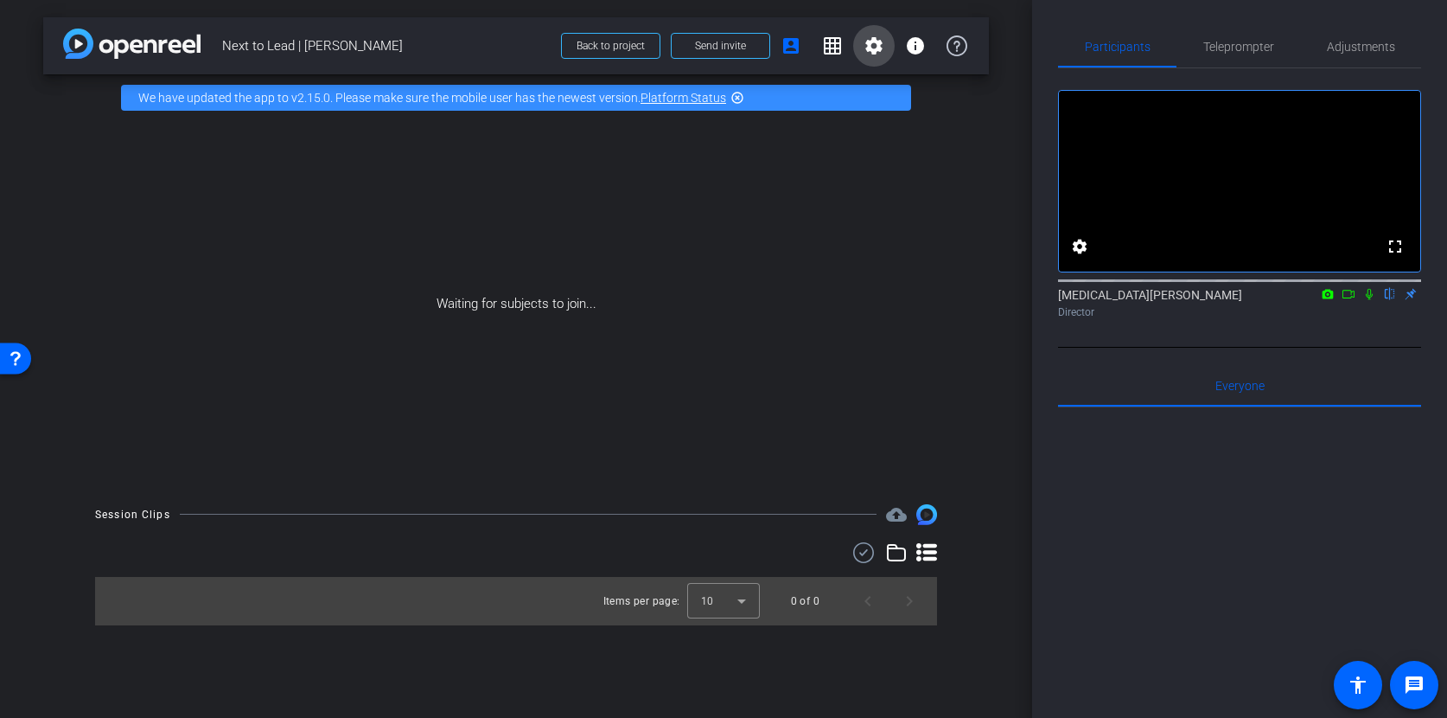
click at [867, 47] on mat-icon "settings" at bounding box center [874, 45] width 21 height 21
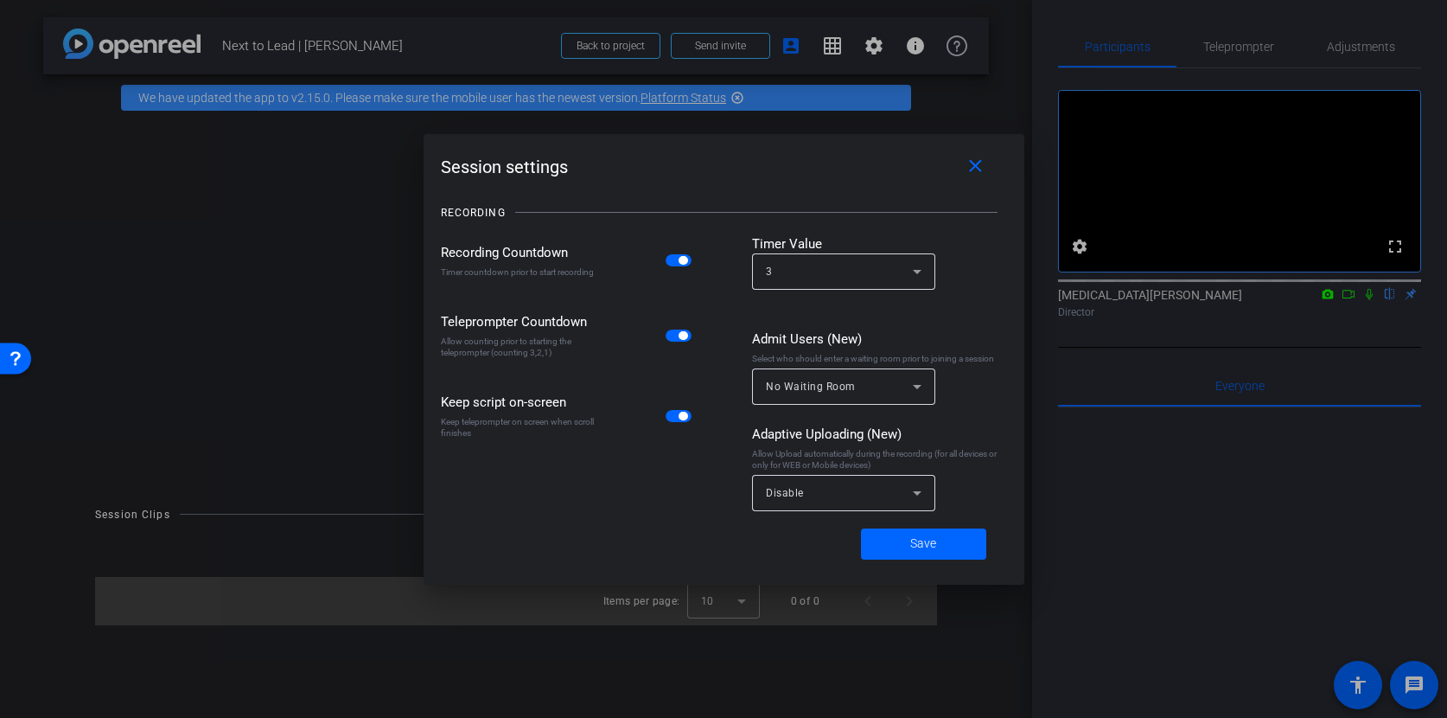
click at [868, 47] on div at bounding box center [723, 359] width 1447 height 718
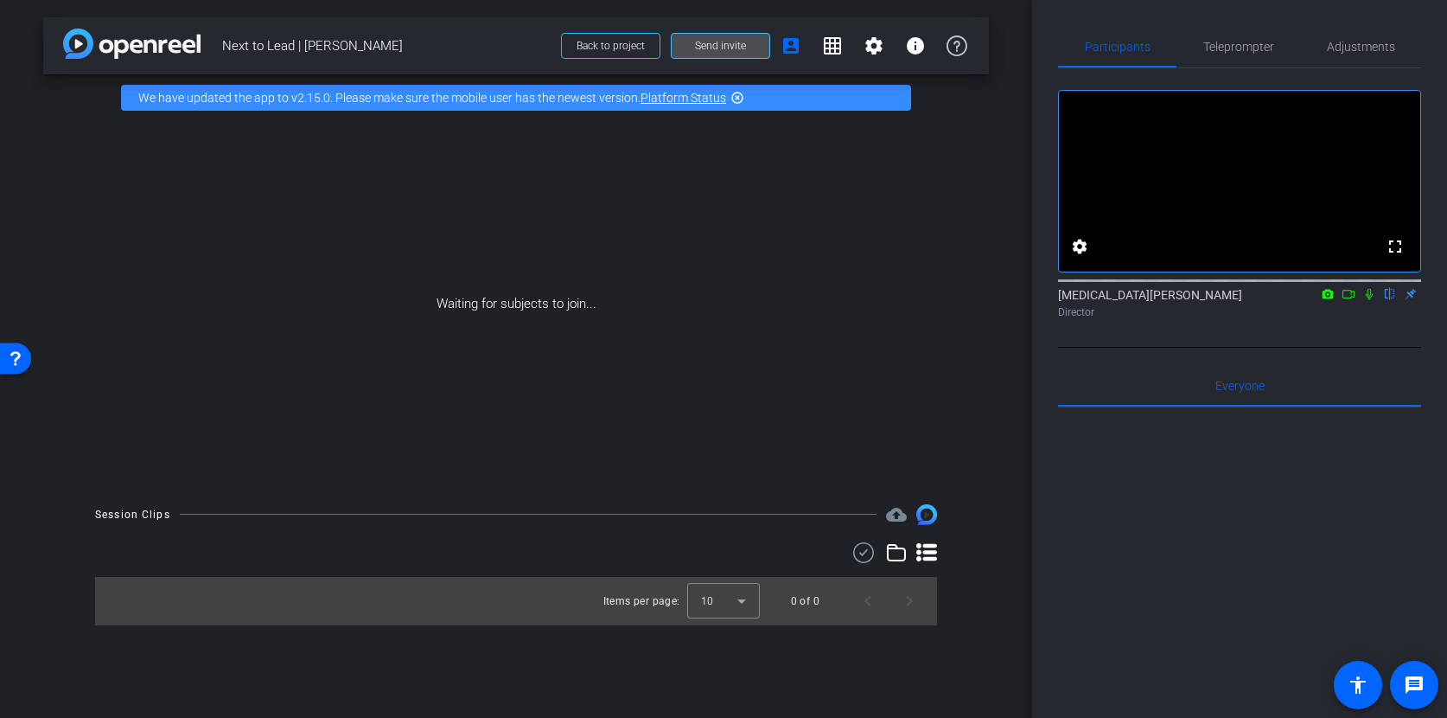
click at [717, 48] on span "Send invite" at bounding box center [720, 46] width 51 height 14
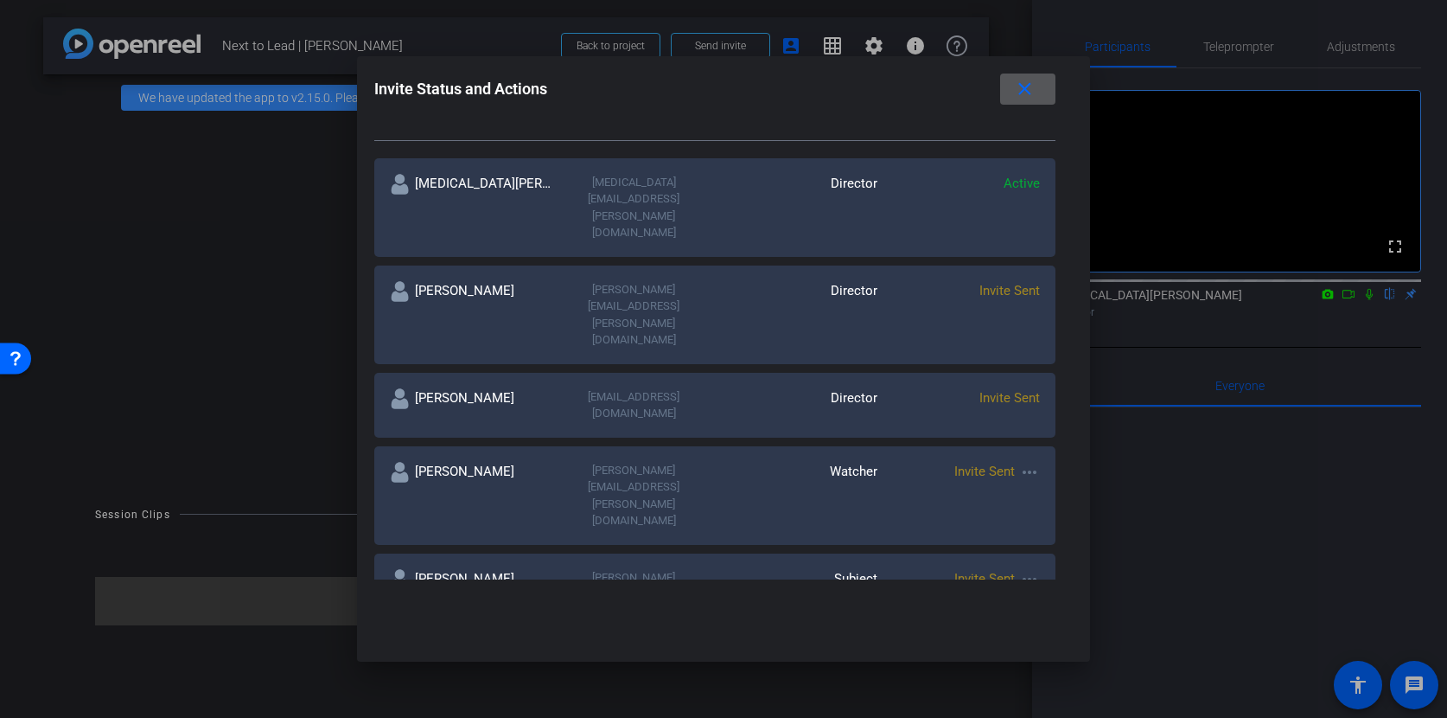
scroll to position [0, 0]
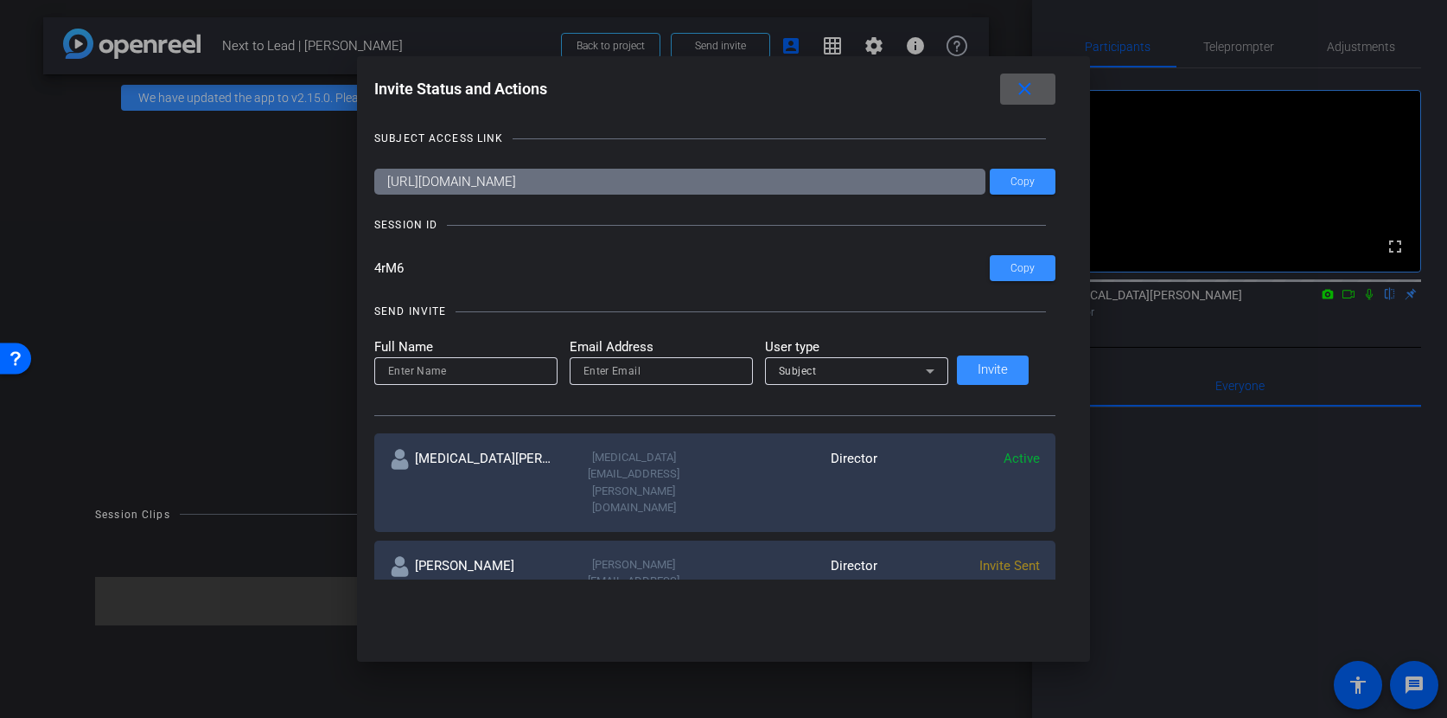
click at [454, 146] on div "SUBJECT ACCESS LINK" at bounding box center [438, 138] width 129 height 17
click at [1014, 98] on mat-icon "close" at bounding box center [1025, 90] width 22 height 22
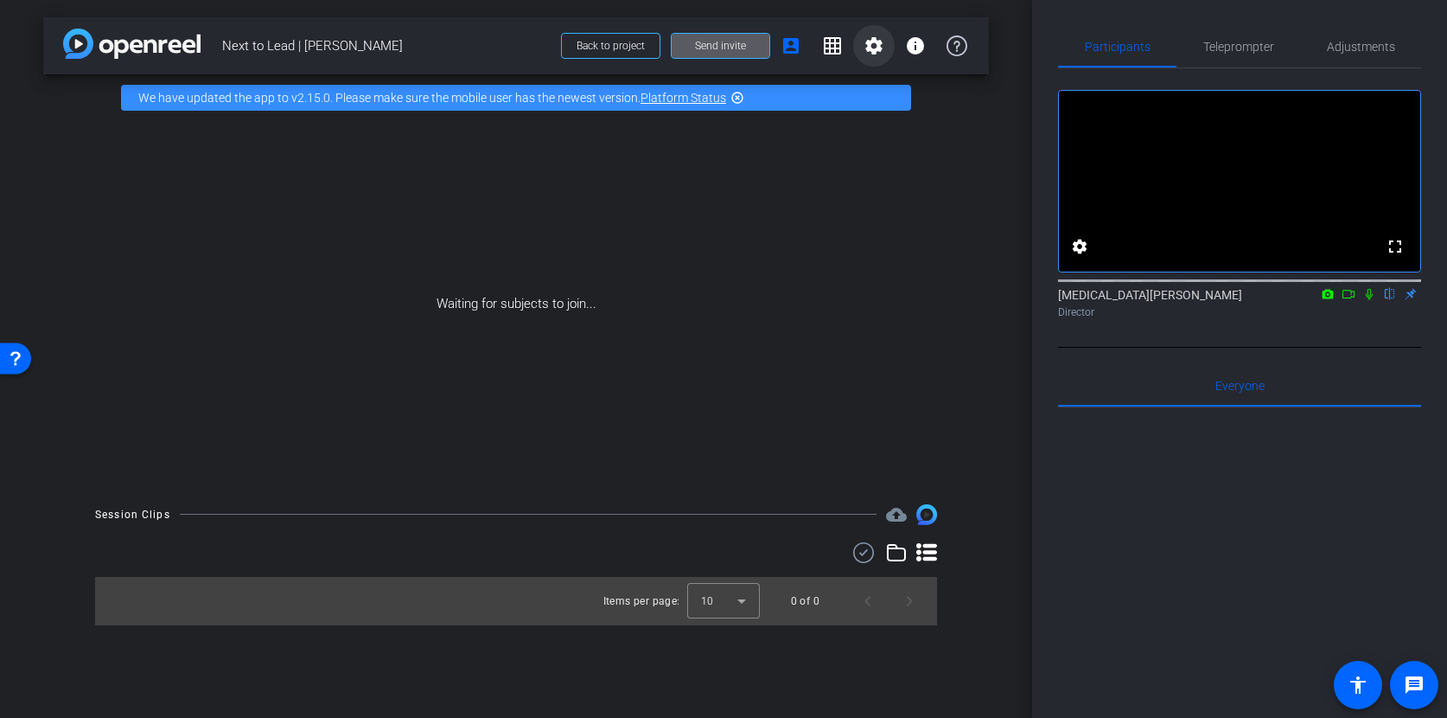
click at [871, 44] on mat-icon "settings" at bounding box center [874, 45] width 21 height 21
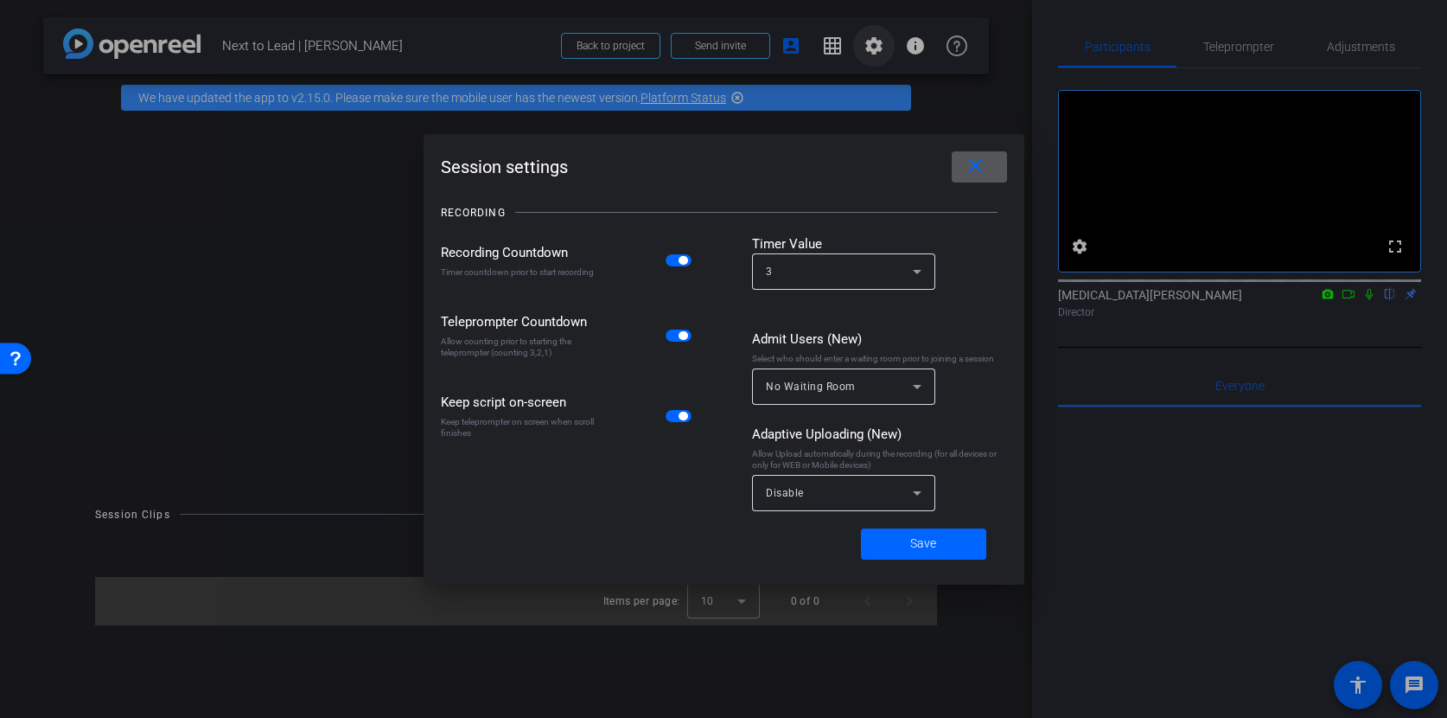
click at [871, 44] on div at bounding box center [723, 359] width 1447 height 718
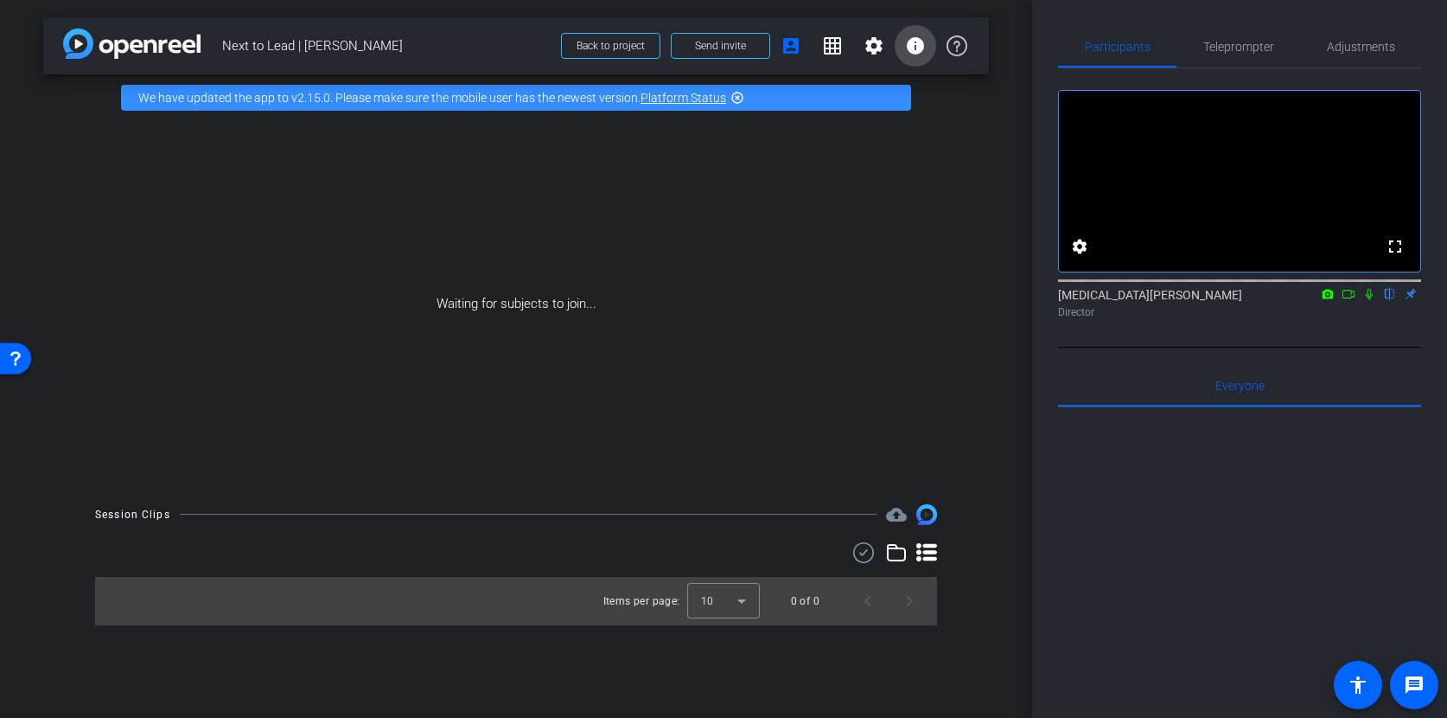
click at [908, 45] on mat-icon "info" at bounding box center [915, 45] width 21 height 21
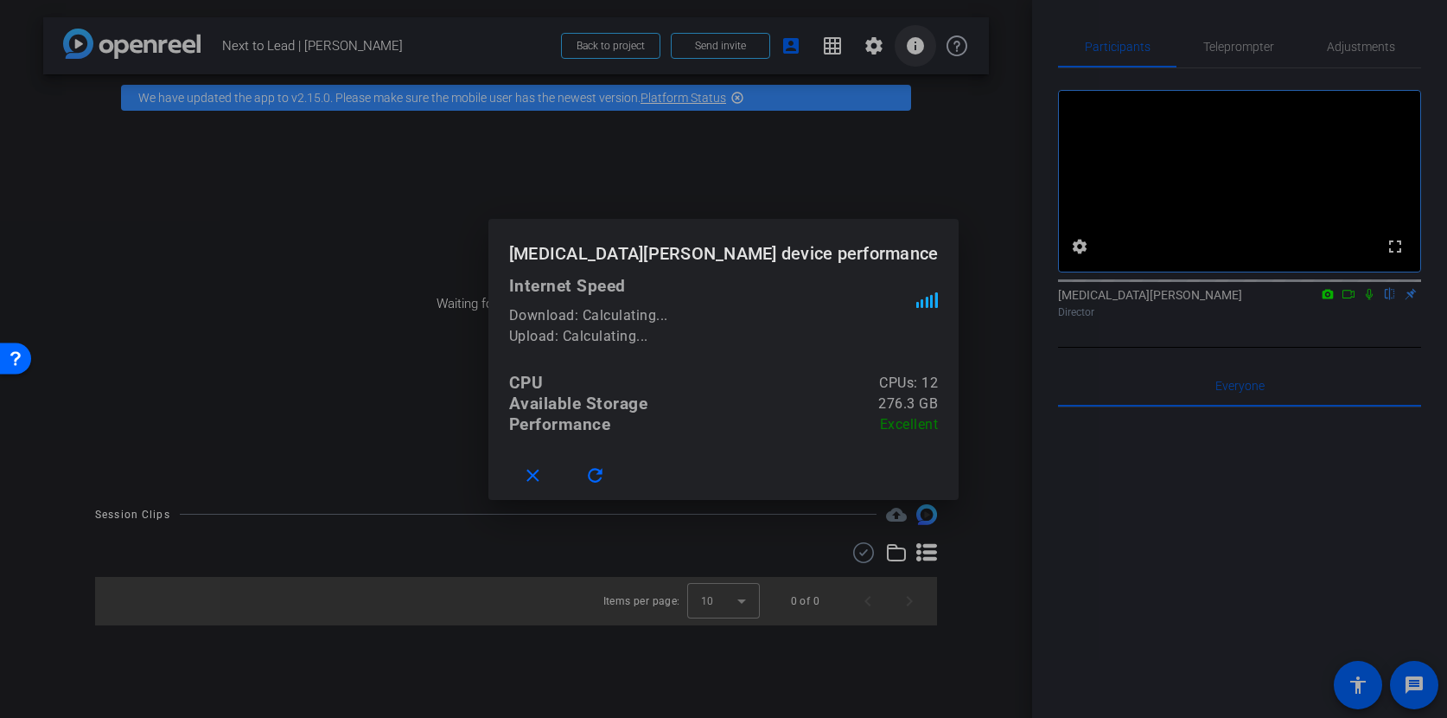
click at [908, 45] on div at bounding box center [723, 359] width 1447 height 718
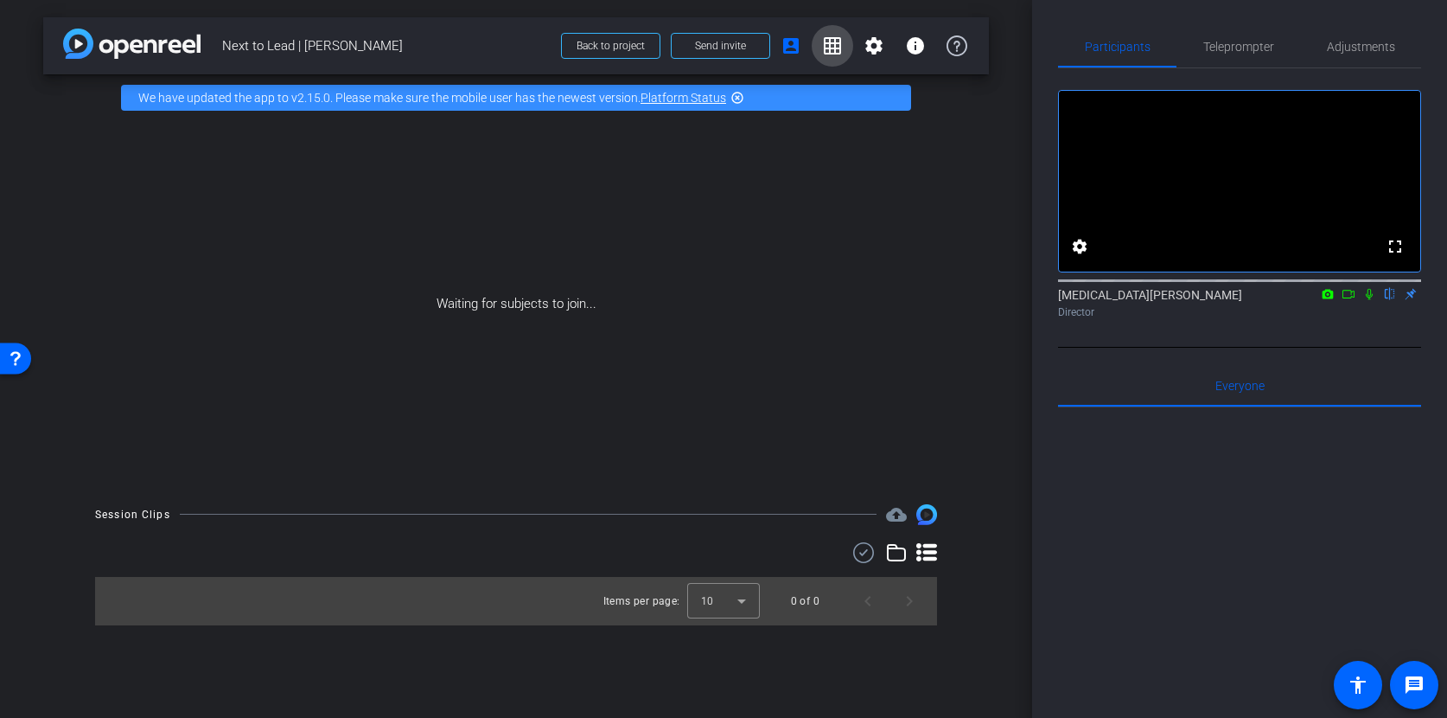
click at [828, 40] on mat-icon "grid_on" at bounding box center [832, 45] width 21 height 21
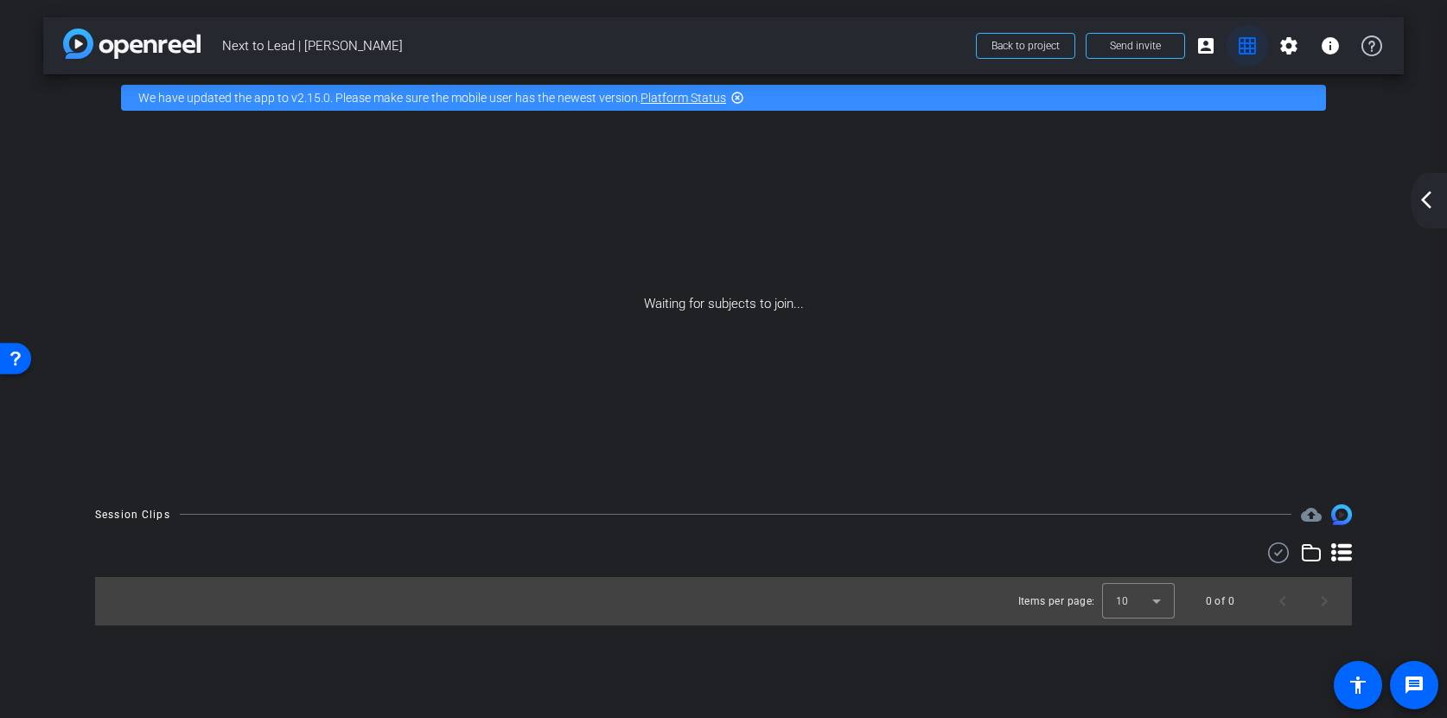
click at [1246, 54] on mat-icon "grid_on" at bounding box center [1247, 45] width 21 height 21
click at [1243, 46] on mat-icon "grid_on" at bounding box center [1247, 45] width 21 height 21
click at [1335, 56] on span at bounding box center [1331, 46] width 42 height 42
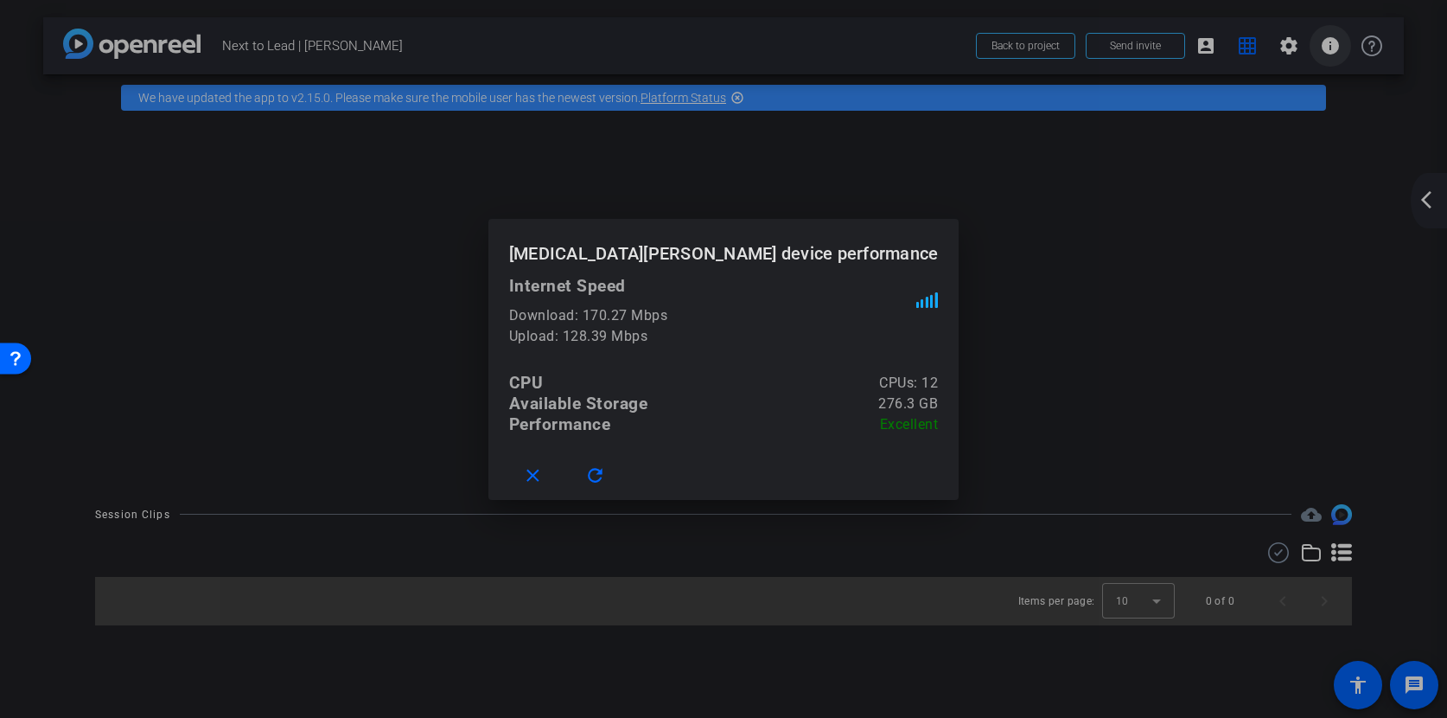
click at [1335, 56] on div at bounding box center [723, 359] width 1447 height 718
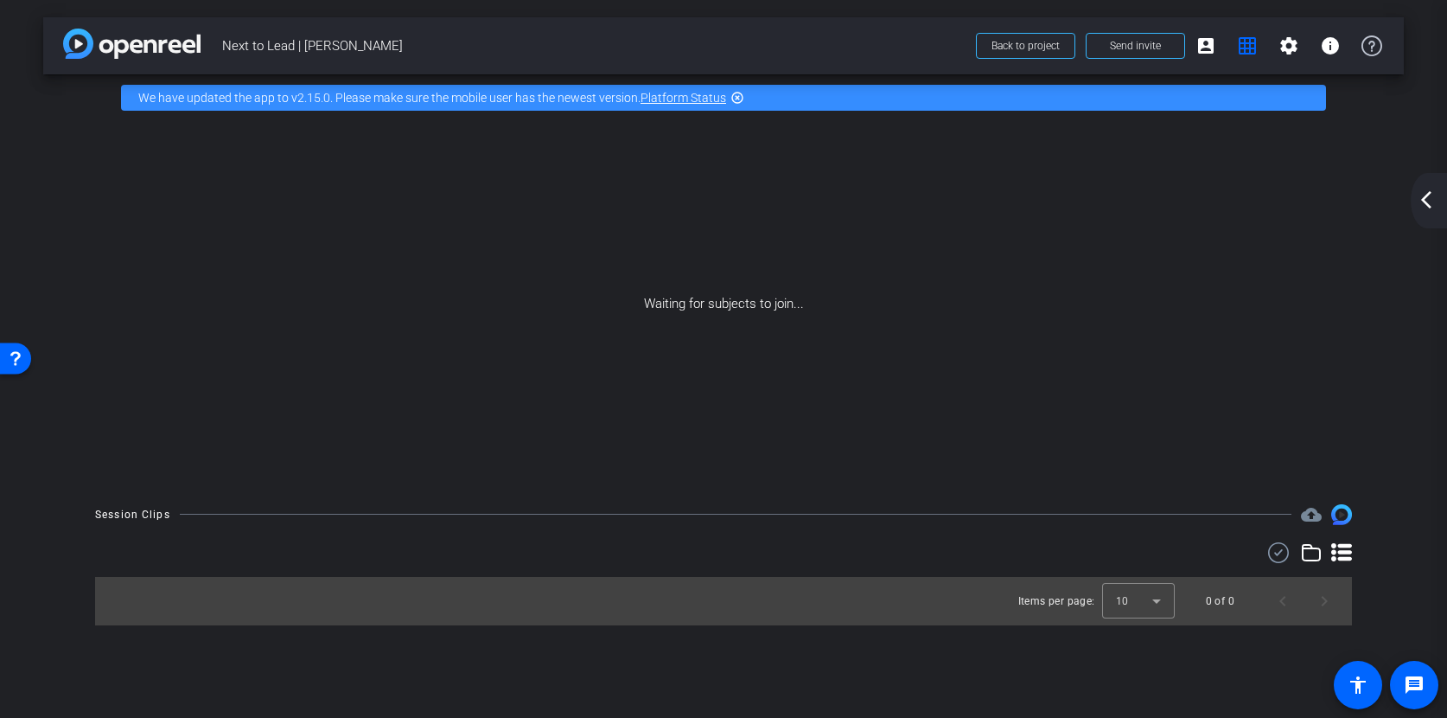
click at [1341, 556] on icon at bounding box center [1341, 552] width 21 height 21
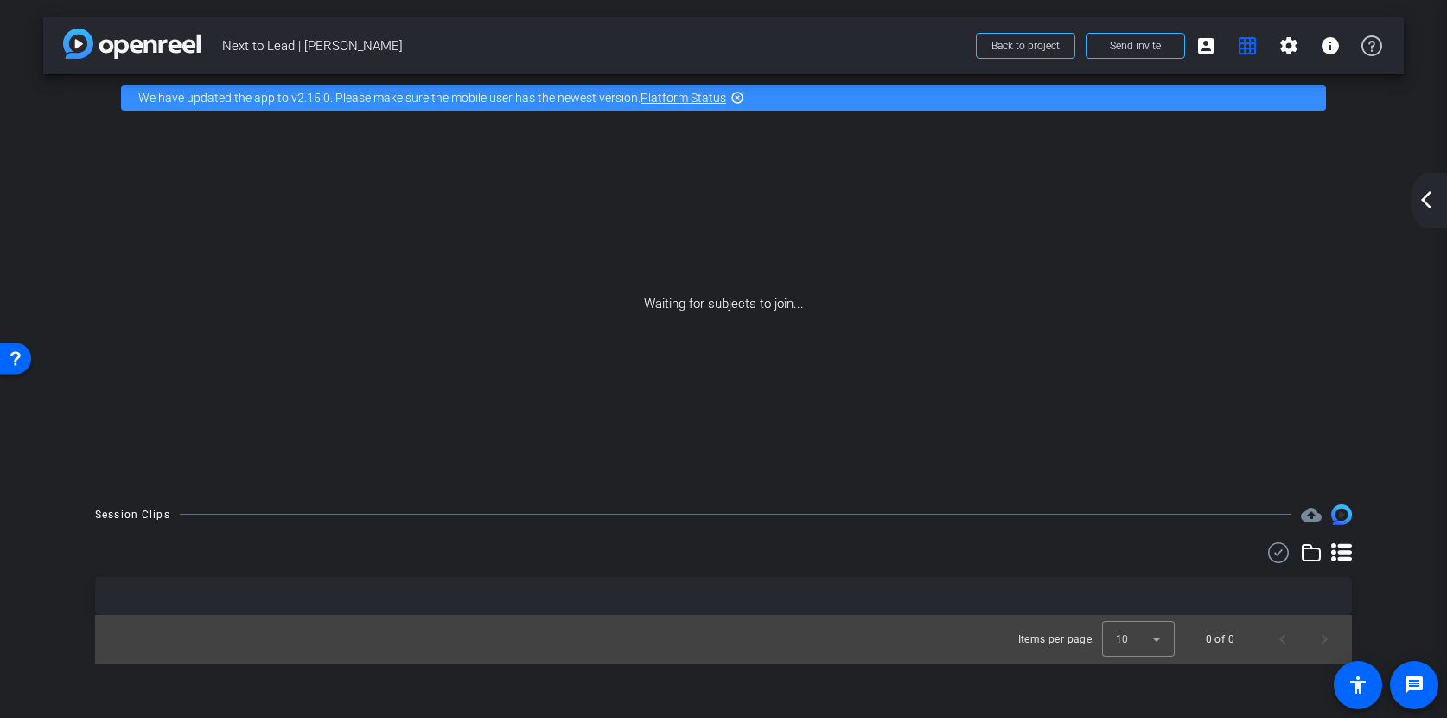
click at [1341, 556] on icon at bounding box center [1341, 552] width 21 height 21
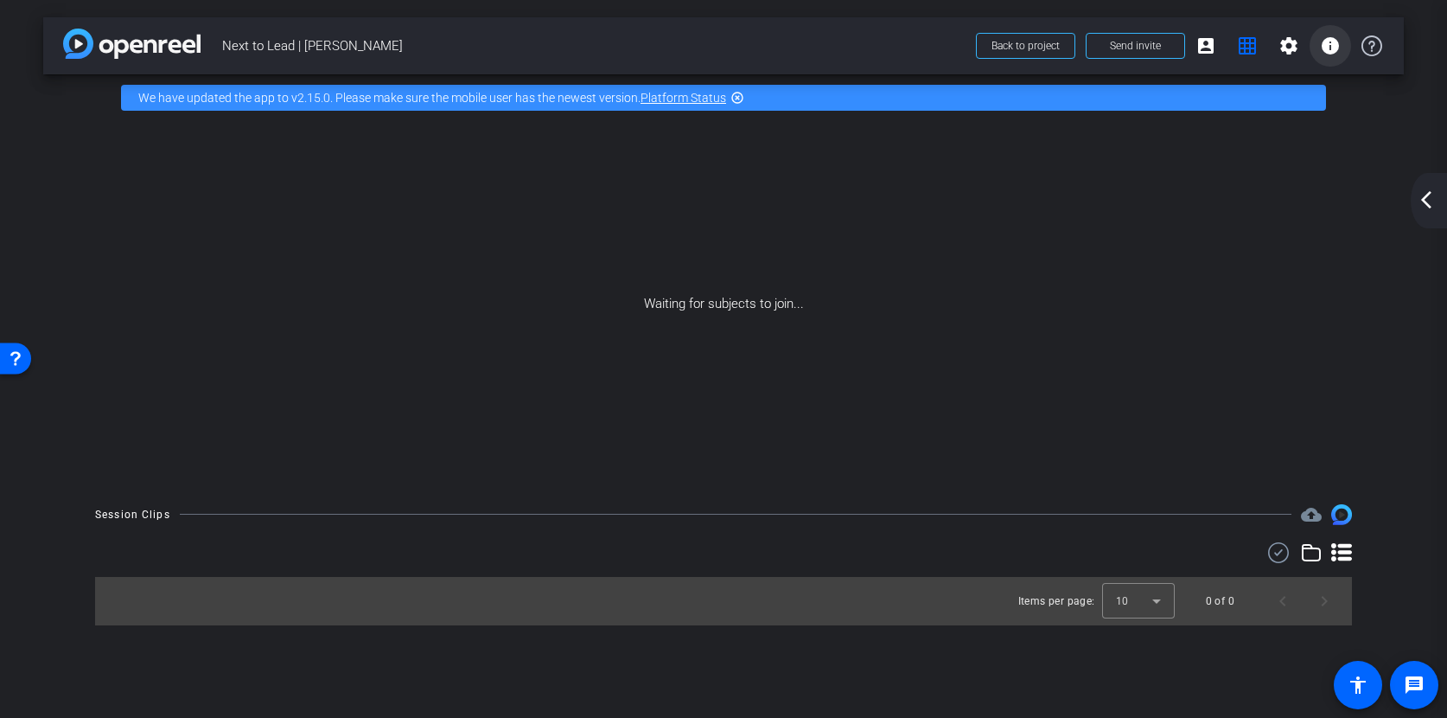
click at [1335, 52] on mat-icon "info" at bounding box center [1330, 45] width 21 height 21
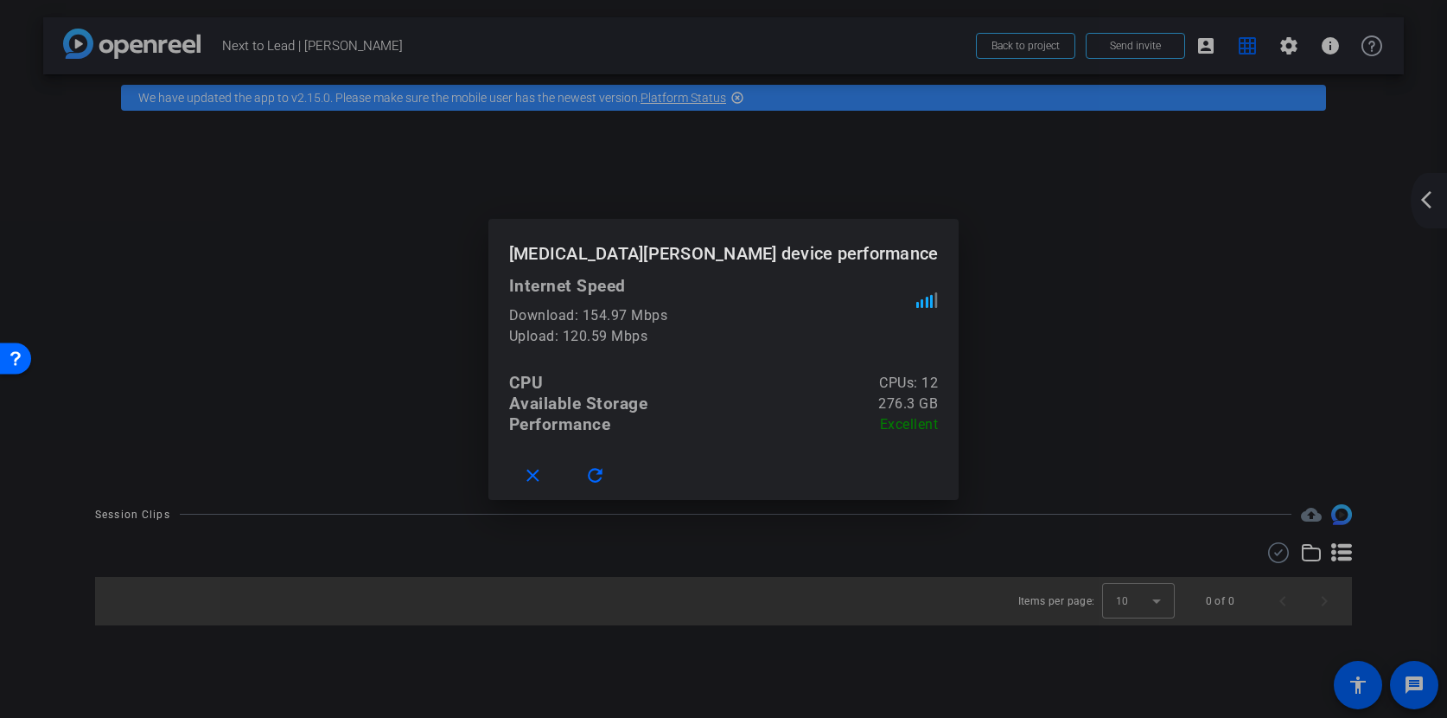
click at [1333, 50] on div at bounding box center [723, 359] width 1447 height 718
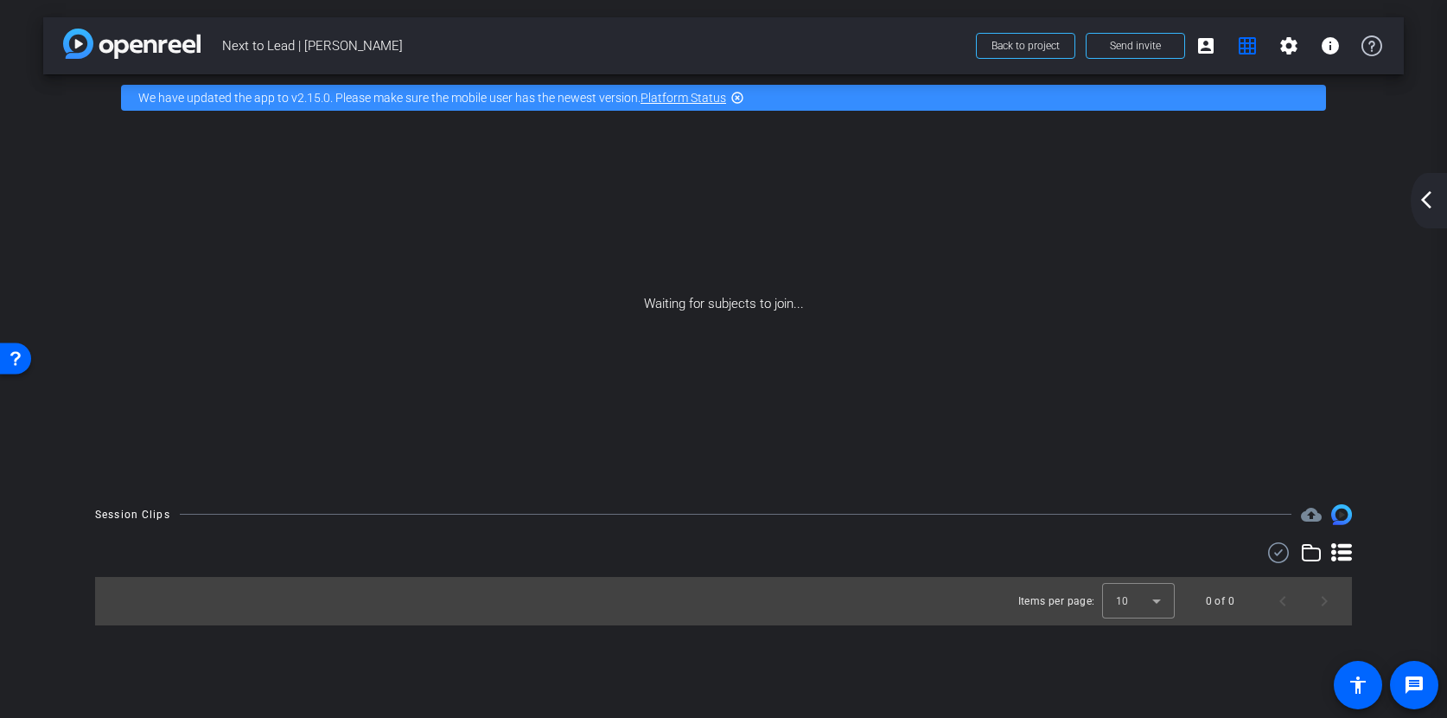
click at [1442, 204] on div "arrow_back_ios_new arrow_forward_ios" at bounding box center [1429, 200] width 36 height 55
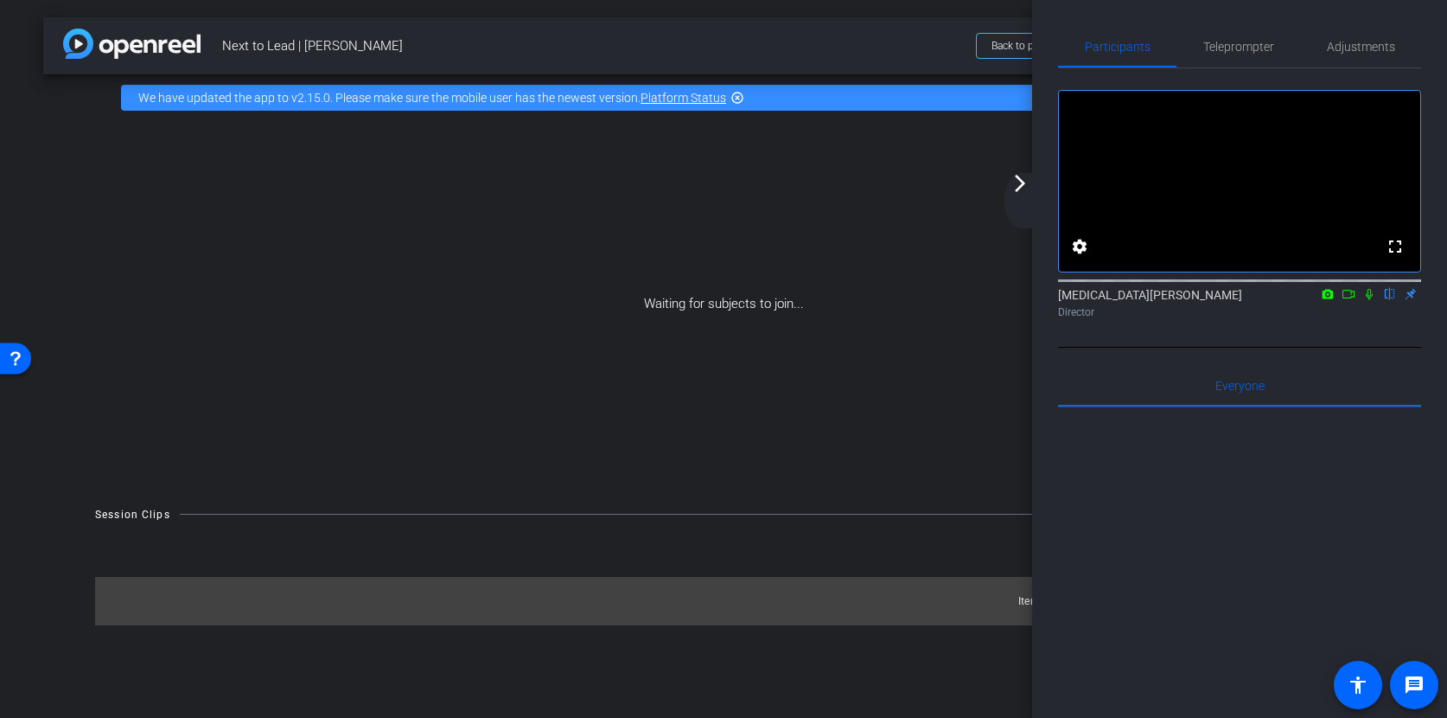
click at [1346, 300] on icon at bounding box center [1349, 294] width 14 height 12
click at [1385, 300] on icon at bounding box center [1390, 294] width 14 height 12
click at [1020, 178] on mat-icon "arrow_forward_ios" at bounding box center [1020, 183] width 21 height 21
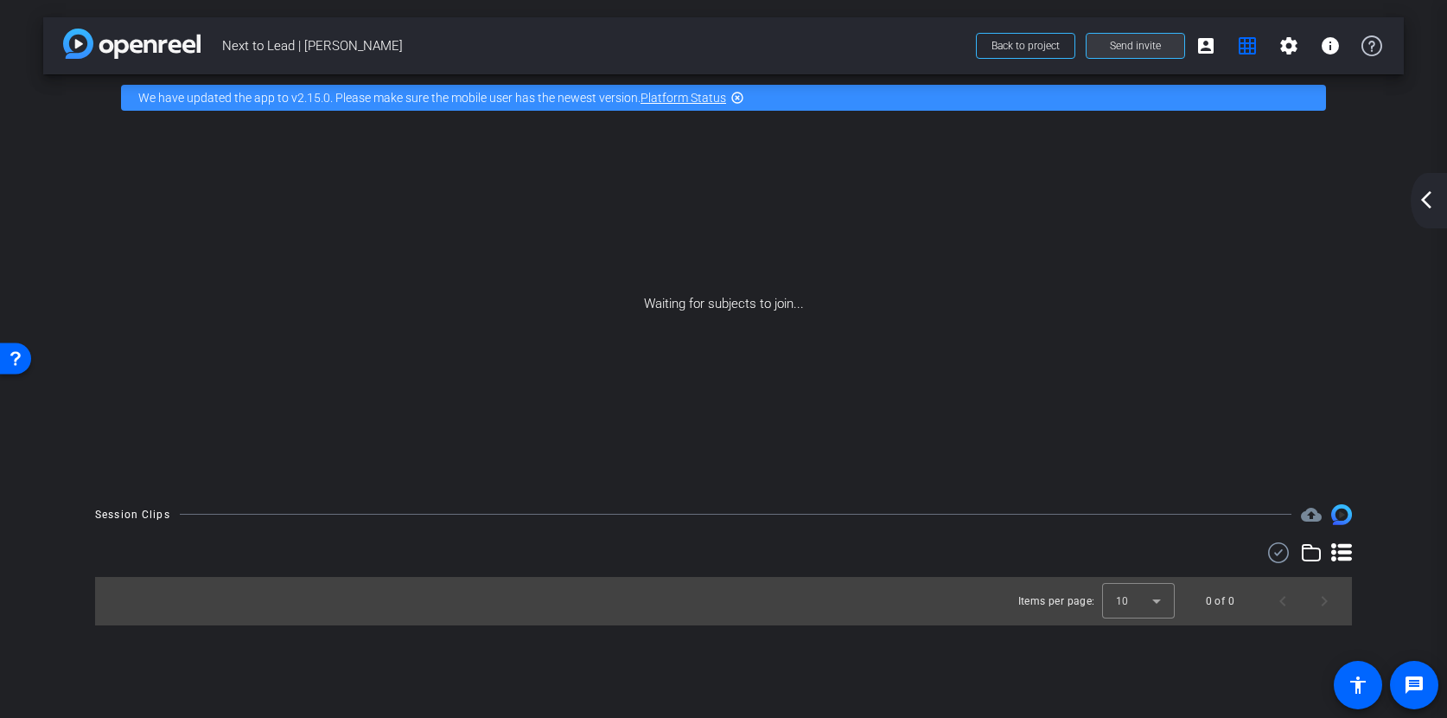
click at [1159, 42] on span "Send invite" at bounding box center [1135, 46] width 51 height 14
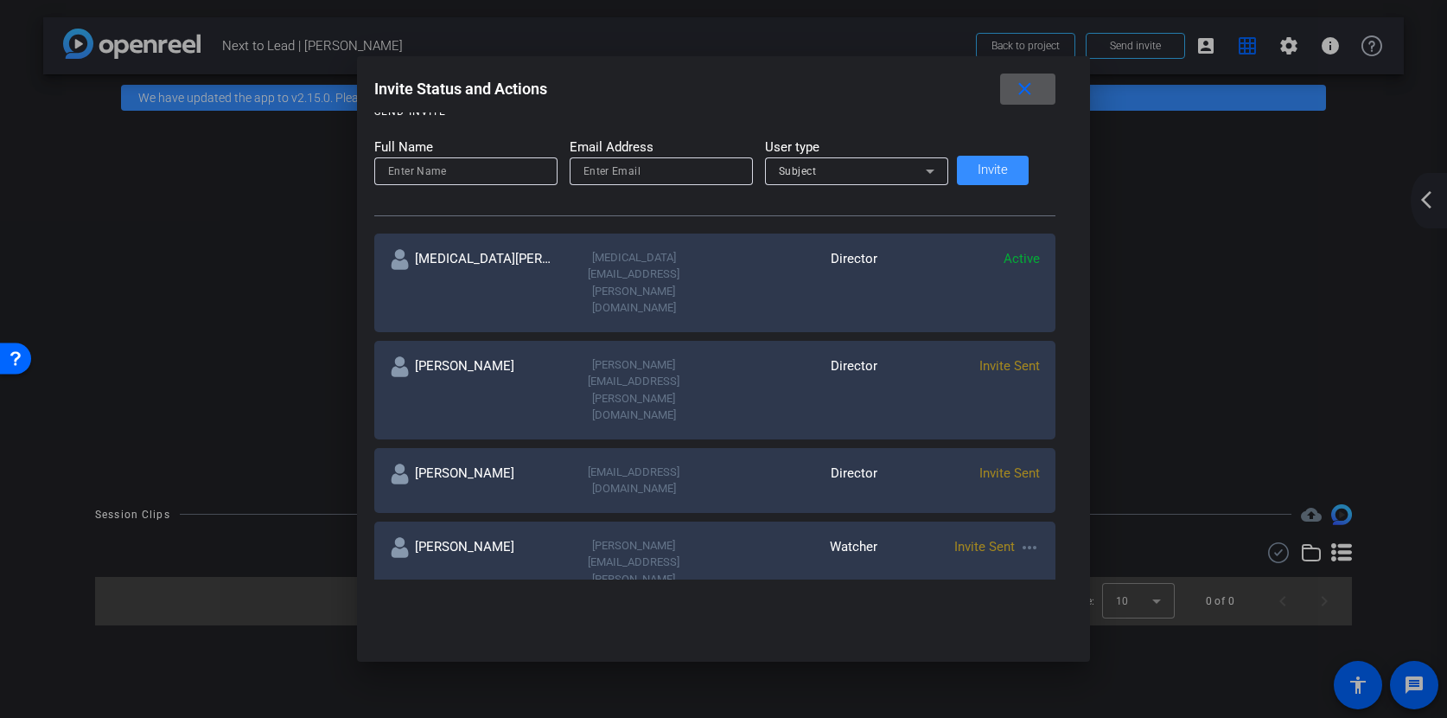
scroll to position [196, 0]
click at [878, 170] on div "Subject" at bounding box center [852, 174] width 147 height 22
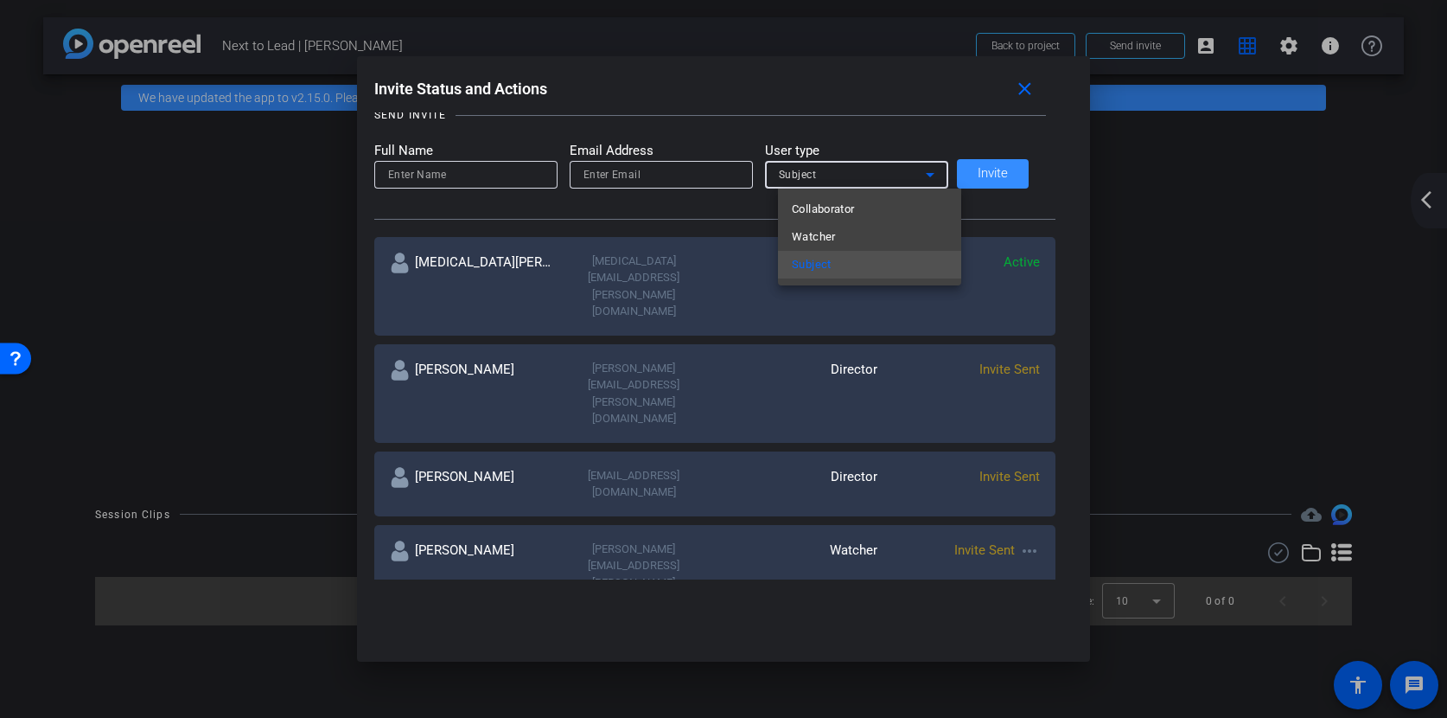
click at [928, 131] on div at bounding box center [723, 359] width 1447 height 718
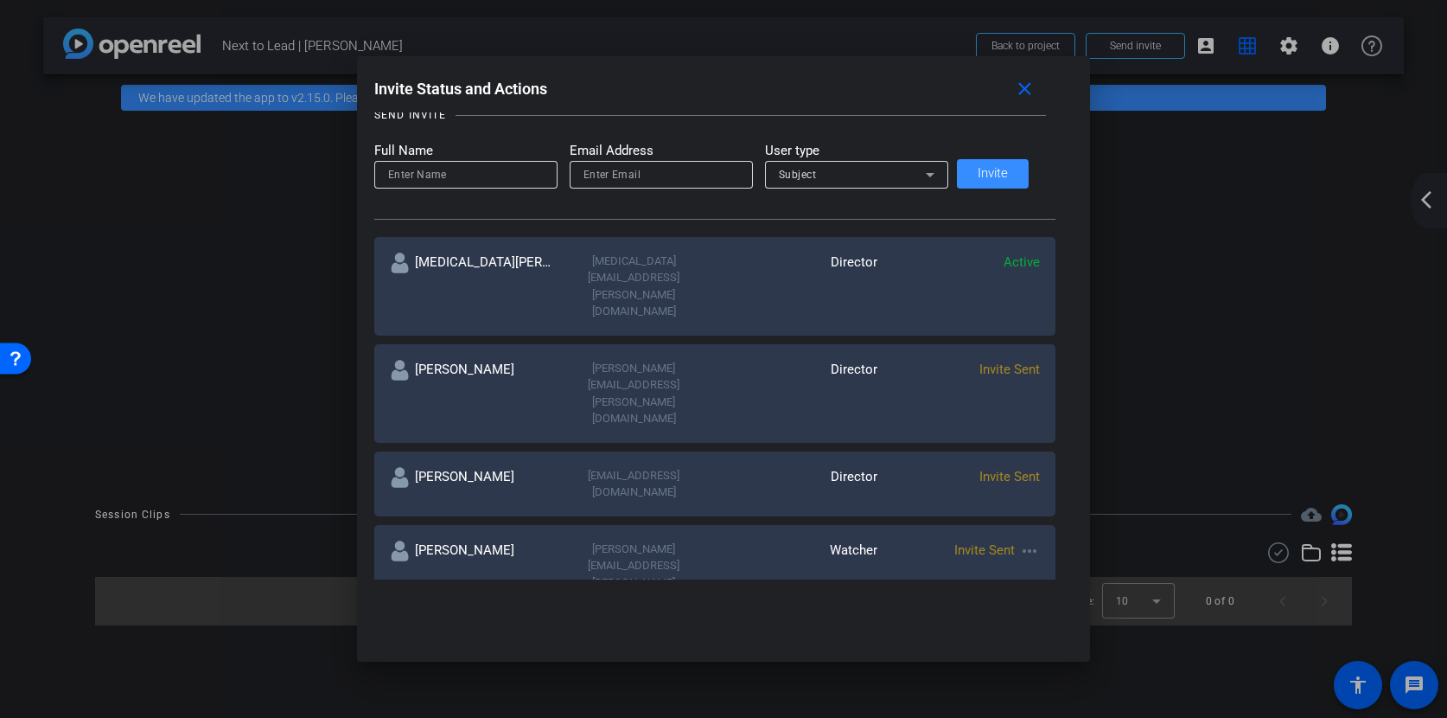
click at [789, 648] on div "Subject" at bounding box center [796, 673] width 163 height 51
click at [1019, 648] on mat-icon "more_horiz" at bounding box center [1029, 658] width 21 height 21
click at [1018, 511] on div at bounding box center [723, 359] width 1447 height 718
click at [1016, 83] on mat-icon "close" at bounding box center [1025, 90] width 22 height 22
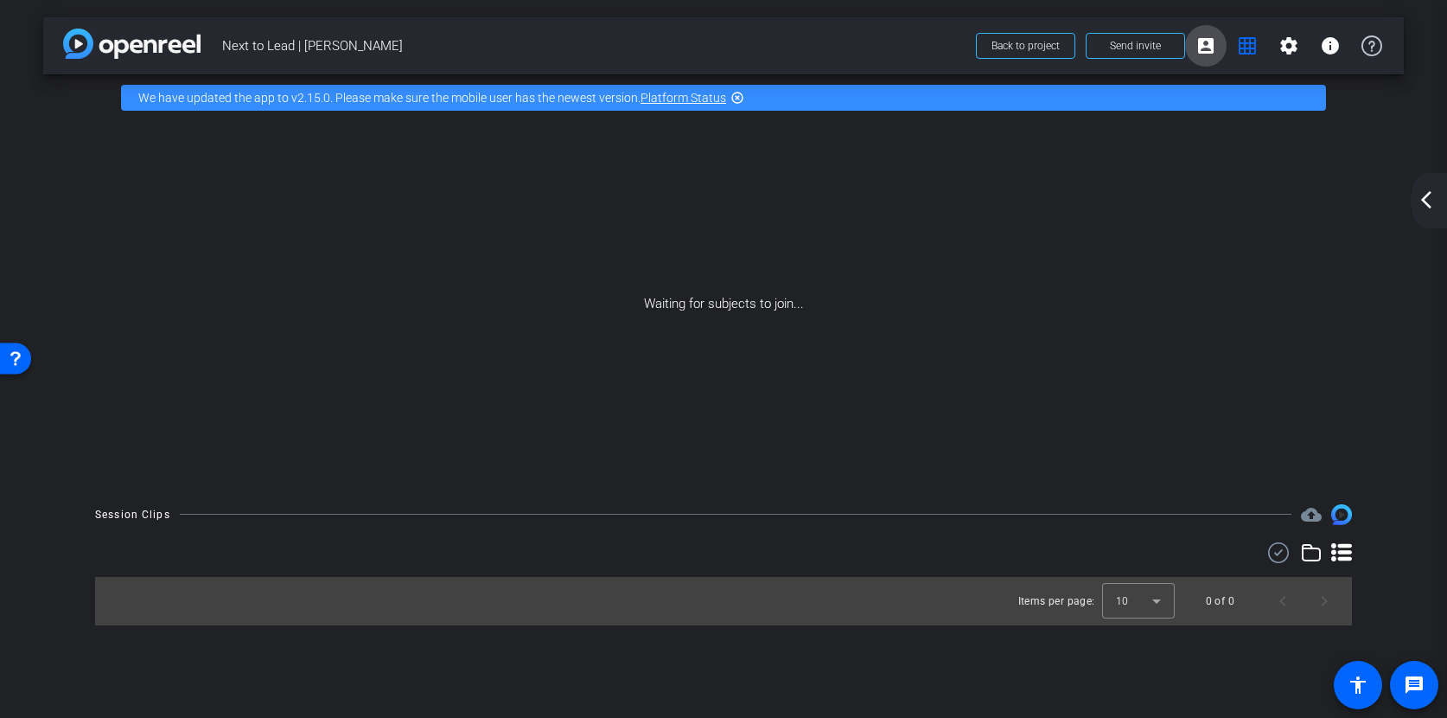
click at [1204, 61] on span at bounding box center [1206, 46] width 42 height 42
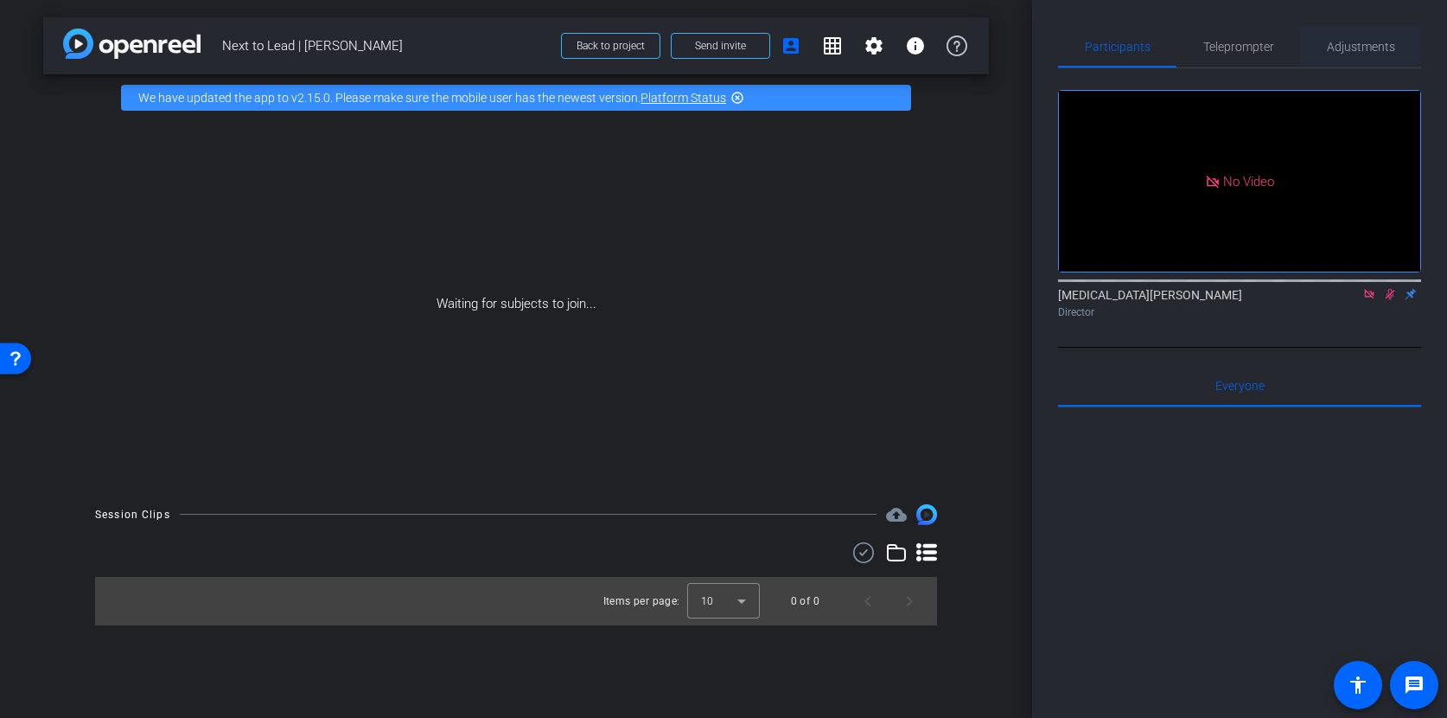
click at [1338, 50] on span "Adjustments" at bounding box center [1361, 47] width 68 height 12
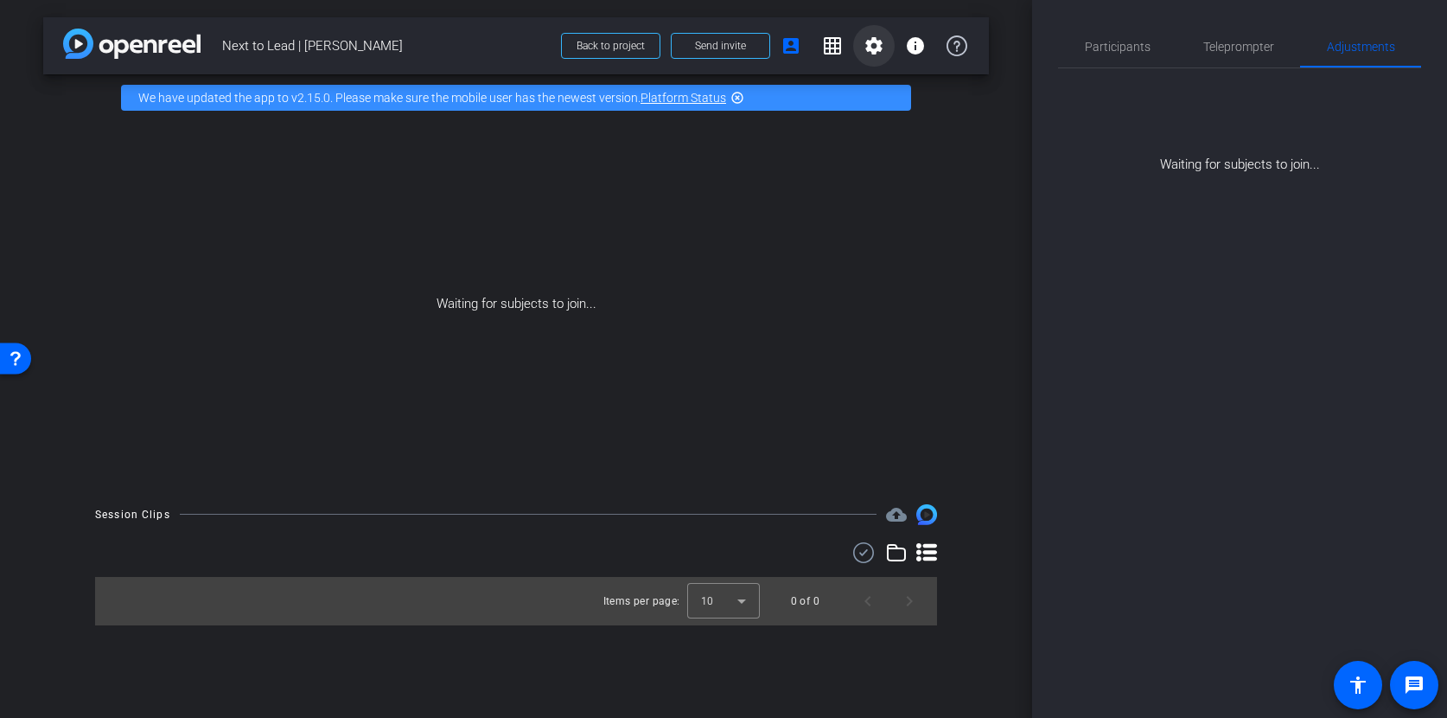
click at [890, 45] on span at bounding box center [874, 46] width 42 height 42
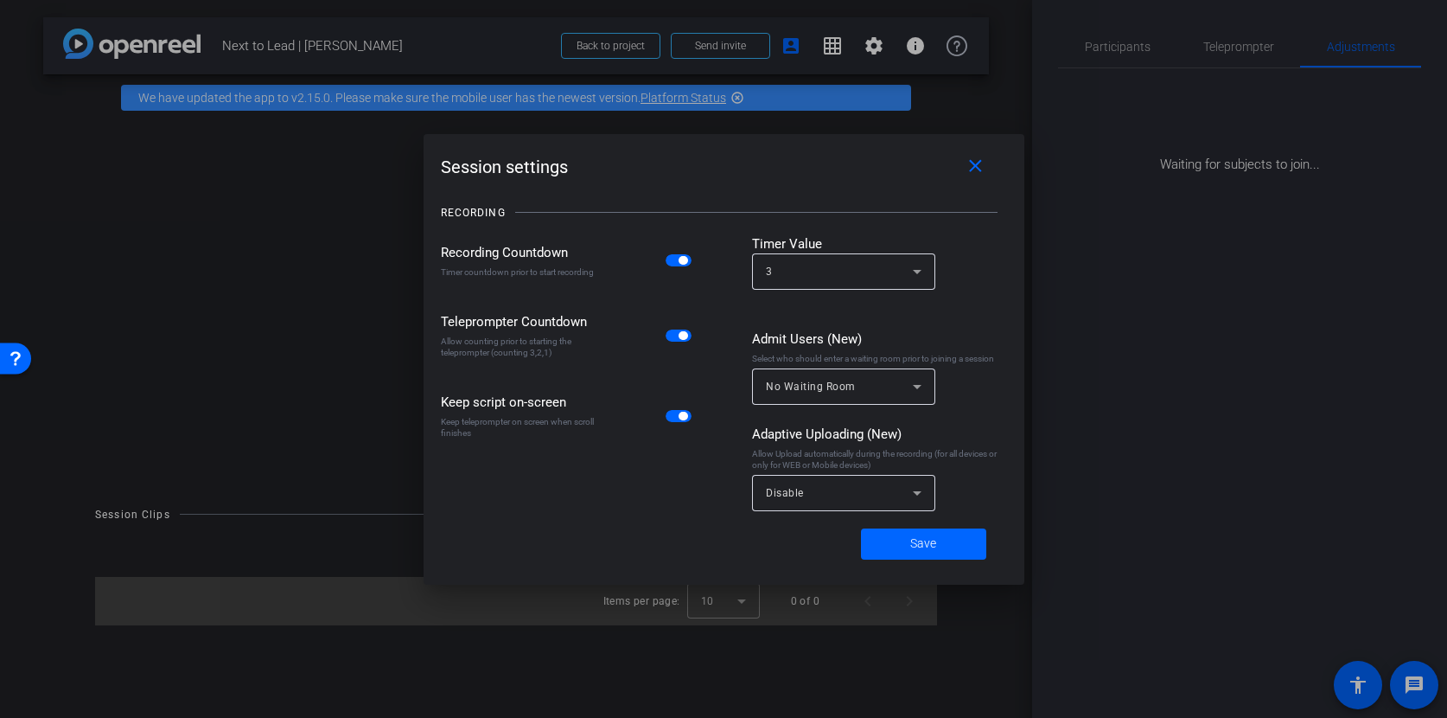
click at [935, 44] on div at bounding box center [723, 359] width 1447 height 718
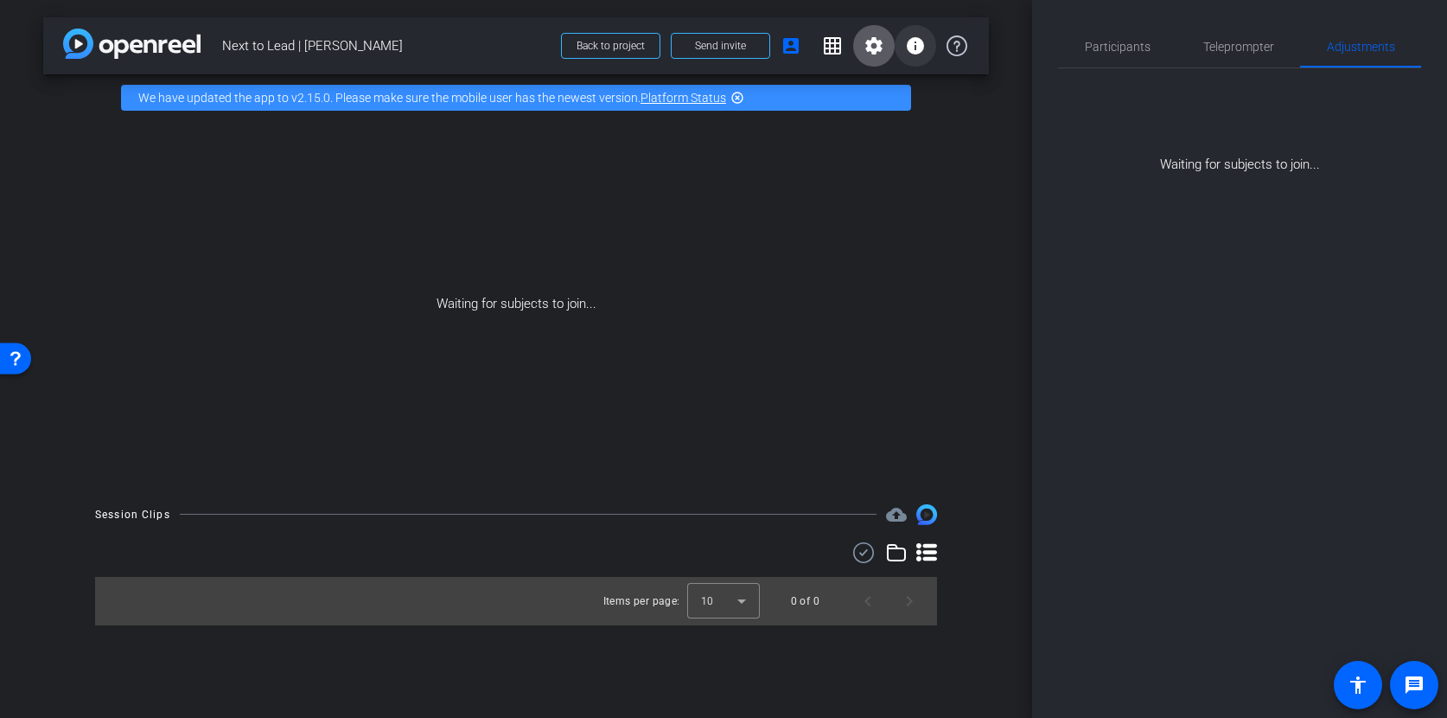
click at [935, 42] on span at bounding box center [916, 46] width 42 height 42
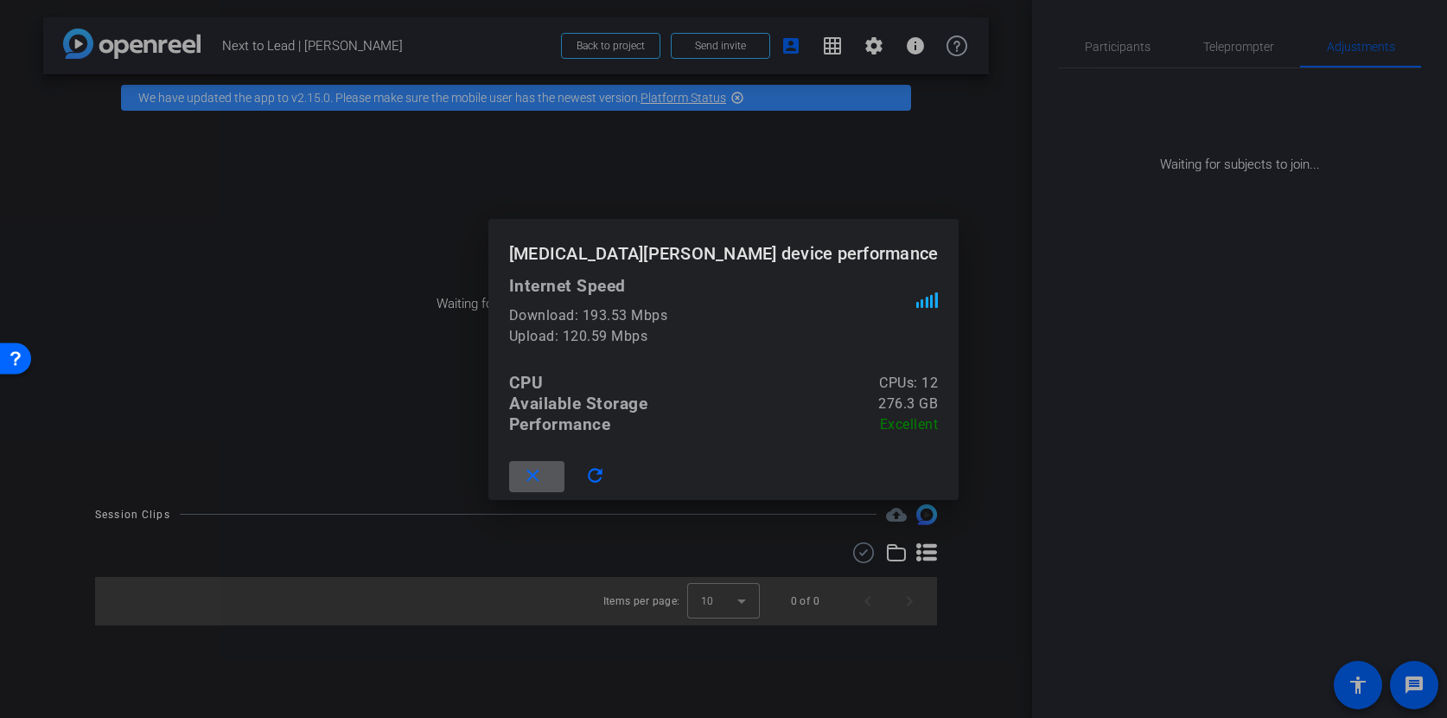
click at [973, 120] on div at bounding box center [723, 359] width 1447 height 718
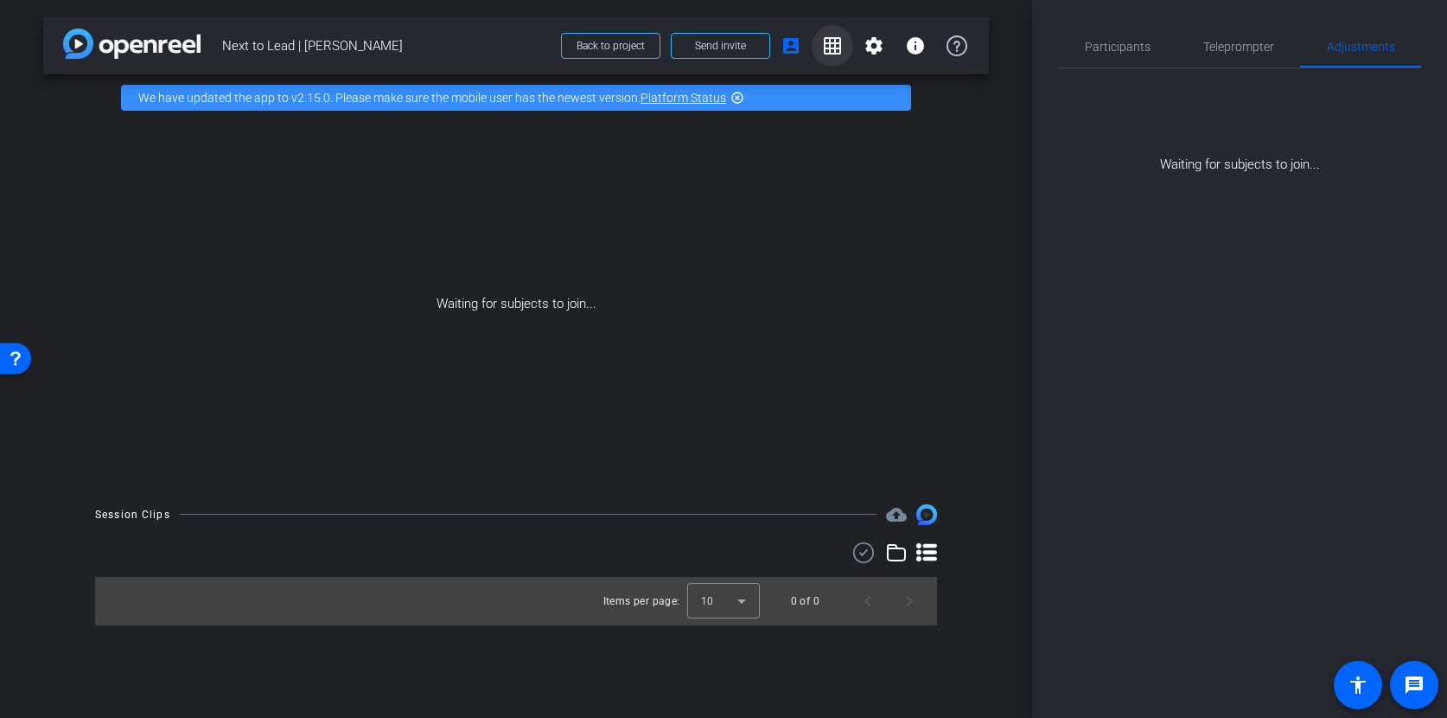
click at [846, 46] on span at bounding box center [833, 46] width 42 height 42
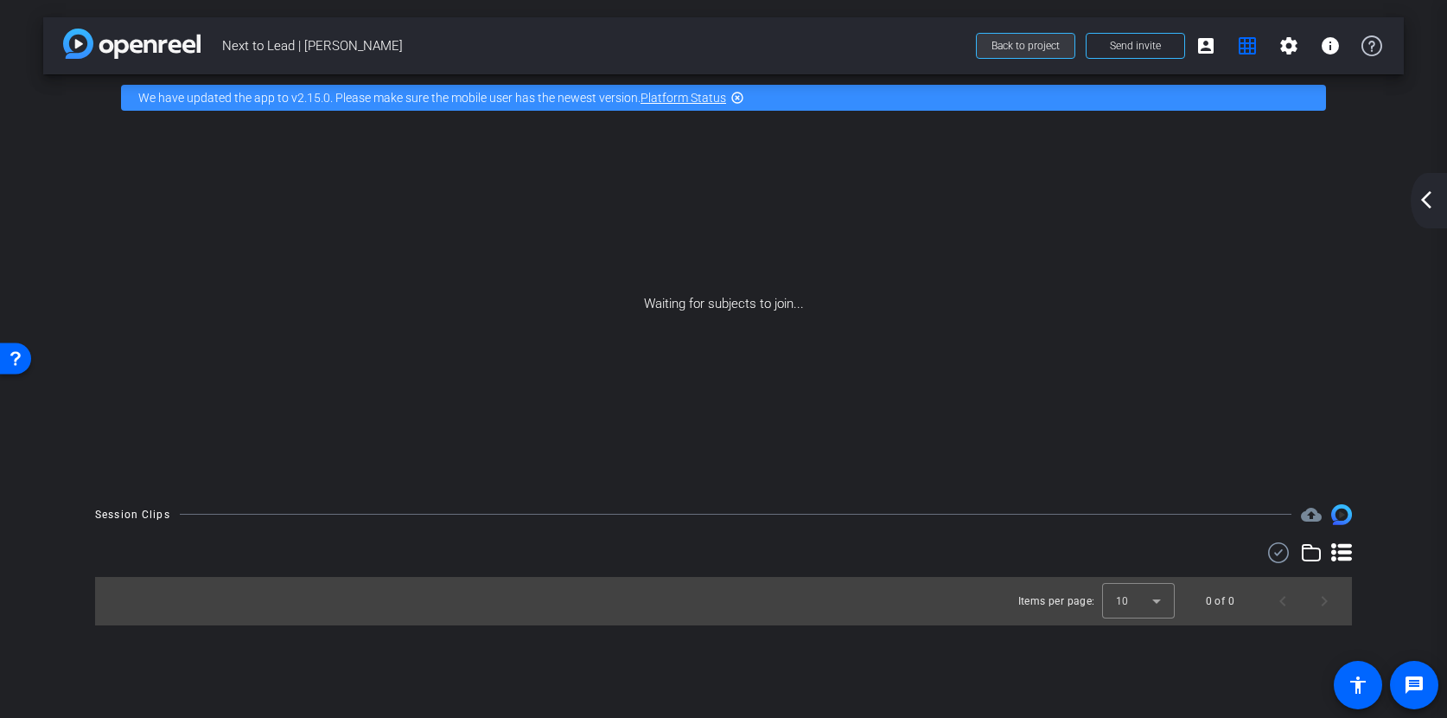
click at [1030, 41] on span "Back to project" at bounding box center [1026, 46] width 68 height 12
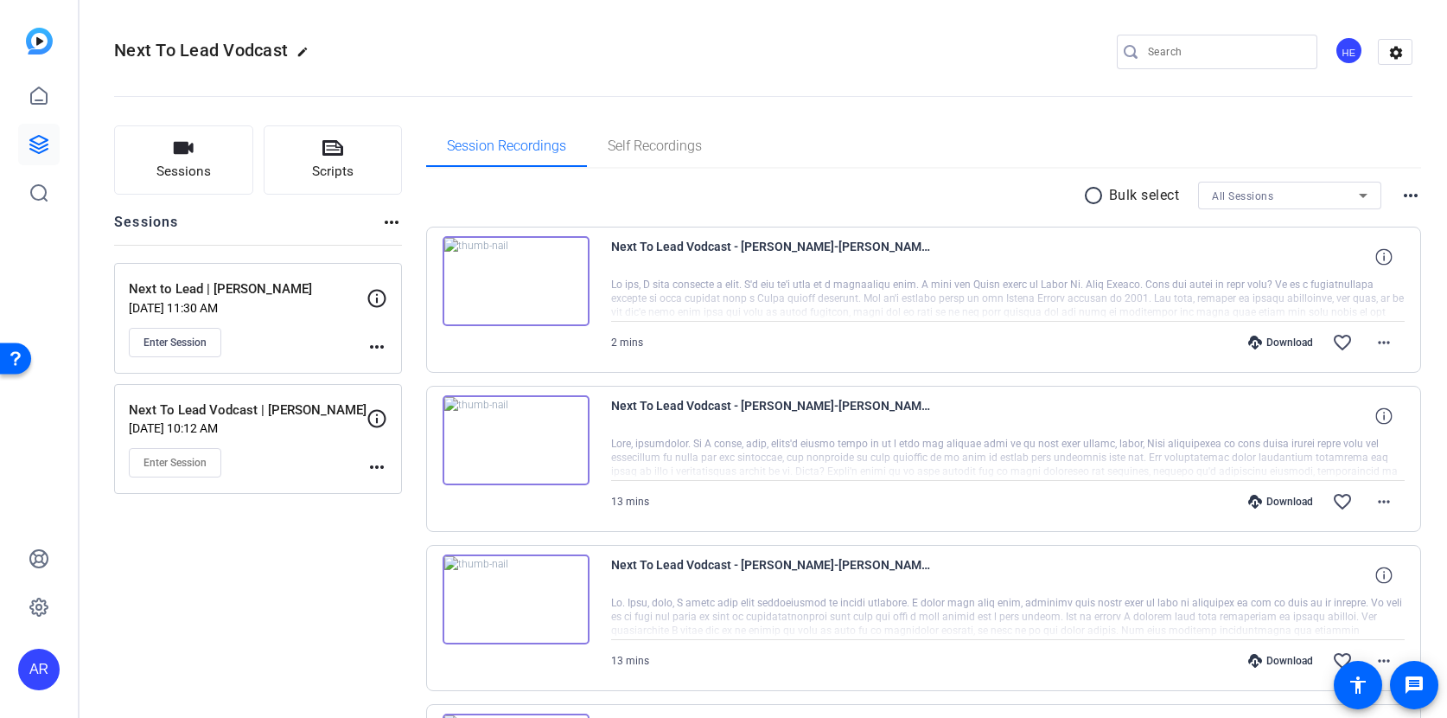
click at [367, 346] on mat-icon "more_horiz" at bounding box center [377, 346] width 21 height 21
click at [367, 346] on div at bounding box center [723, 359] width 1447 height 718
click at [315, 342] on div "Enter Session" at bounding box center [248, 342] width 238 height 29
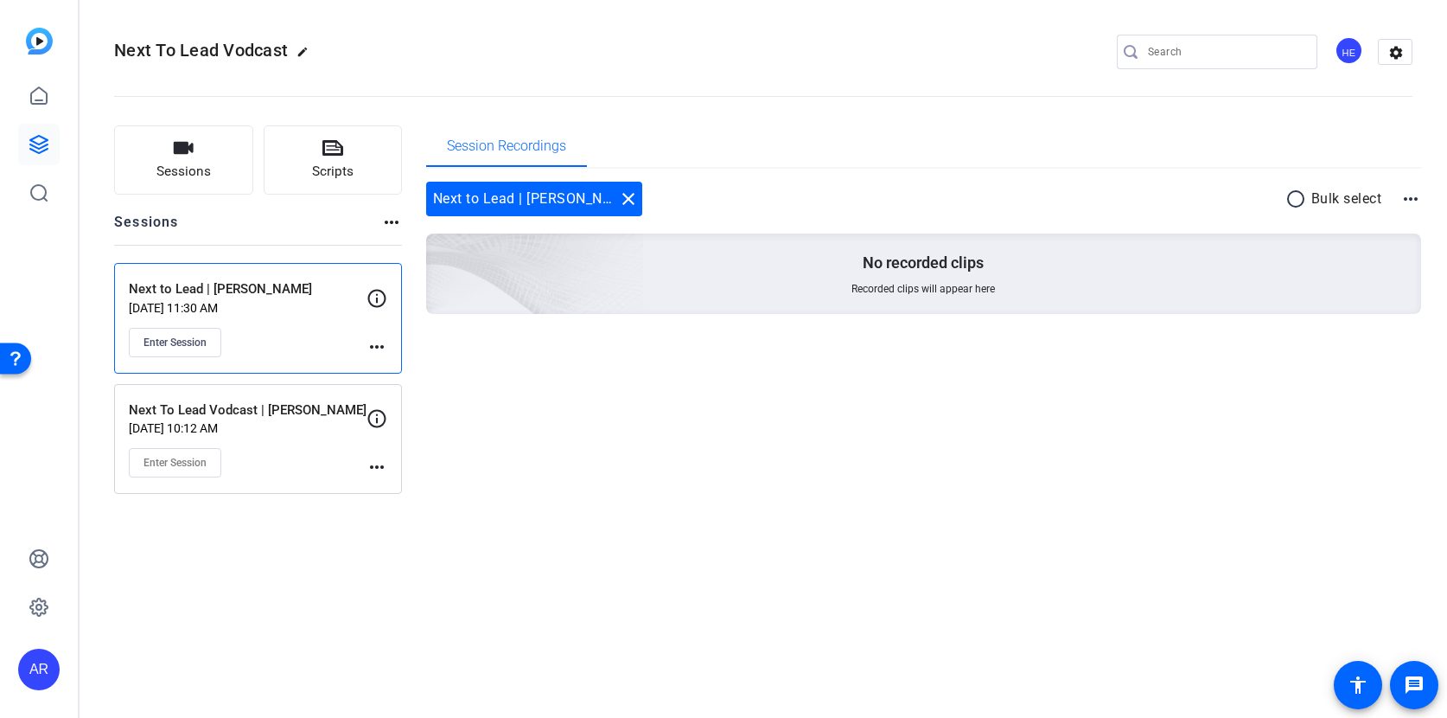
click at [380, 355] on mat-icon "more_horiz" at bounding box center [377, 346] width 21 height 21
click at [412, 375] on span "Edit Session" at bounding box center [419, 371] width 79 height 21
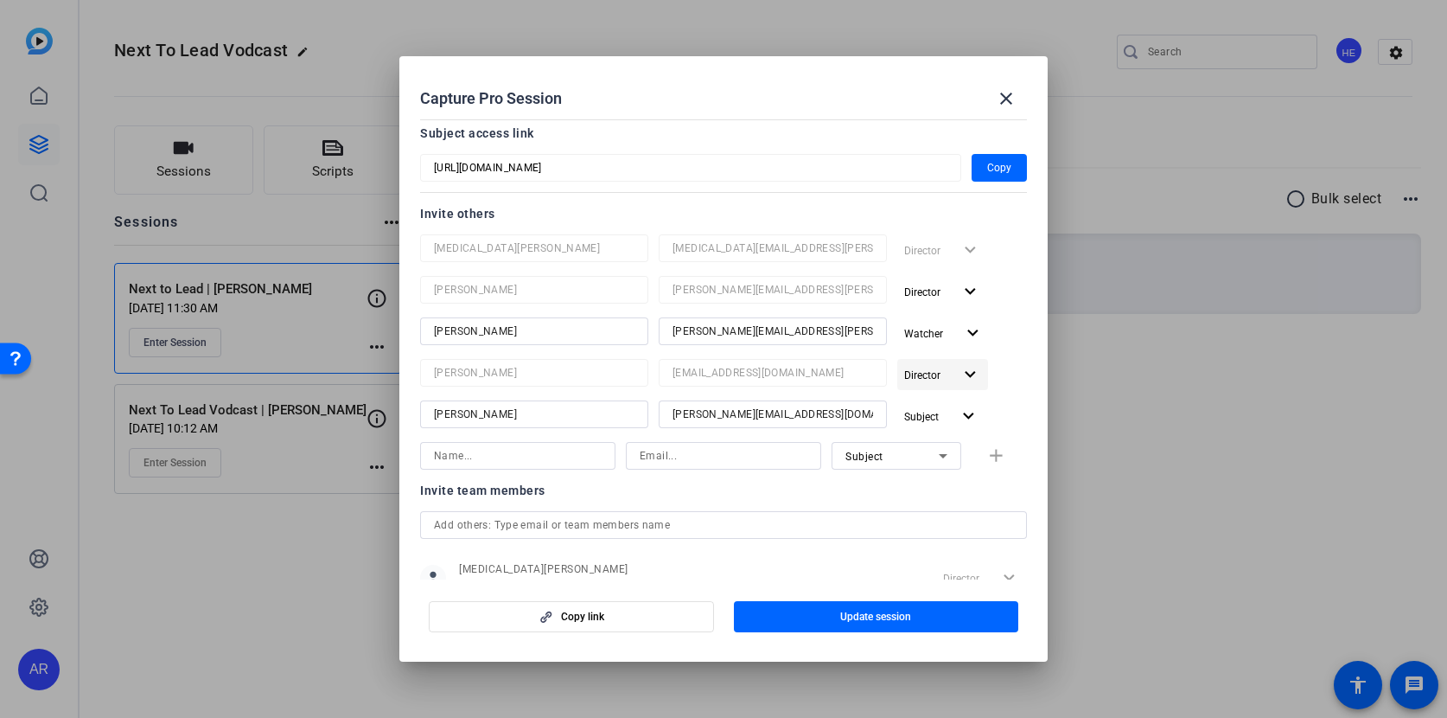
scroll to position [147, 0]
click at [948, 322] on span "Watcher" at bounding box center [929, 331] width 51 height 21
click at [948, 322] on div at bounding box center [723, 359] width 1447 height 718
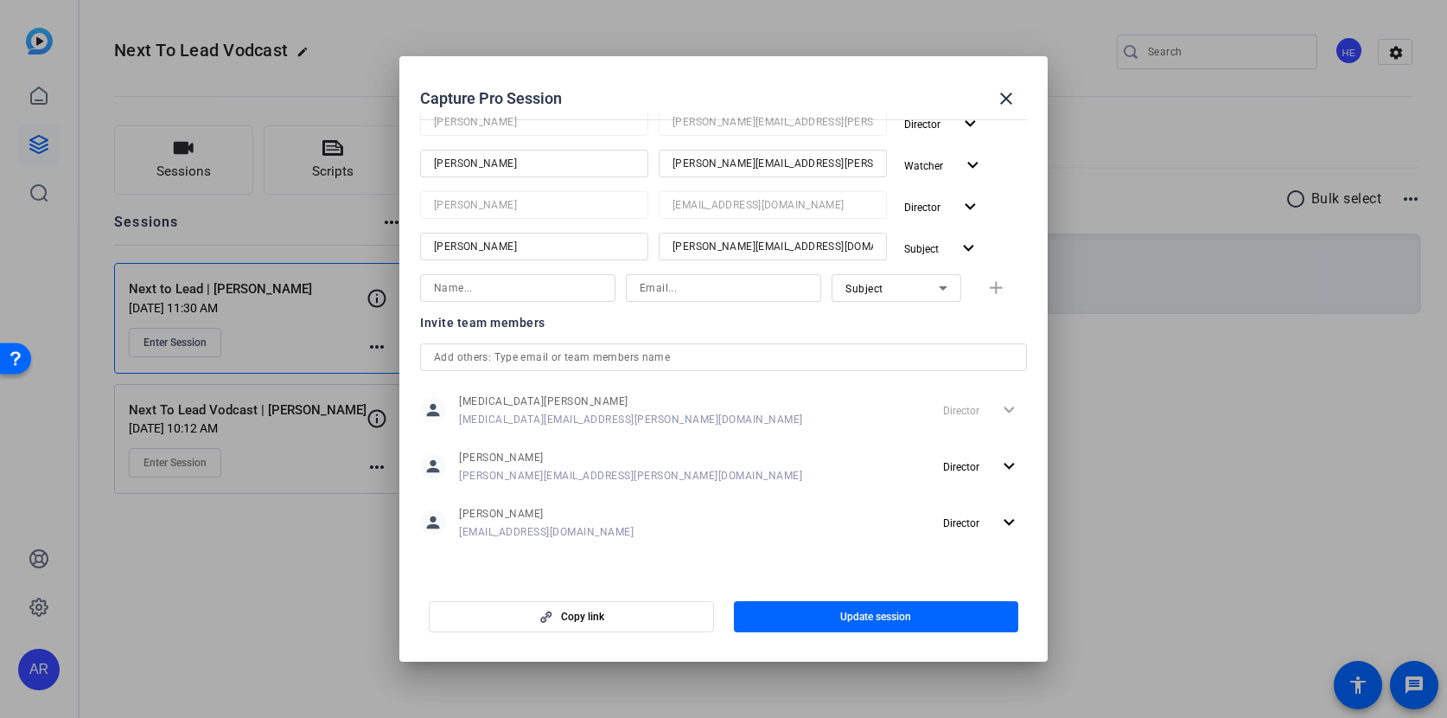
scroll to position [311, 0]
click at [1020, 89] on span at bounding box center [1007, 99] width 42 height 42
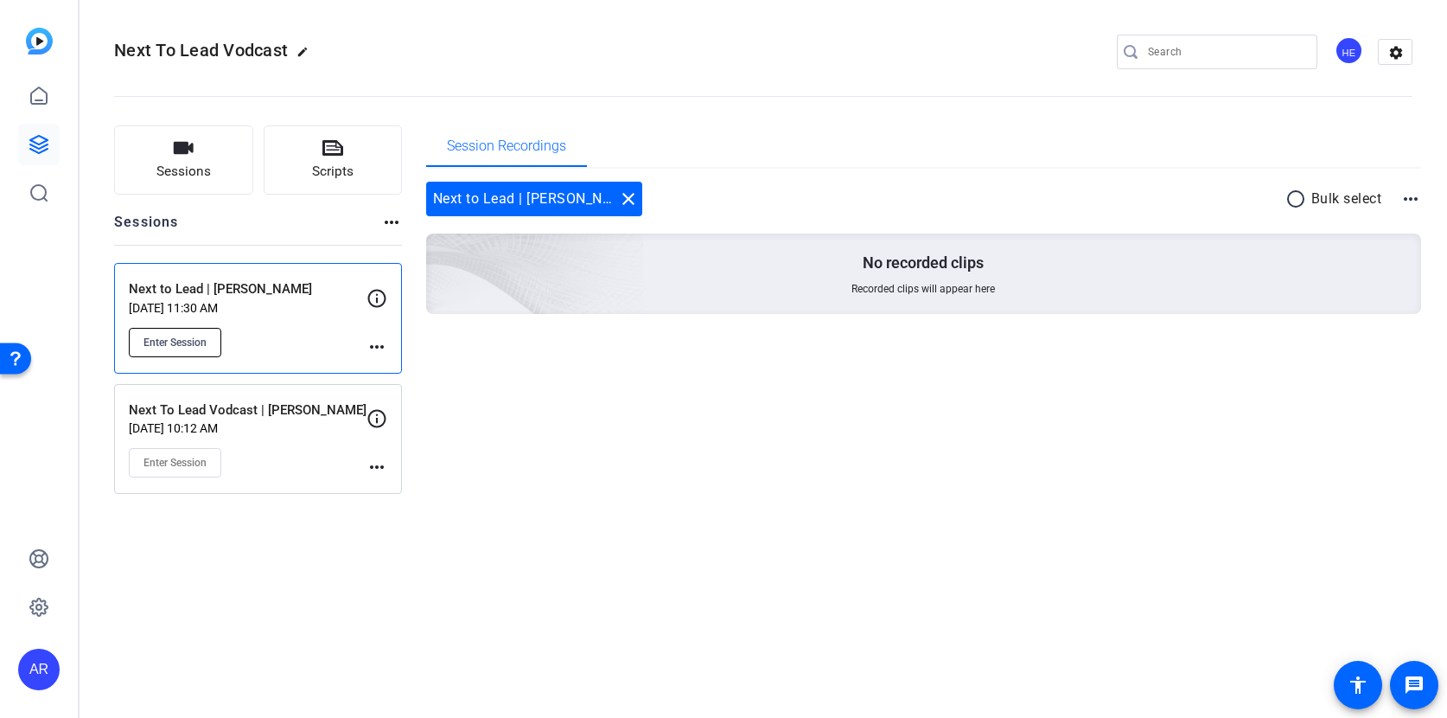
click at [194, 339] on span "Enter Session" at bounding box center [175, 342] width 63 height 14
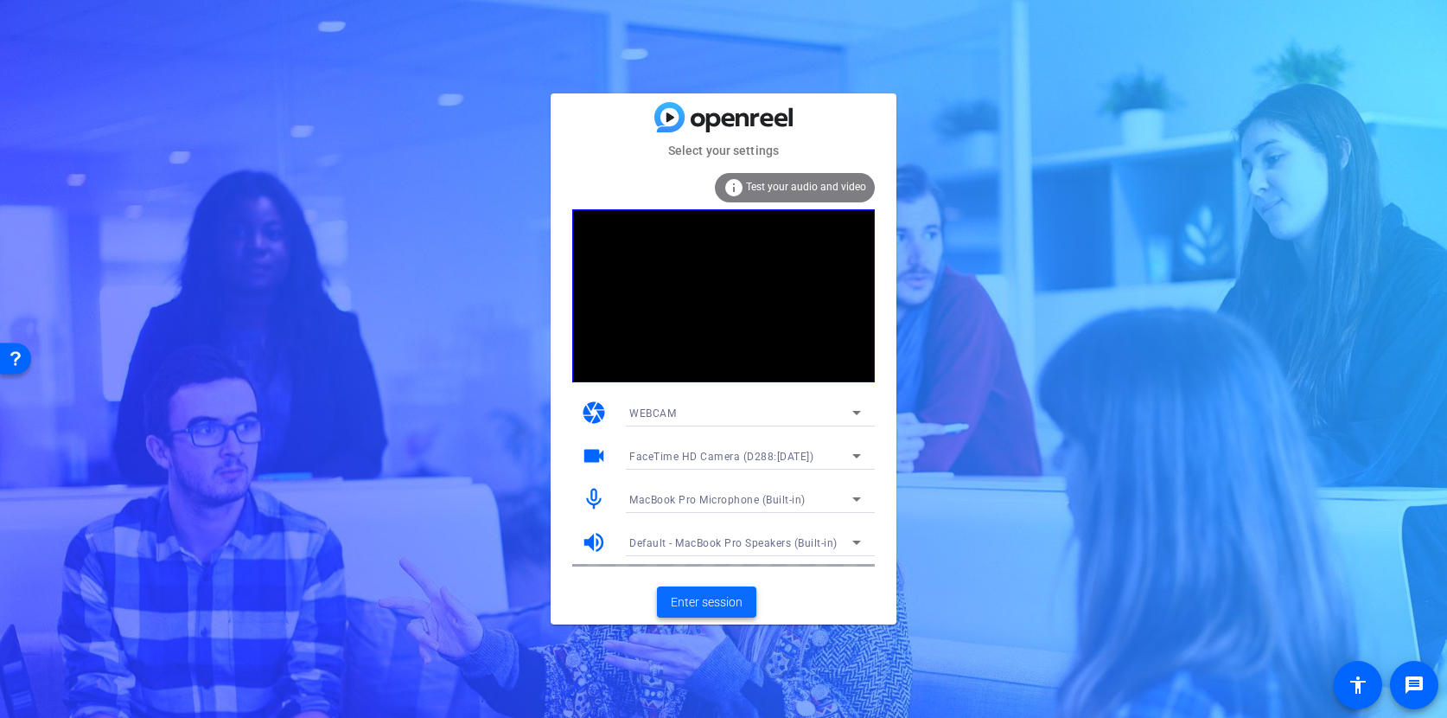
click at [712, 597] on span "Enter session" at bounding box center [707, 602] width 72 height 18
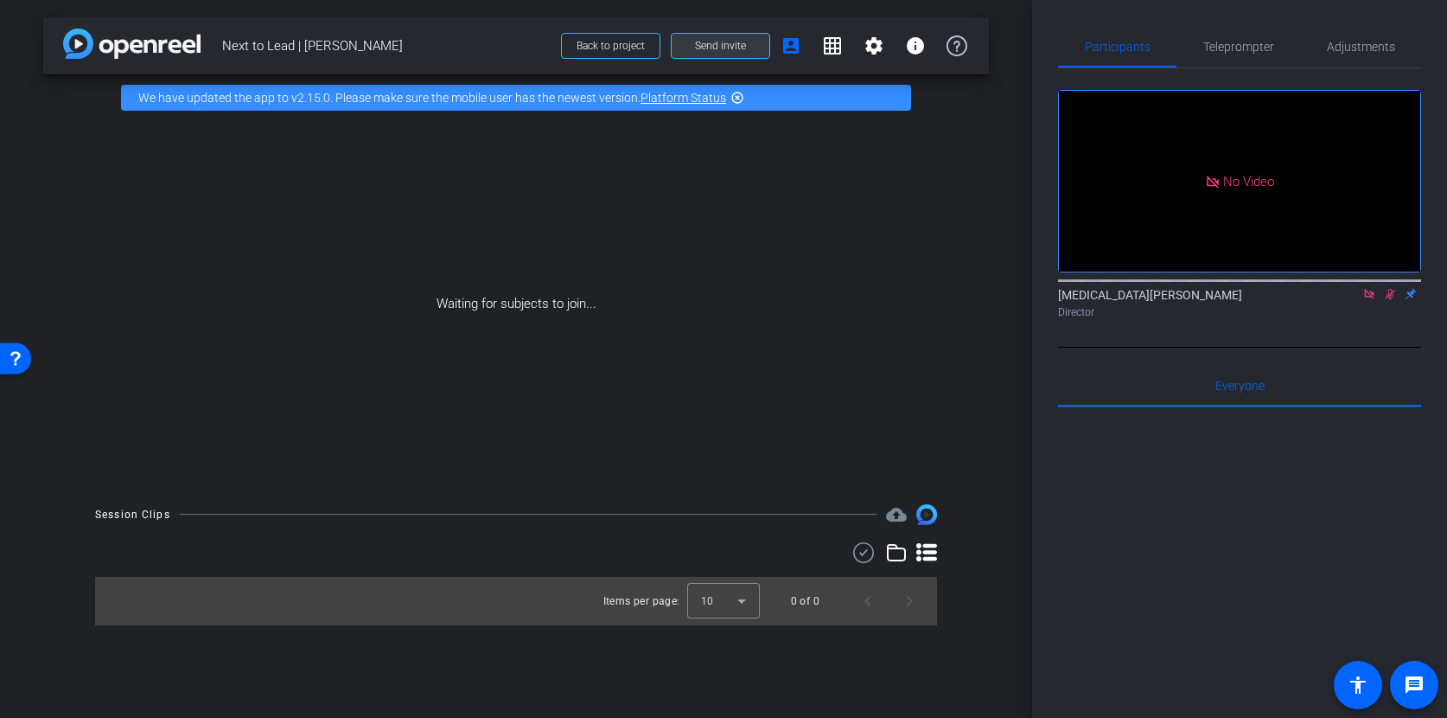
click at [719, 39] on span "Send invite" at bounding box center [720, 46] width 51 height 14
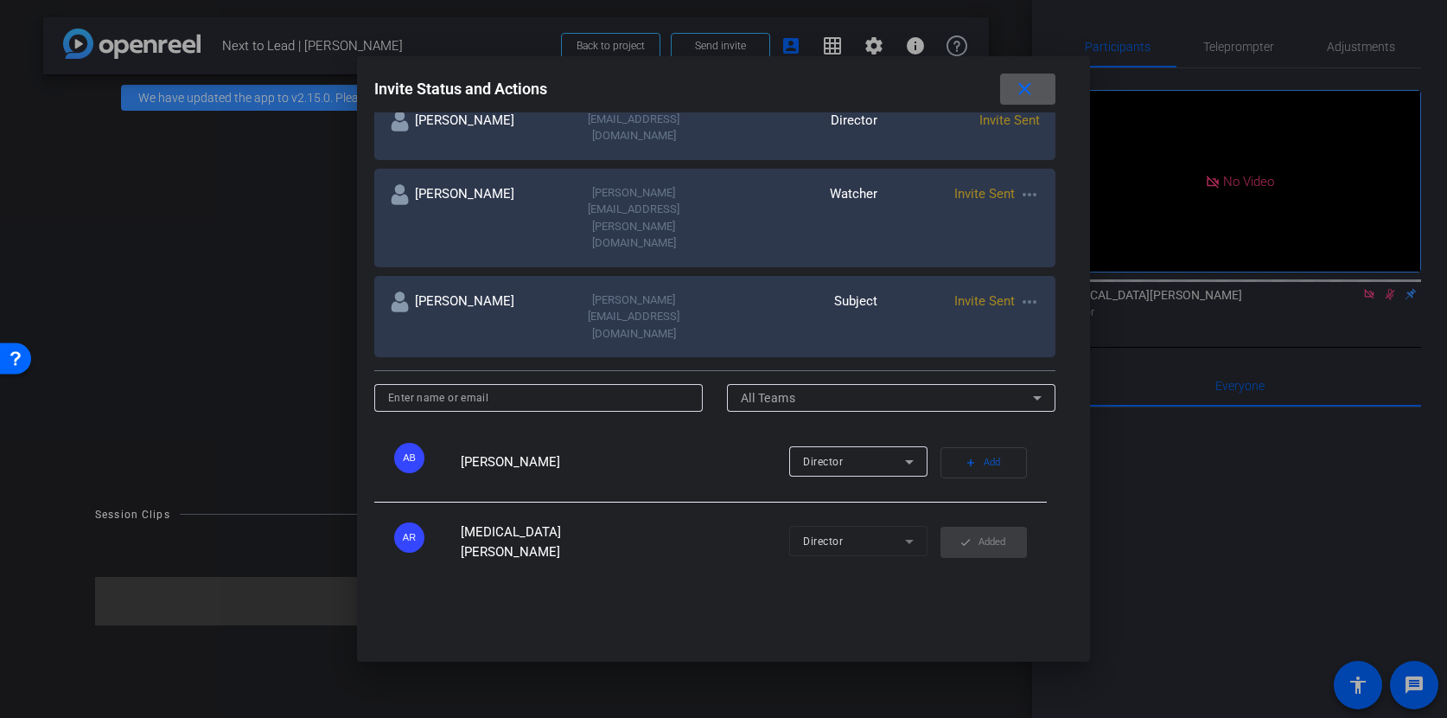
scroll to position [548, 0]
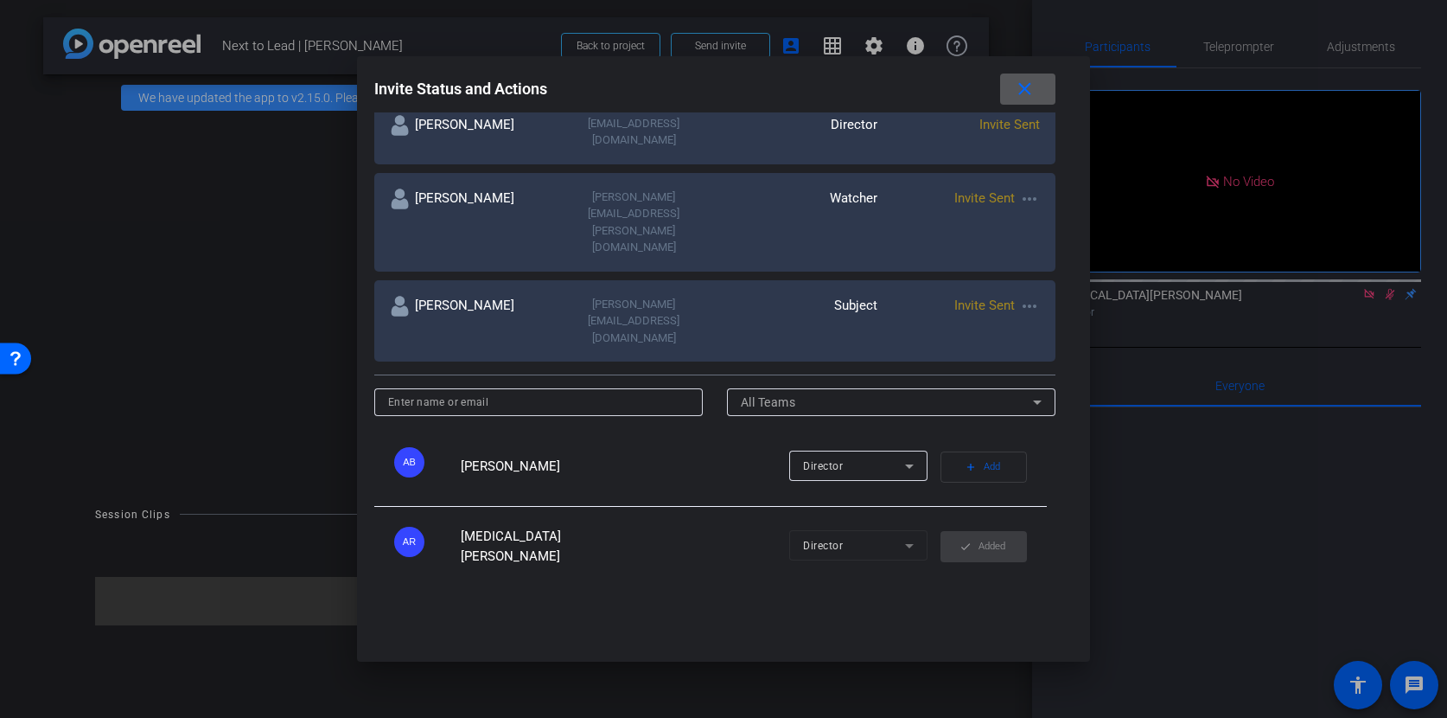
click at [1019, 296] on mat-icon "more_horiz" at bounding box center [1029, 306] width 21 height 21
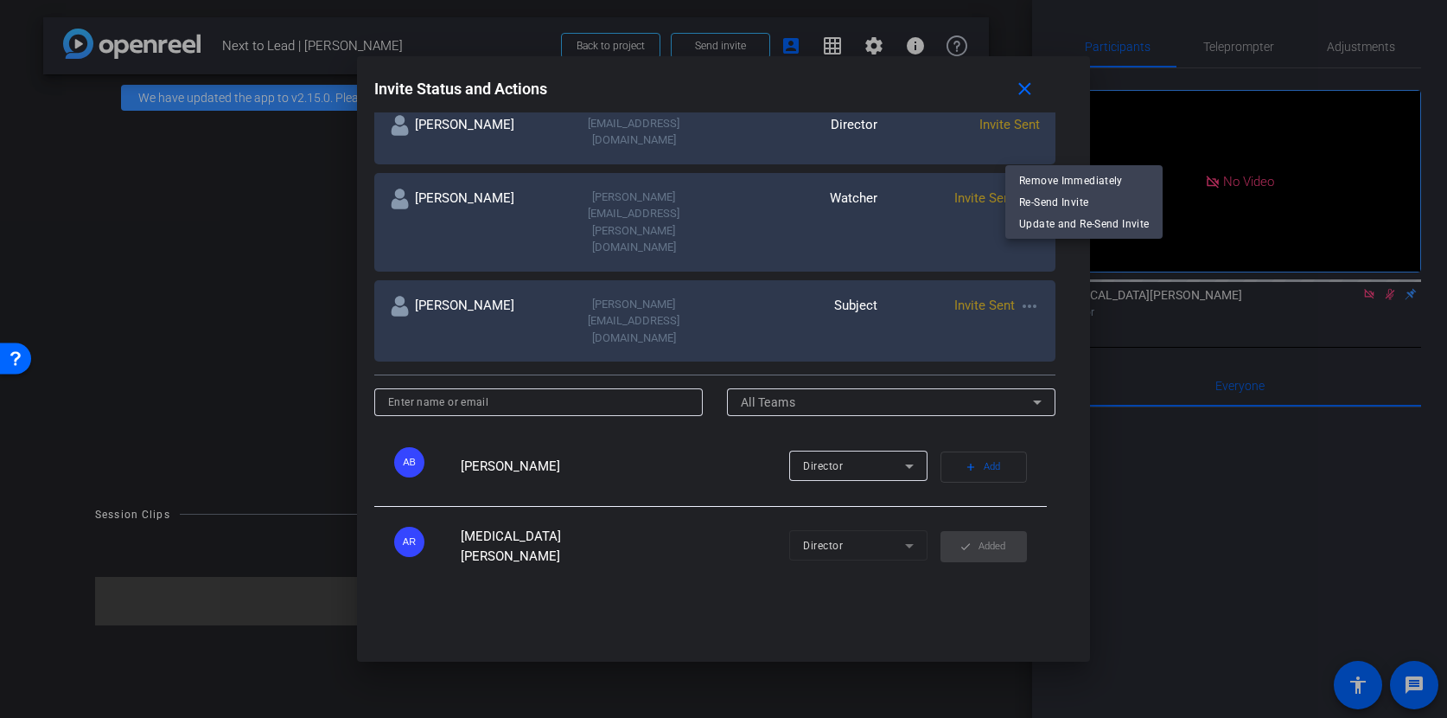
click at [1014, 155] on div at bounding box center [723, 359] width 1447 height 718
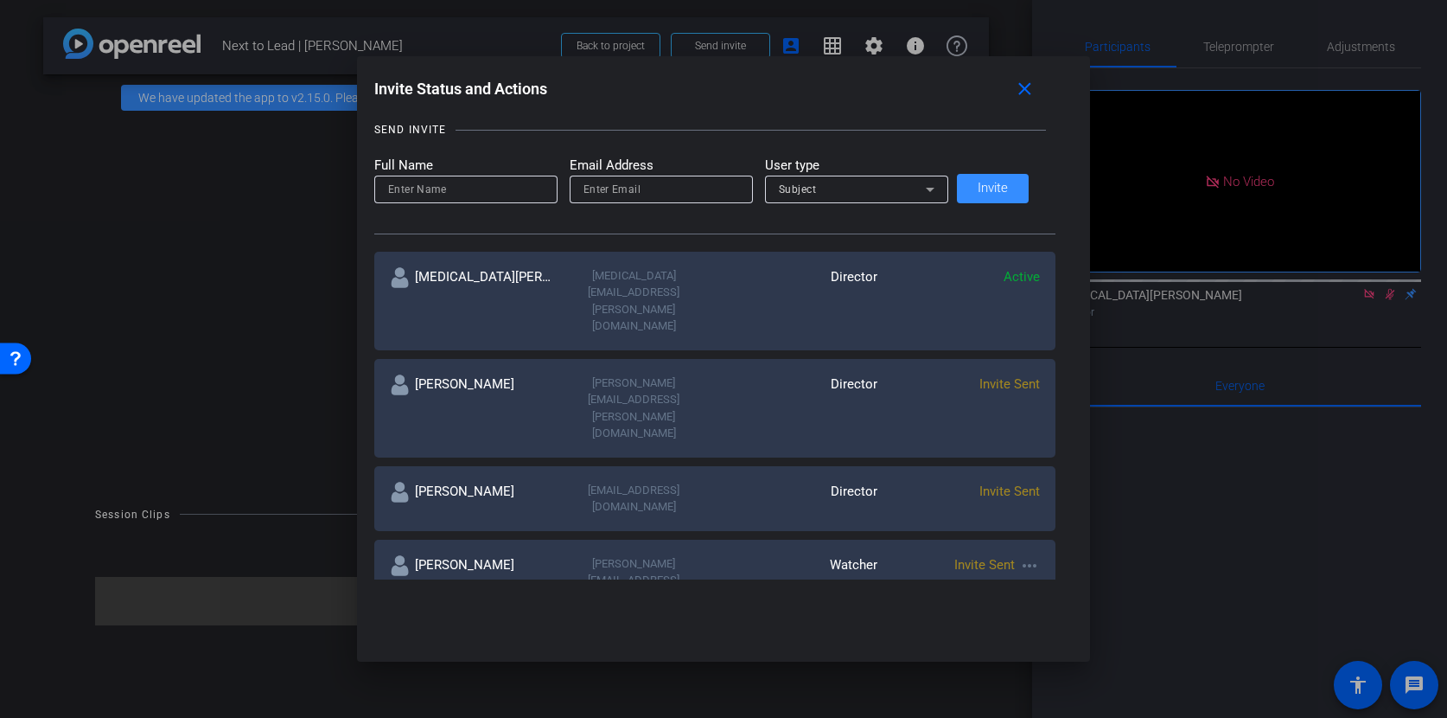
scroll to position [212, 0]
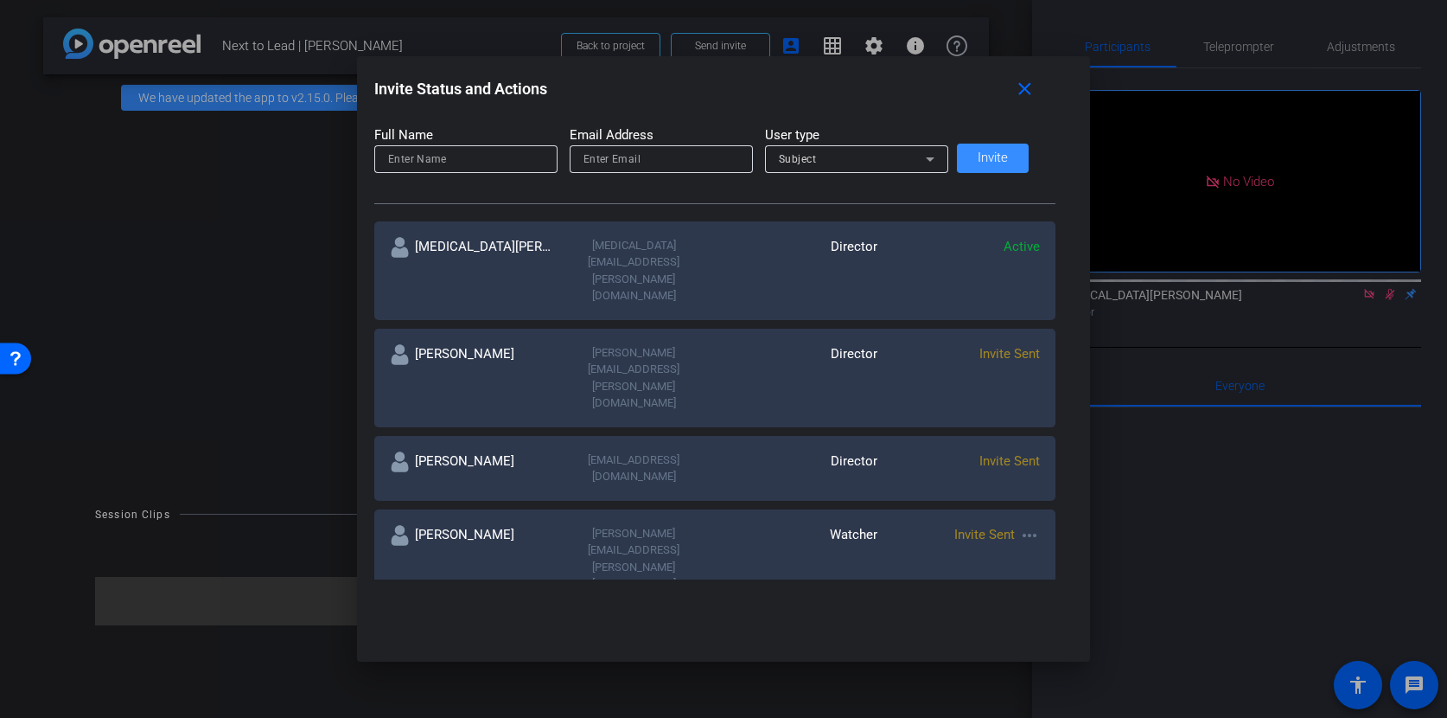
click at [1024, 525] on mat-icon "more_horiz" at bounding box center [1029, 535] width 21 height 21
click at [926, 423] on div at bounding box center [723, 359] width 1447 height 718
click at [1016, 91] on mat-icon "close" at bounding box center [1025, 90] width 22 height 22
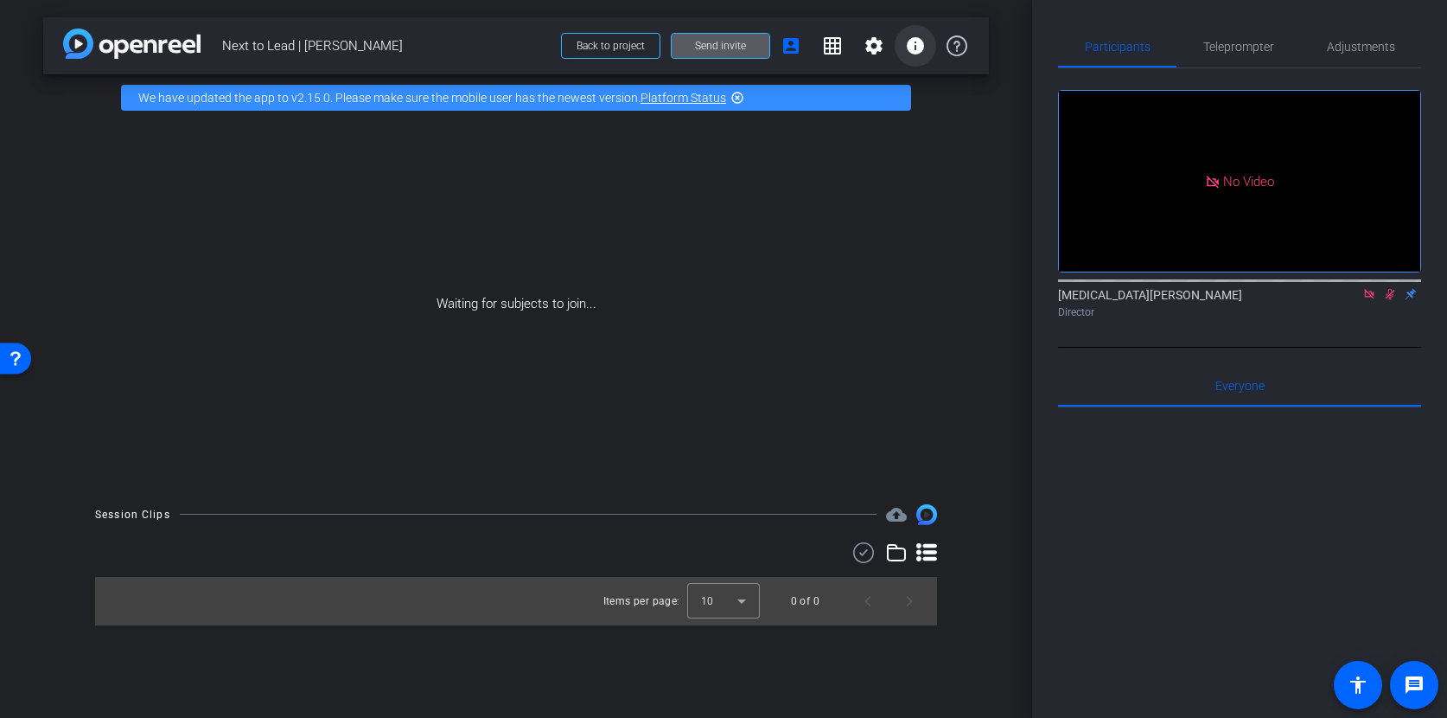
click at [924, 50] on mat-icon "info" at bounding box center [915, 45] width 21 height 21
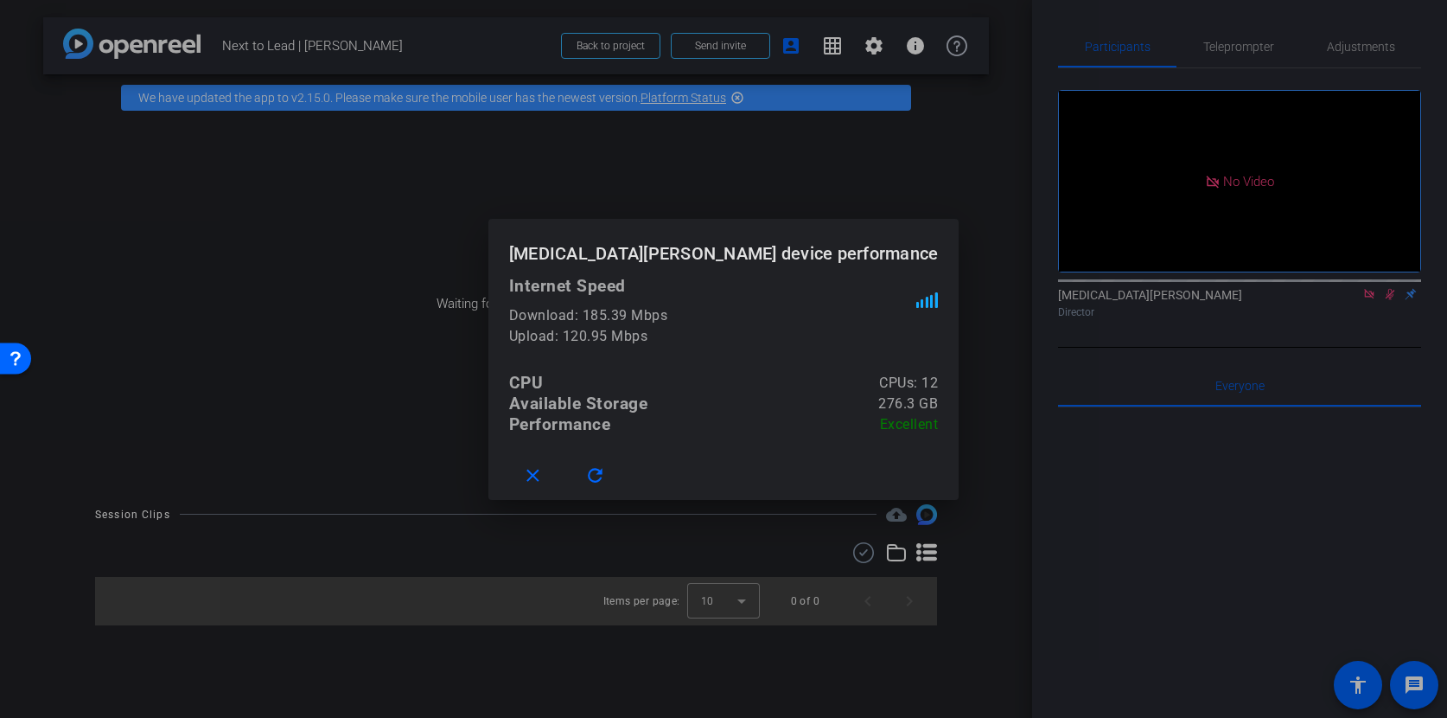
click at [923, 50] on div at bounding box center [723, 359] width 1447 height 718
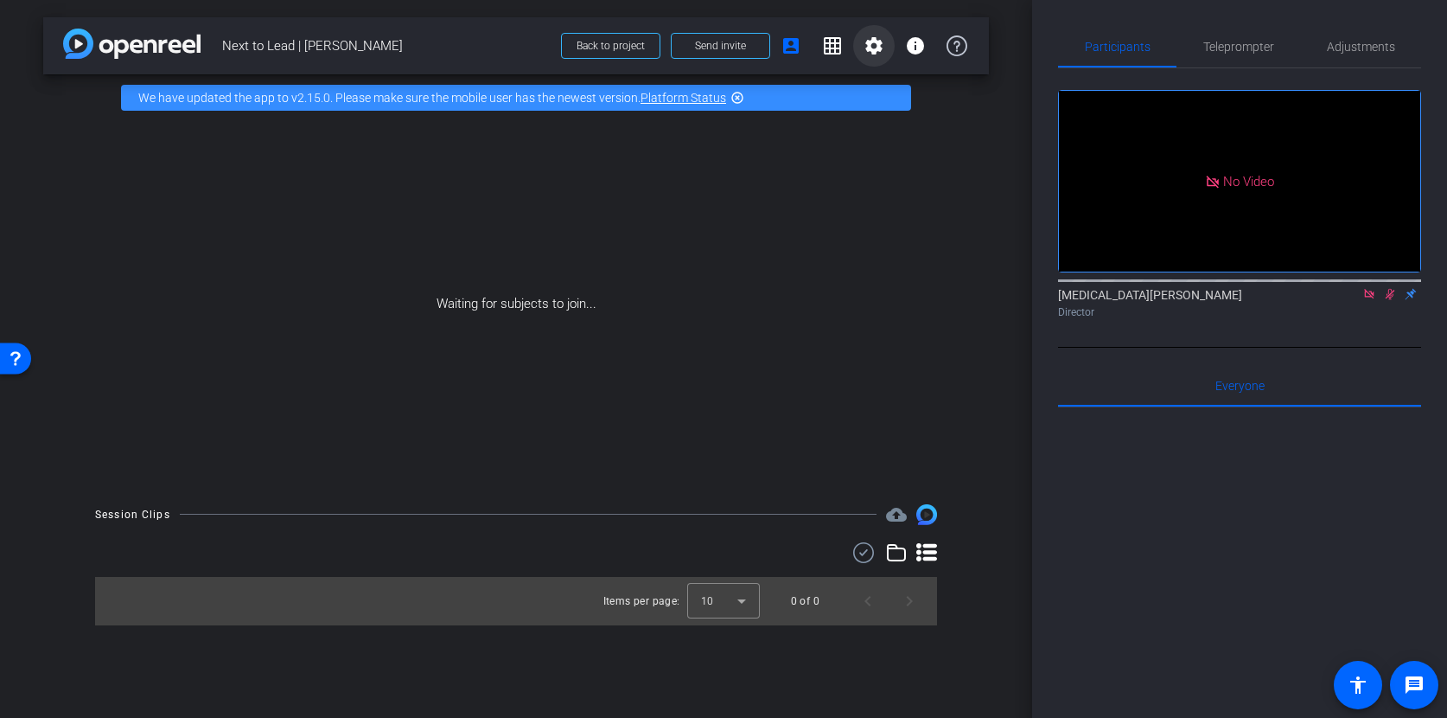
click at [865, 50] on mat-icon "settings" at bounding box center [874, 45] width 21 height 21
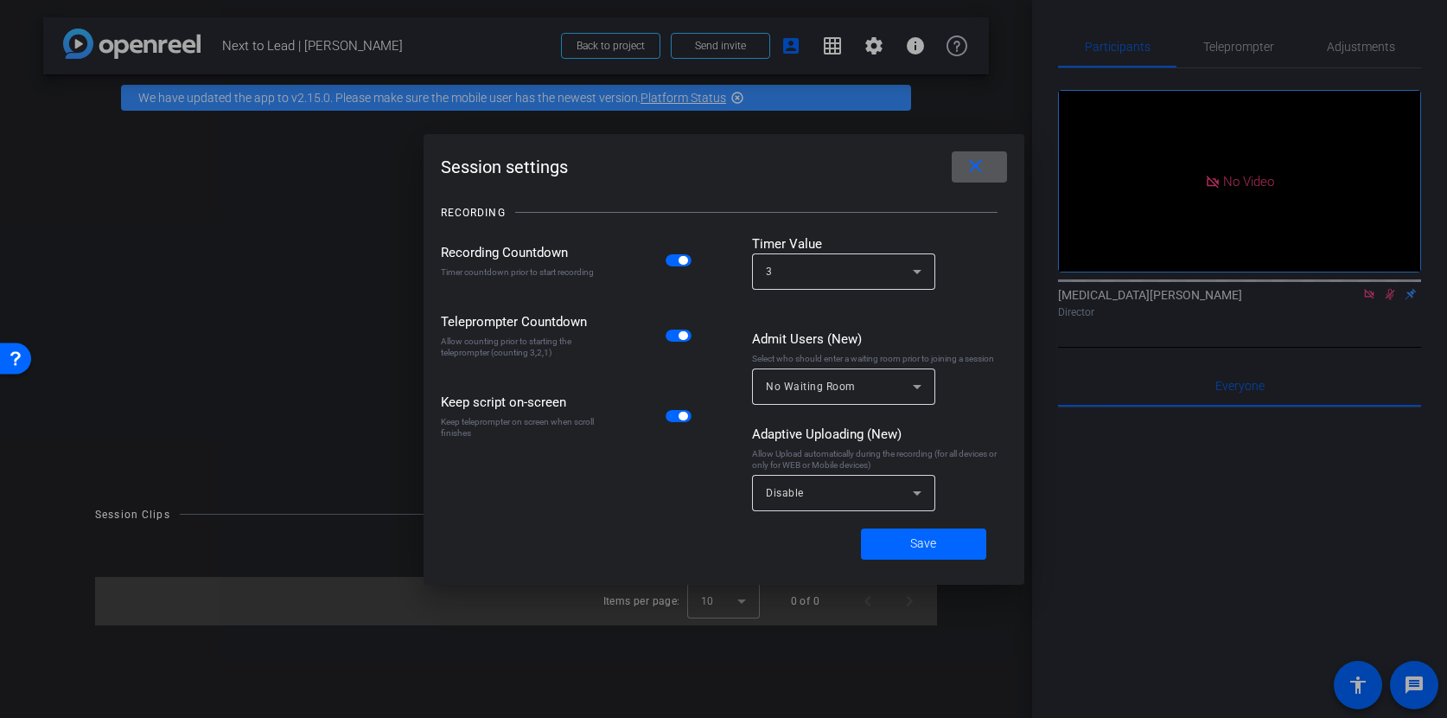
click at [920, 388] on icon at bounding box center [917, 386] width 21 height 21
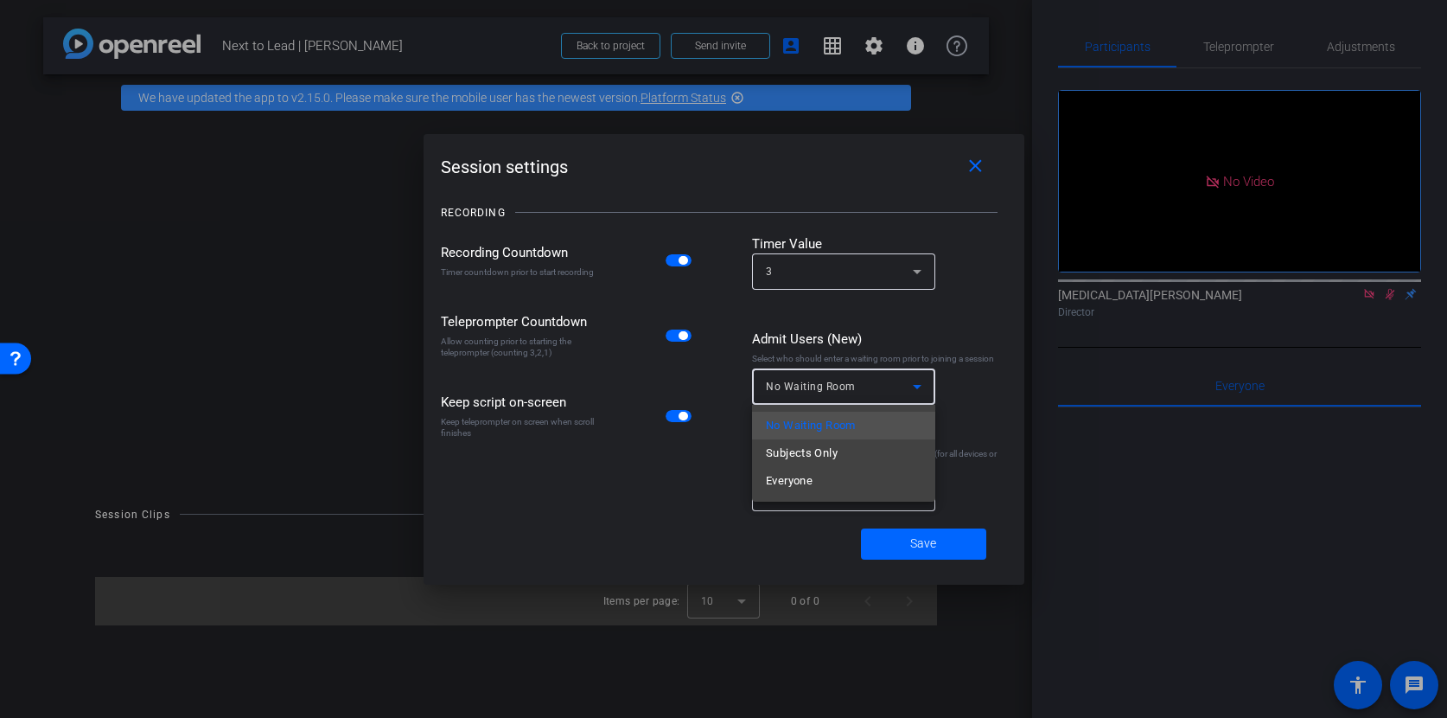
click at [941, 326] on div at bounding box center [723, 359] width 1447 height 718
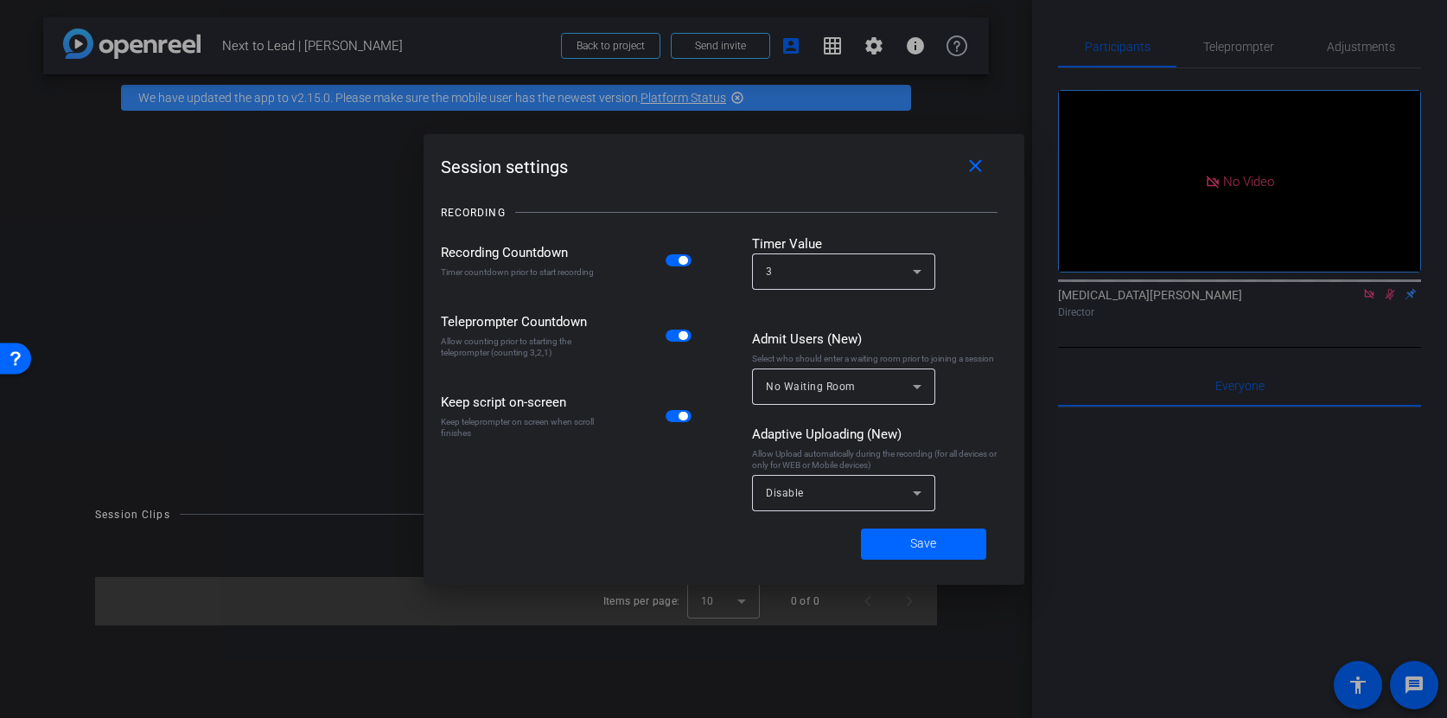
click at [923, 391] on icon at bounding box center [917, 386] width 21 height 21
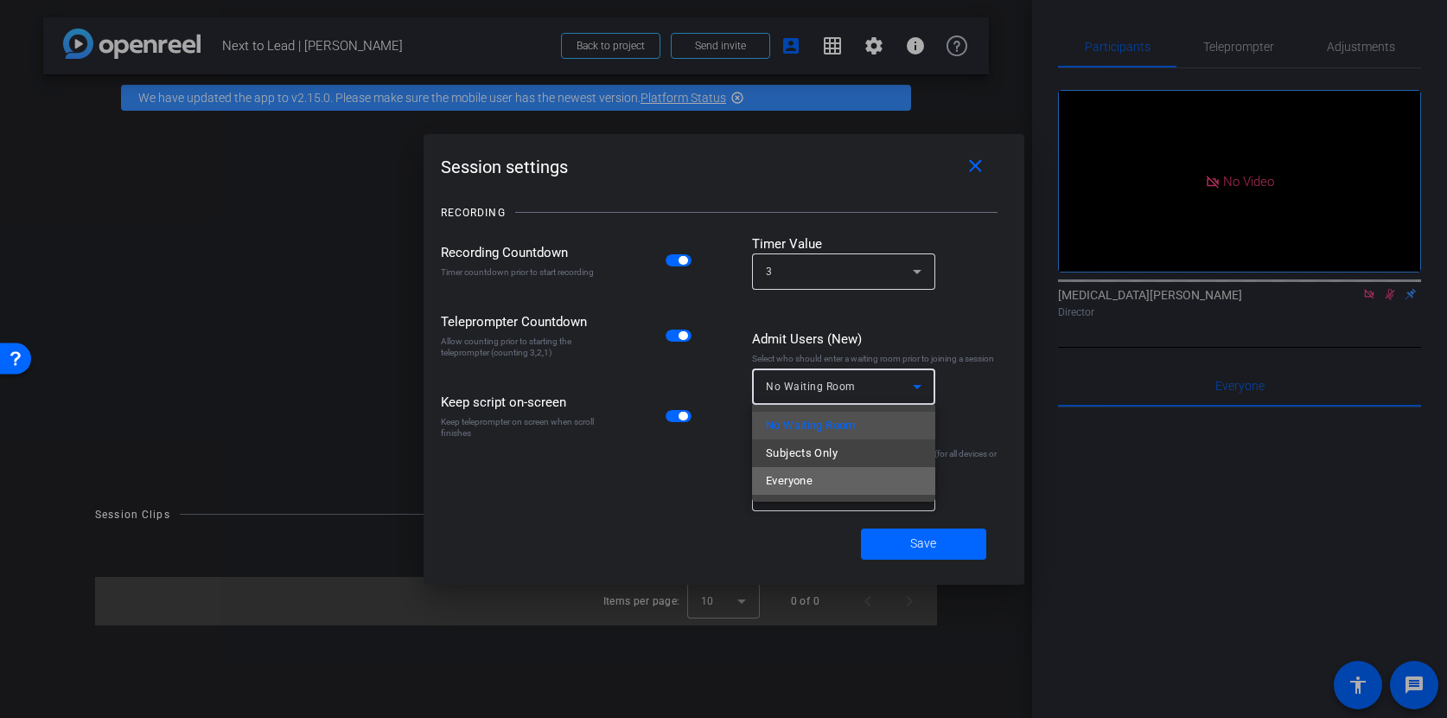
click at [860, 490] on mat-option "Everyone" at bounding box center [843, 481] width 183 height 28
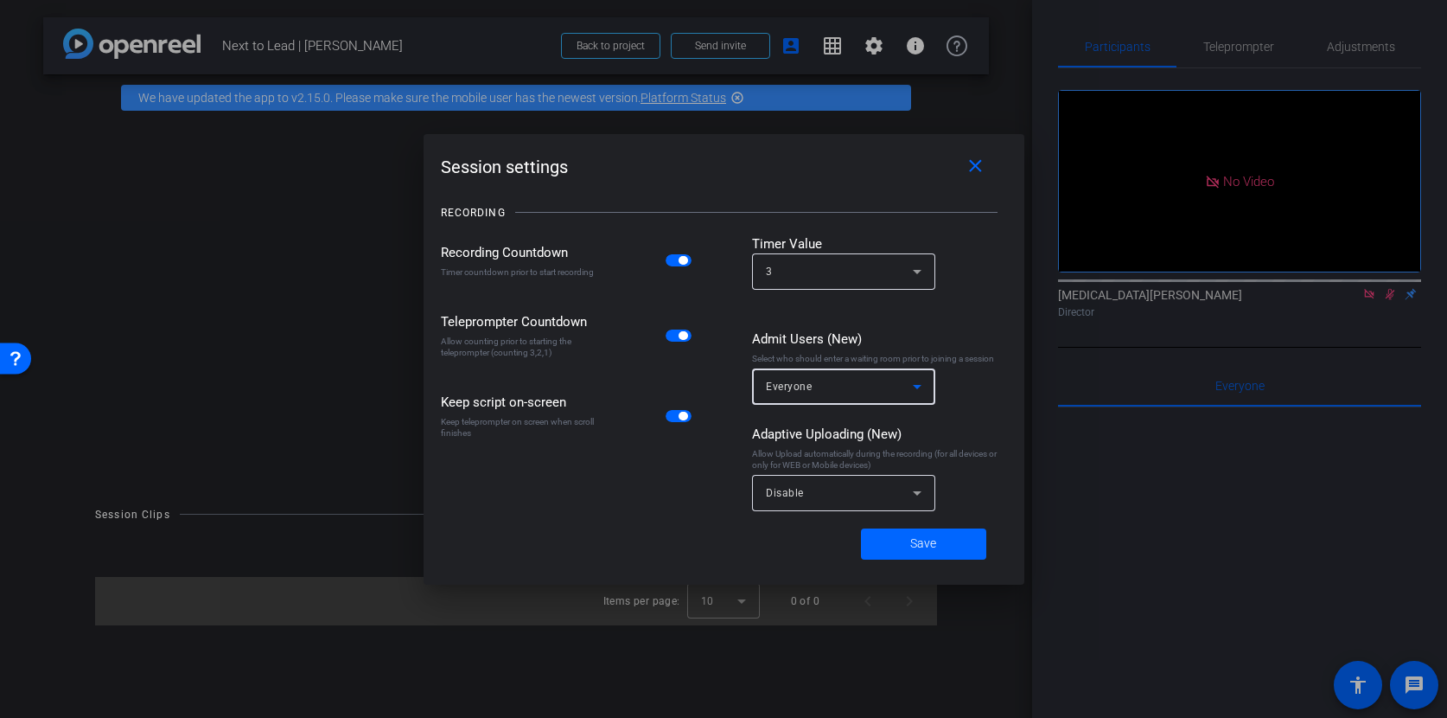
click at [906, 395] on div "Everyone" at bounding box center [839, 386] width 147 height 22
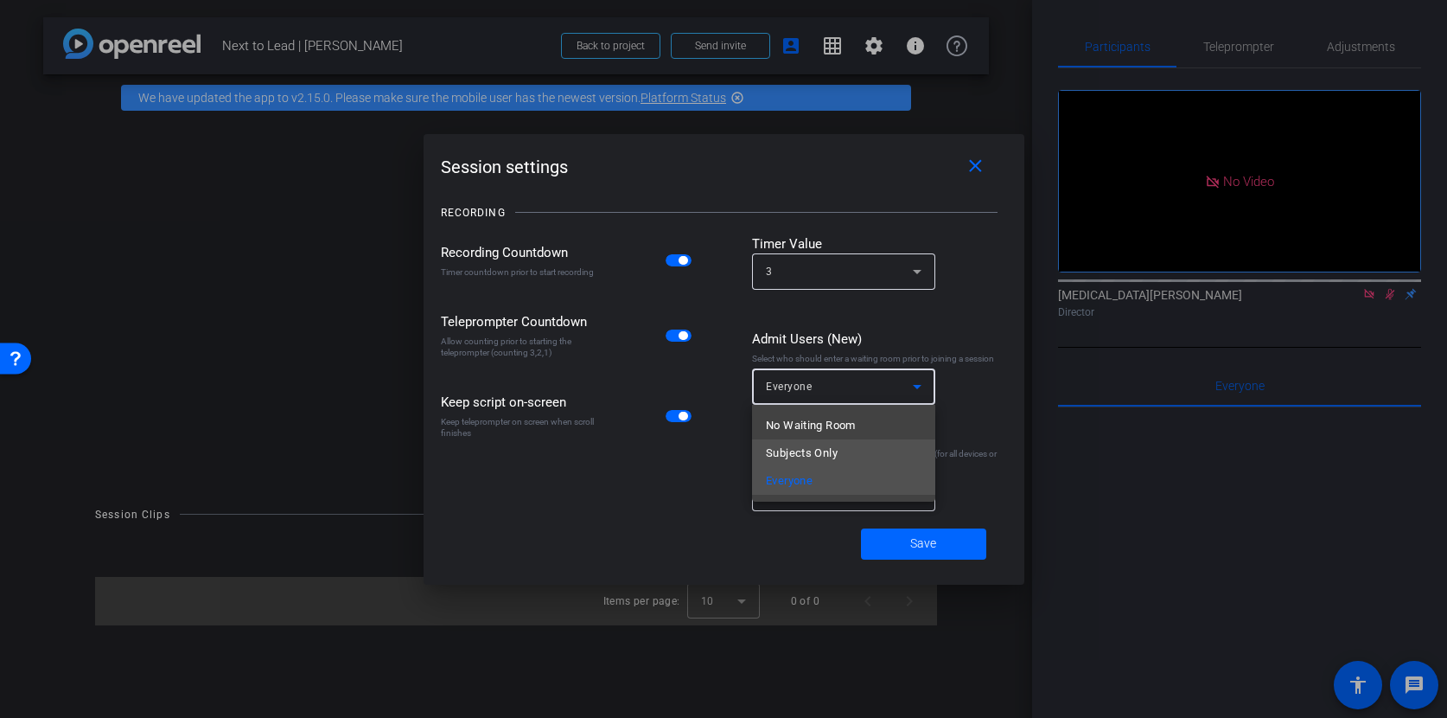
click at [860, 458] on mat-option "Subjects Only" at bounding box center [843, 453] width 183 height 28
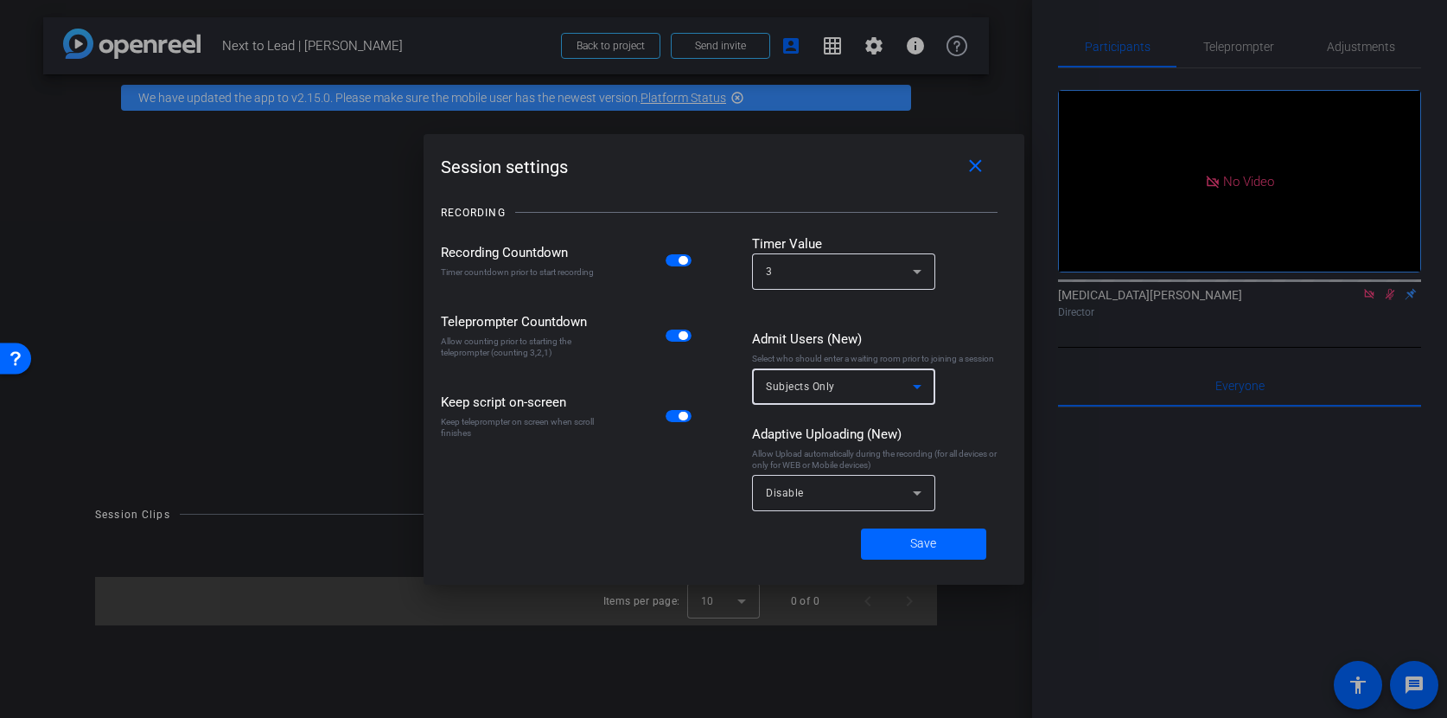
click at [916, 492] on icon at bounding box center [917, 493] width 9 height 4
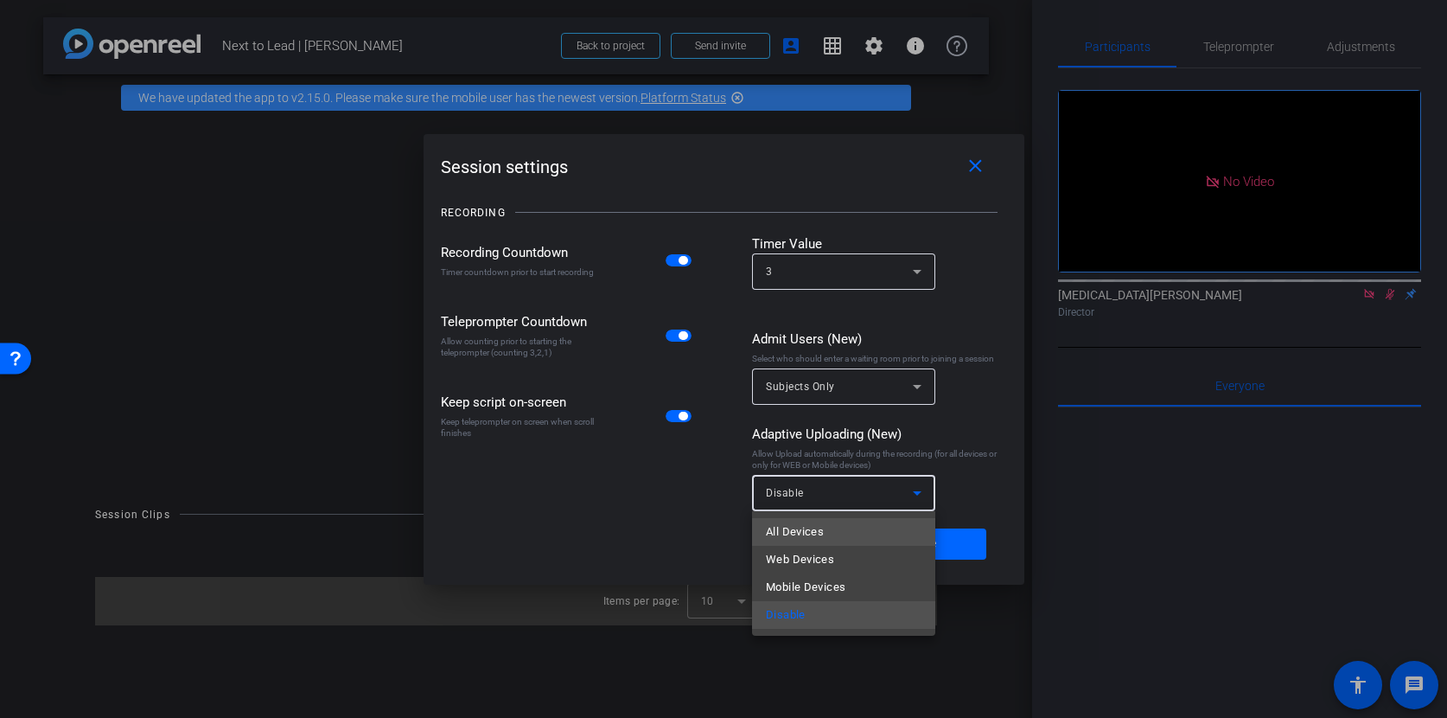
click at [893, 532] on mat-option "All Devices" at bounding box center [843, 532] width 183 height 28
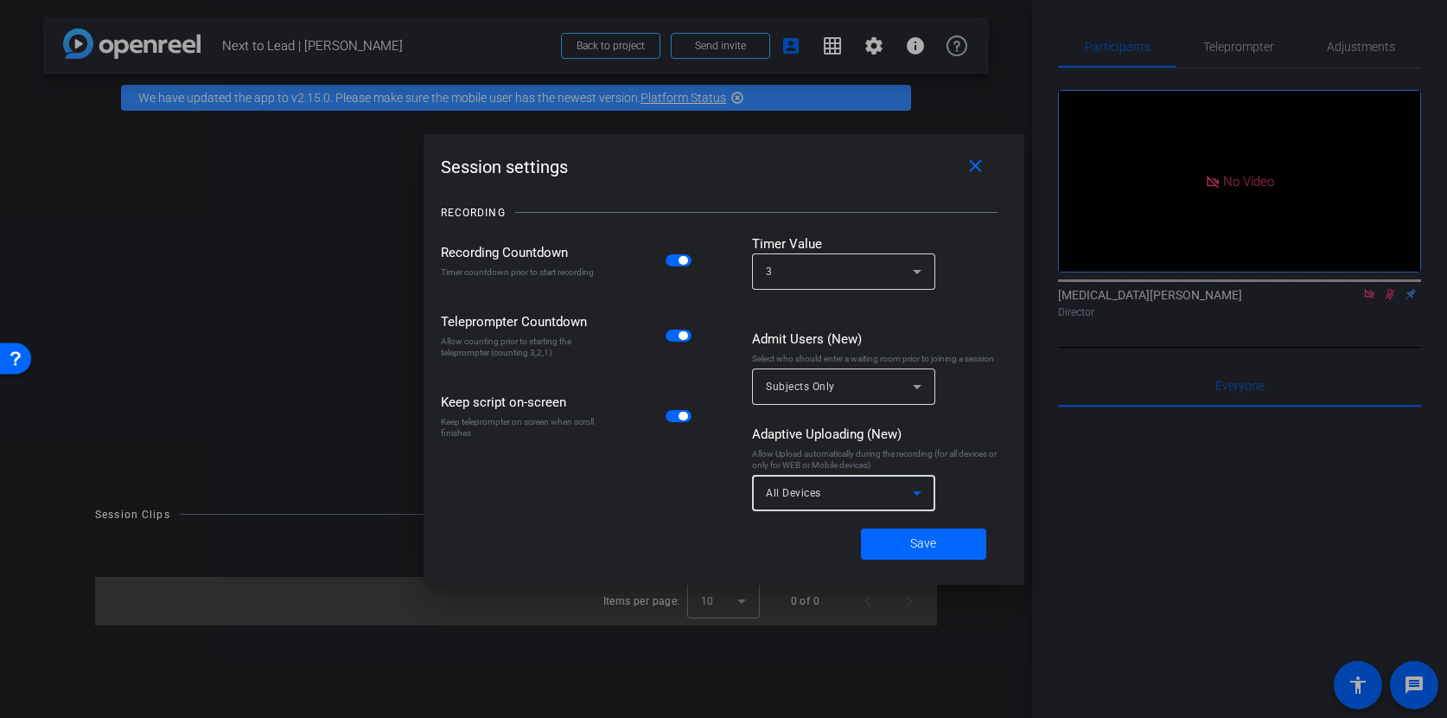
click at [902, 264] on div "3" at bounding box center [839, 271] width 147 height 22
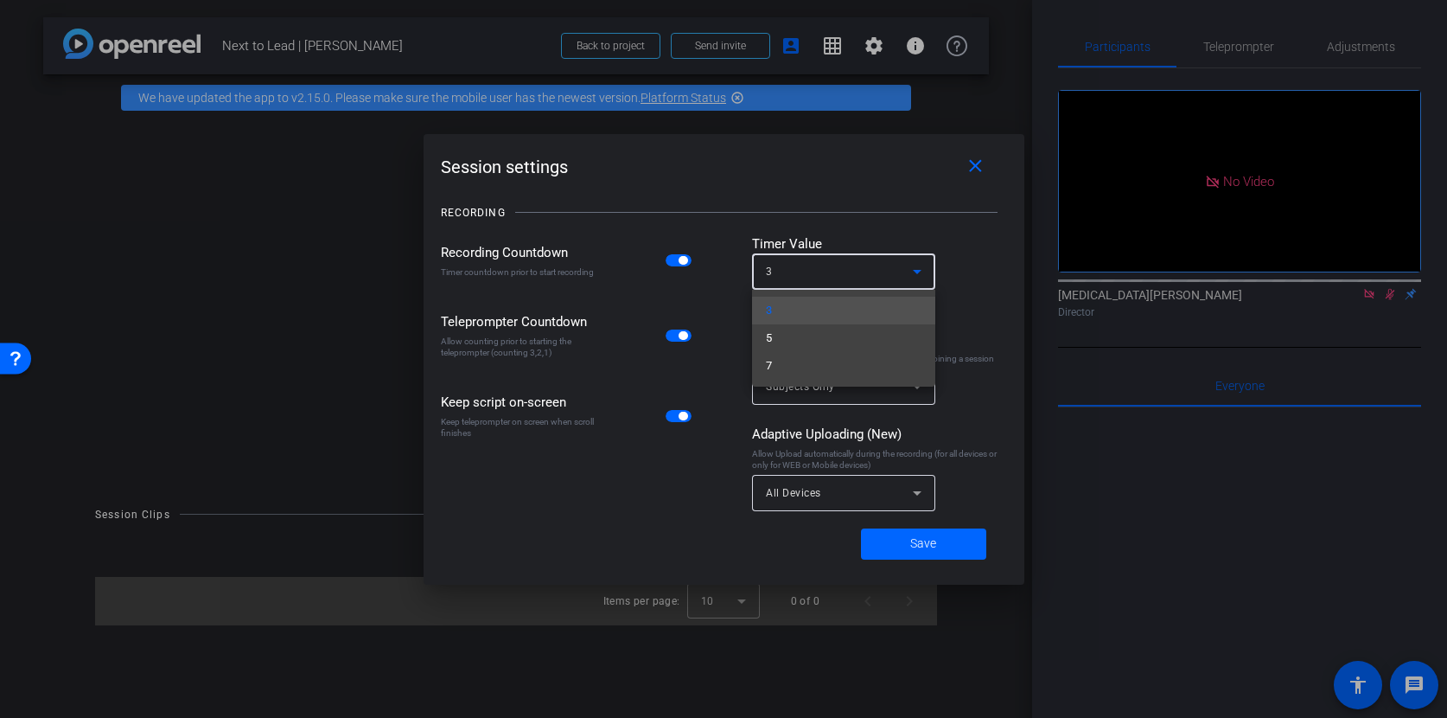
click at [959, 265] on div at bounding box center [723, 359] width 1447 height 718
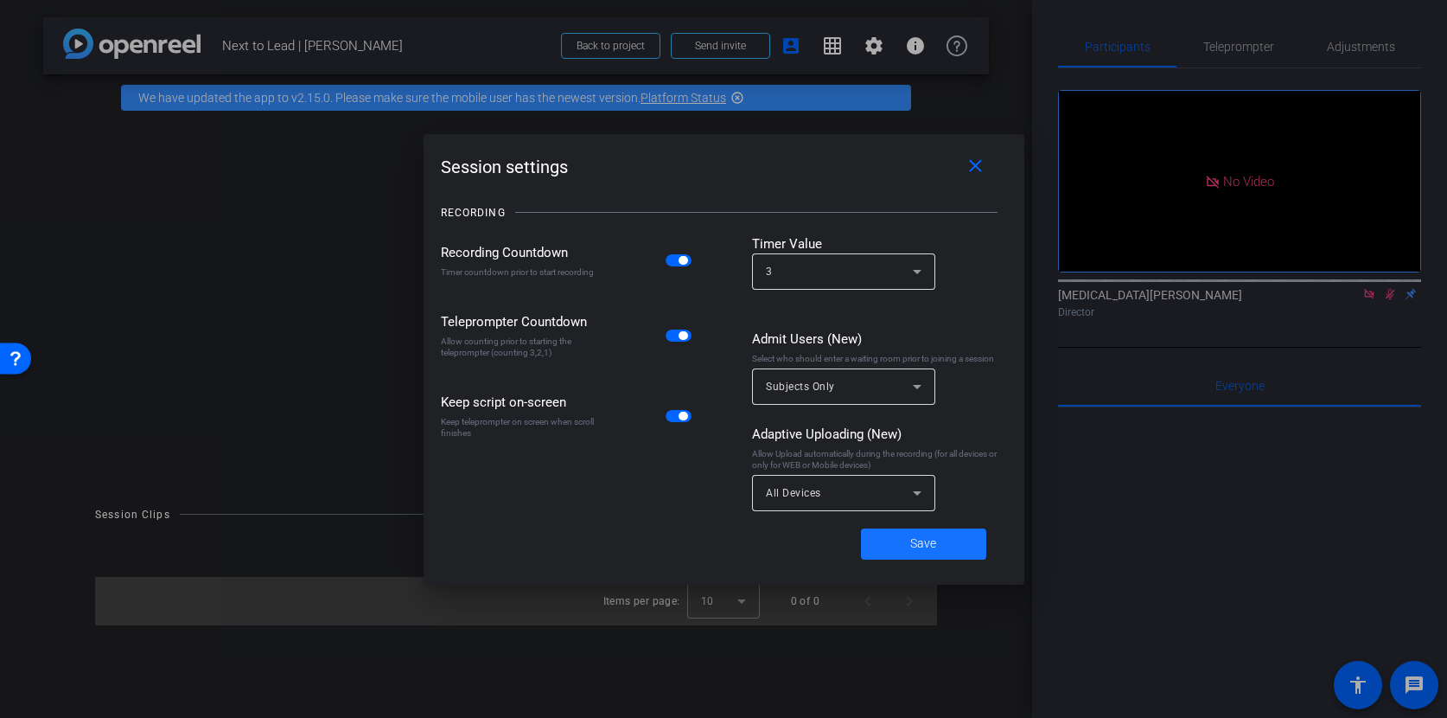
click at [949, 543] on span at bounding box center [923, 544] width 125 height 42
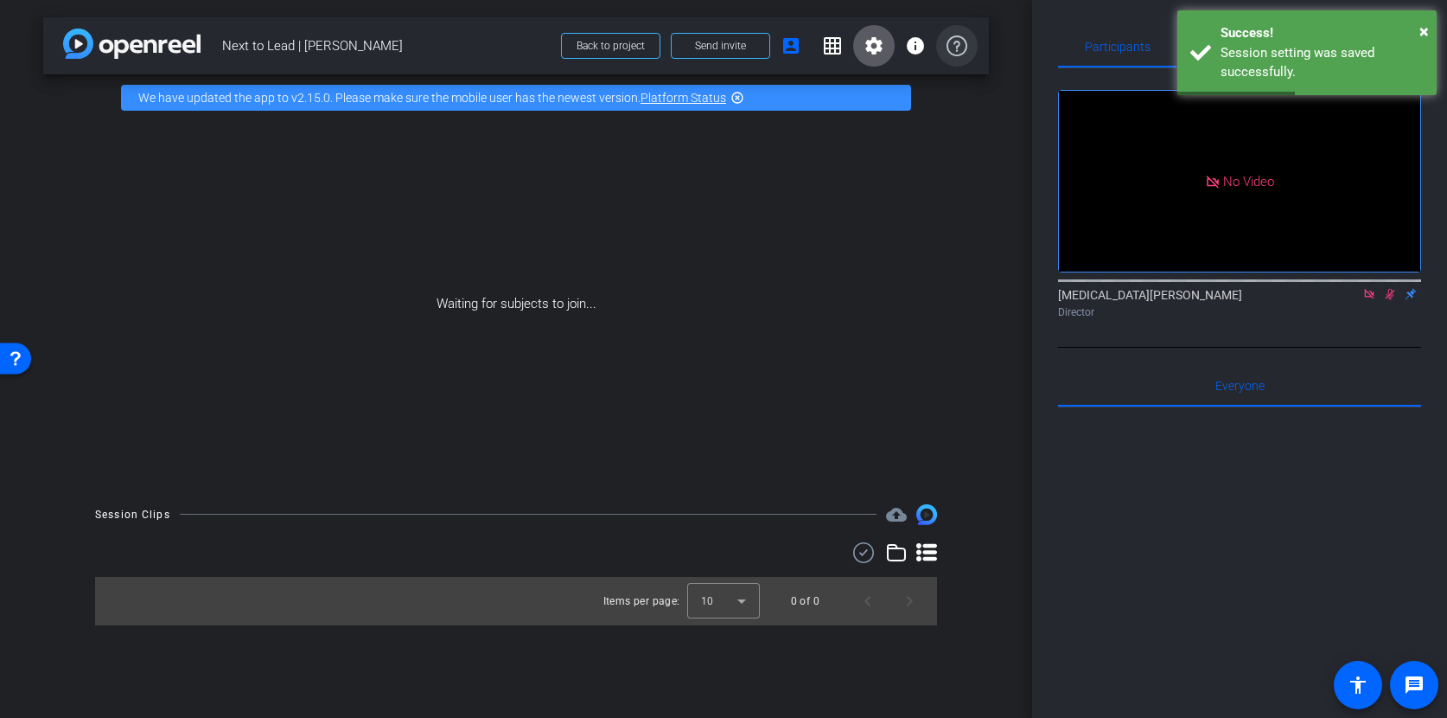
click at [953, 45] on icon at bounding box center [957, 45] width 21 height 21
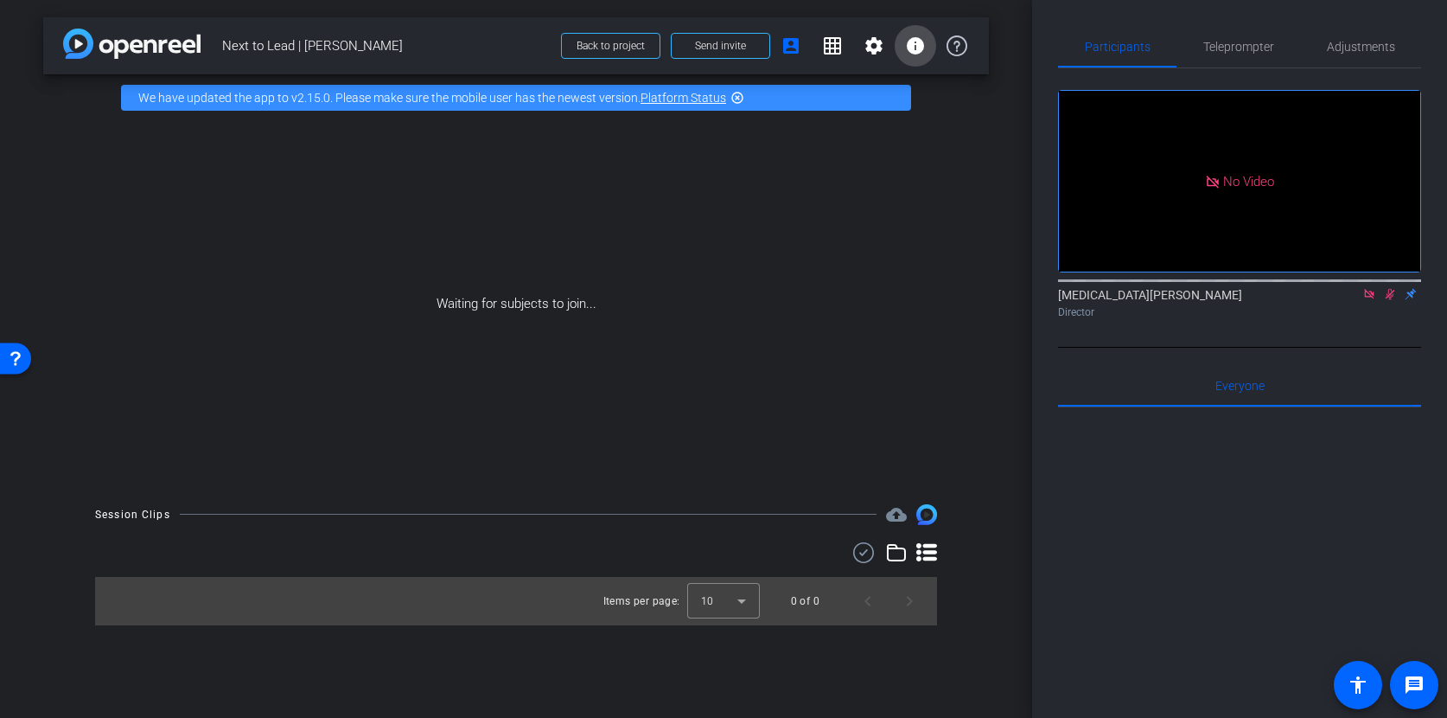
click at [910, 45] on mat-icon "info" at bounding box center [915, 45] width 21 height 21
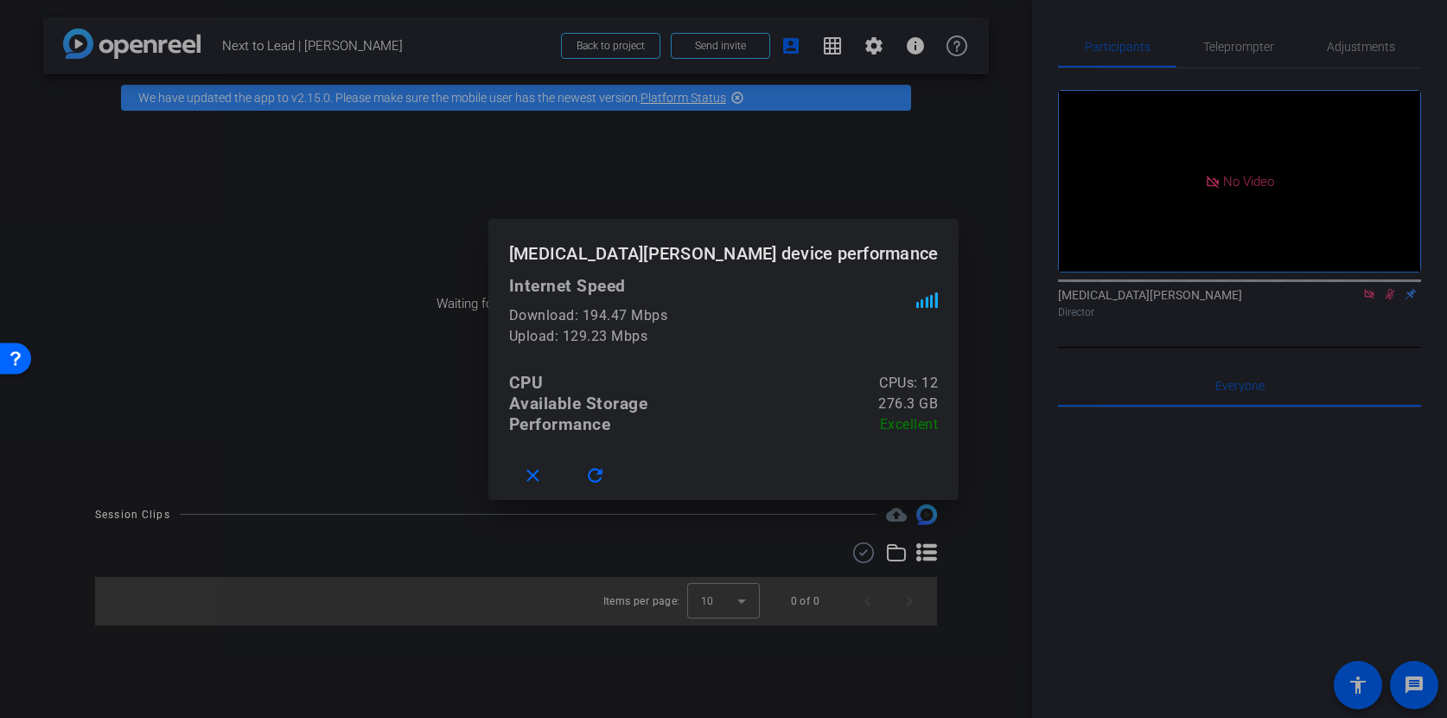
click at [909, 45] on div at bounding box center [723, 359] width 1447 height 718
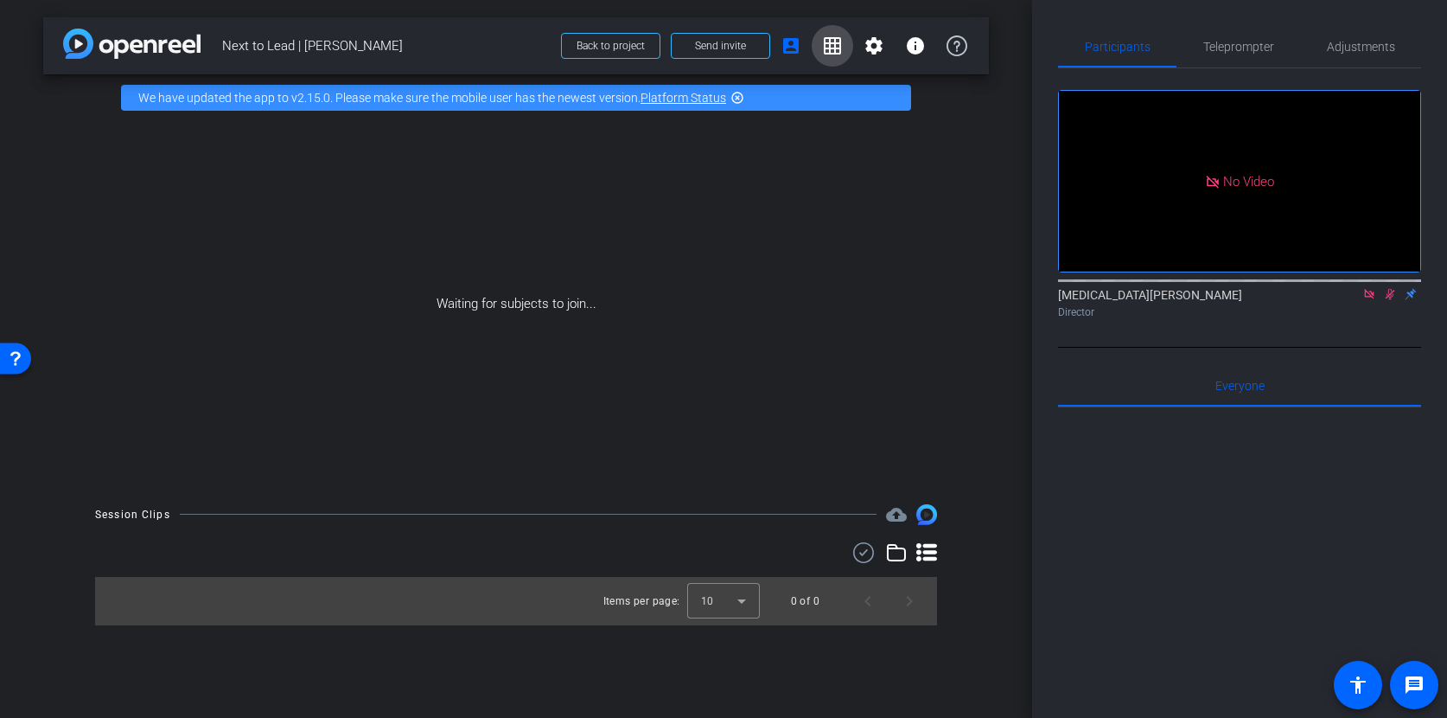
click at [842, 42] on mat-icon "grid_on" at bounding box center [832, 45] width 21 height 21
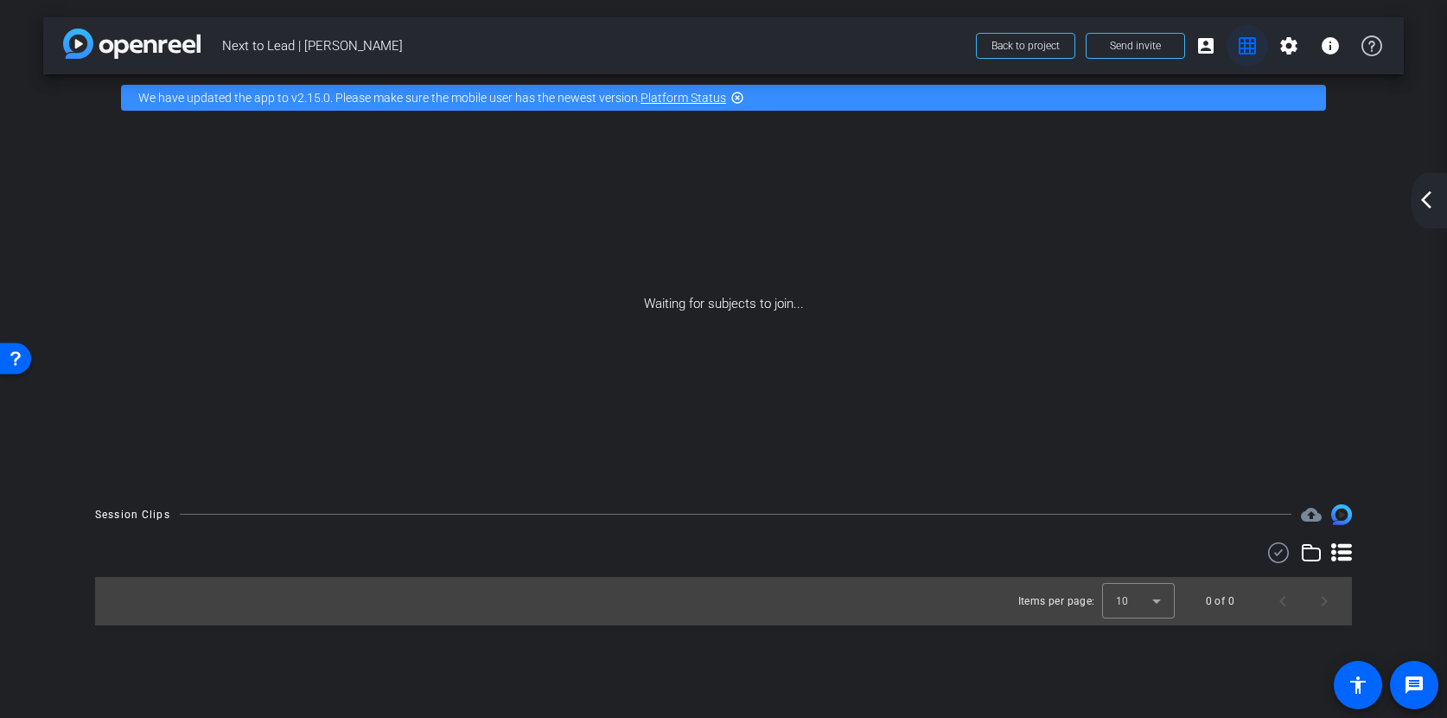
click at [1244, 53] on mat-icon "grid_on" at bounding box center [1247, 45] width 21 height 21
click at [1156, 46] on span "Send invite" at bounding box center [1135, 46] width 51 height 14
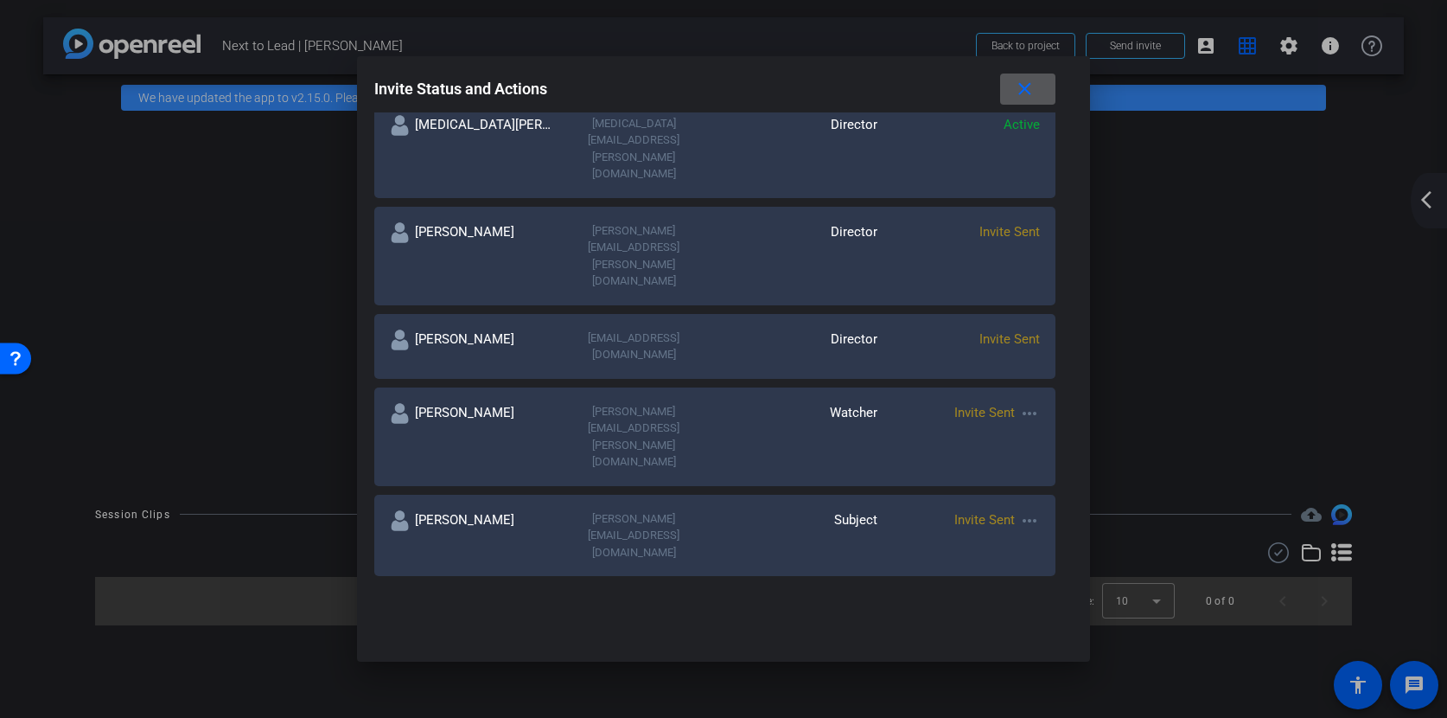
scroll to position [341, 0]
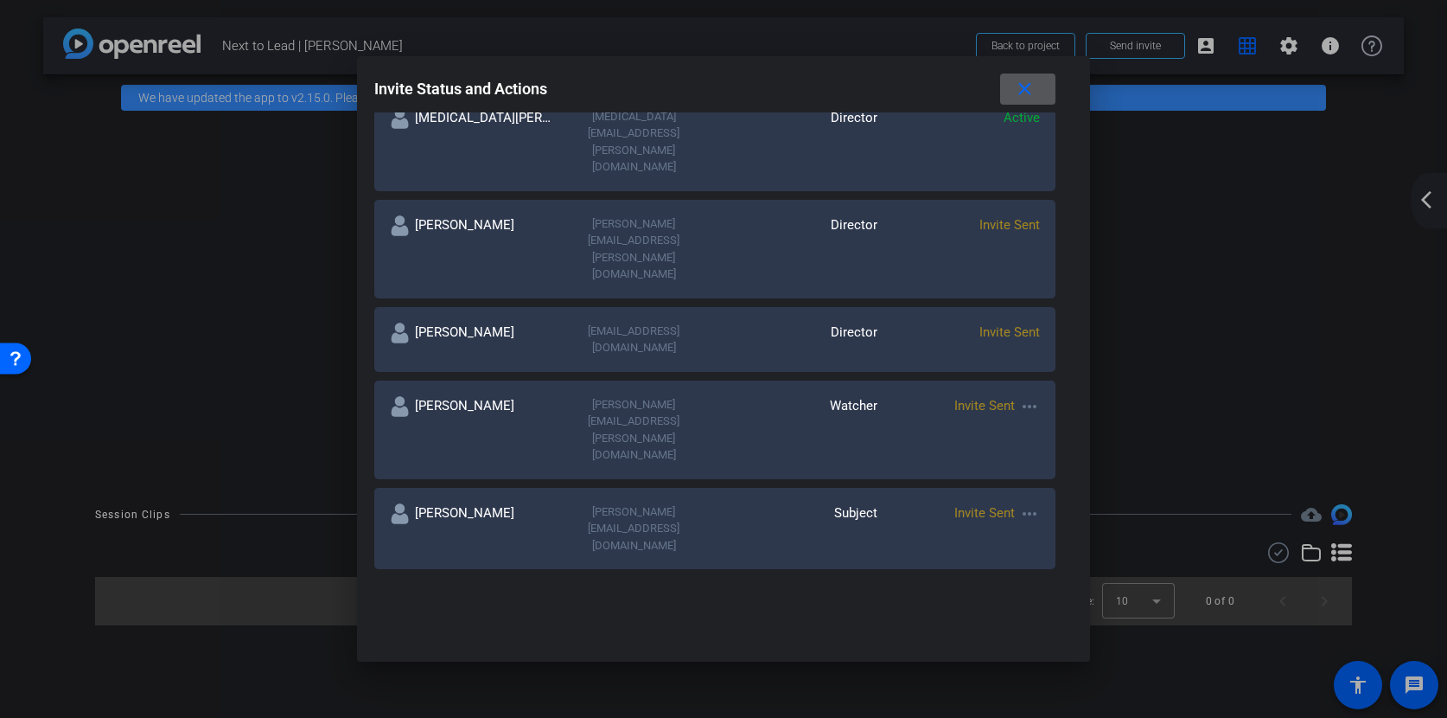
click at [578, 412] on div "SUBJECT ACCESS LINK https://capture.openreel.com/subject/MODE_OTP?otp=4rM6 Copy…" at bounding box center [723, 345] width 699 height 467
click at [583, 596] on div at bounding box center [538, 610] width 301 height 28
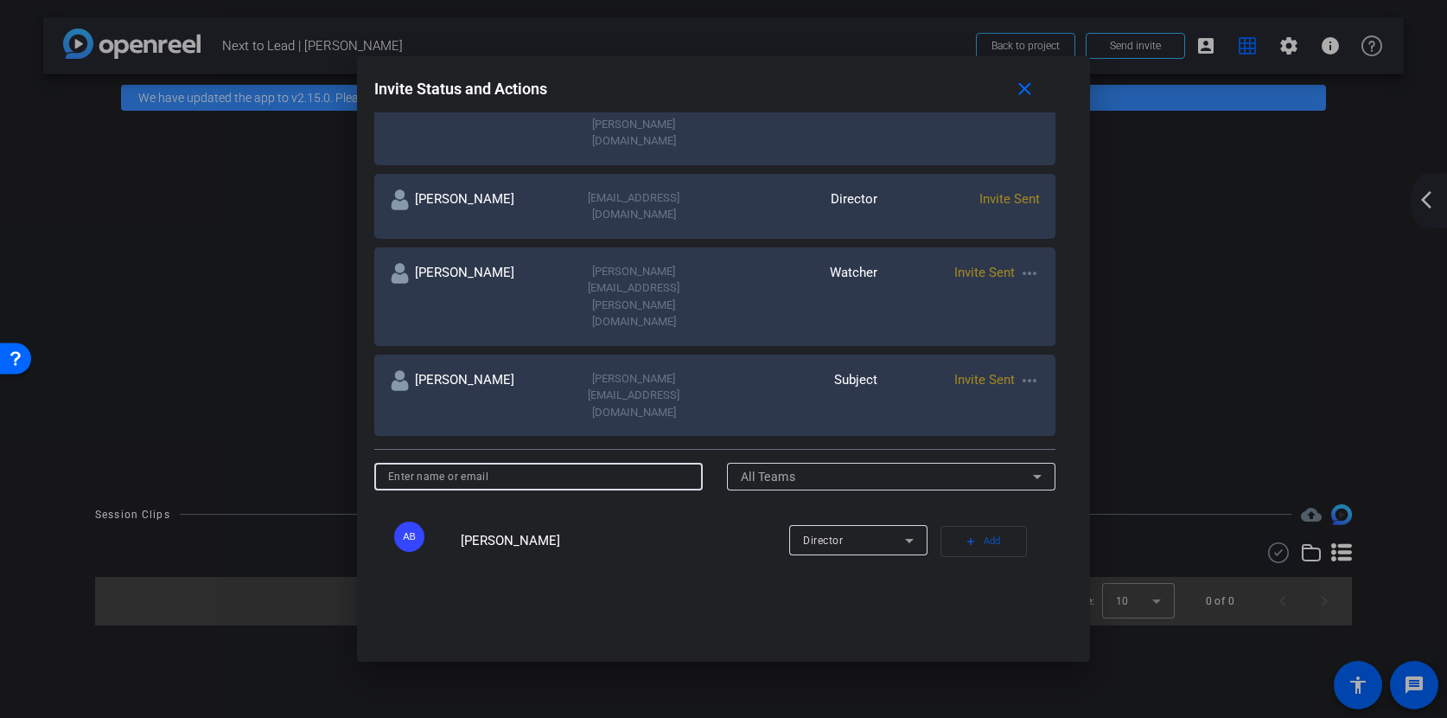
scroll to position [470, 0]
click at [546, 466] on div at bounding box center [538, 480] width 301 height 28
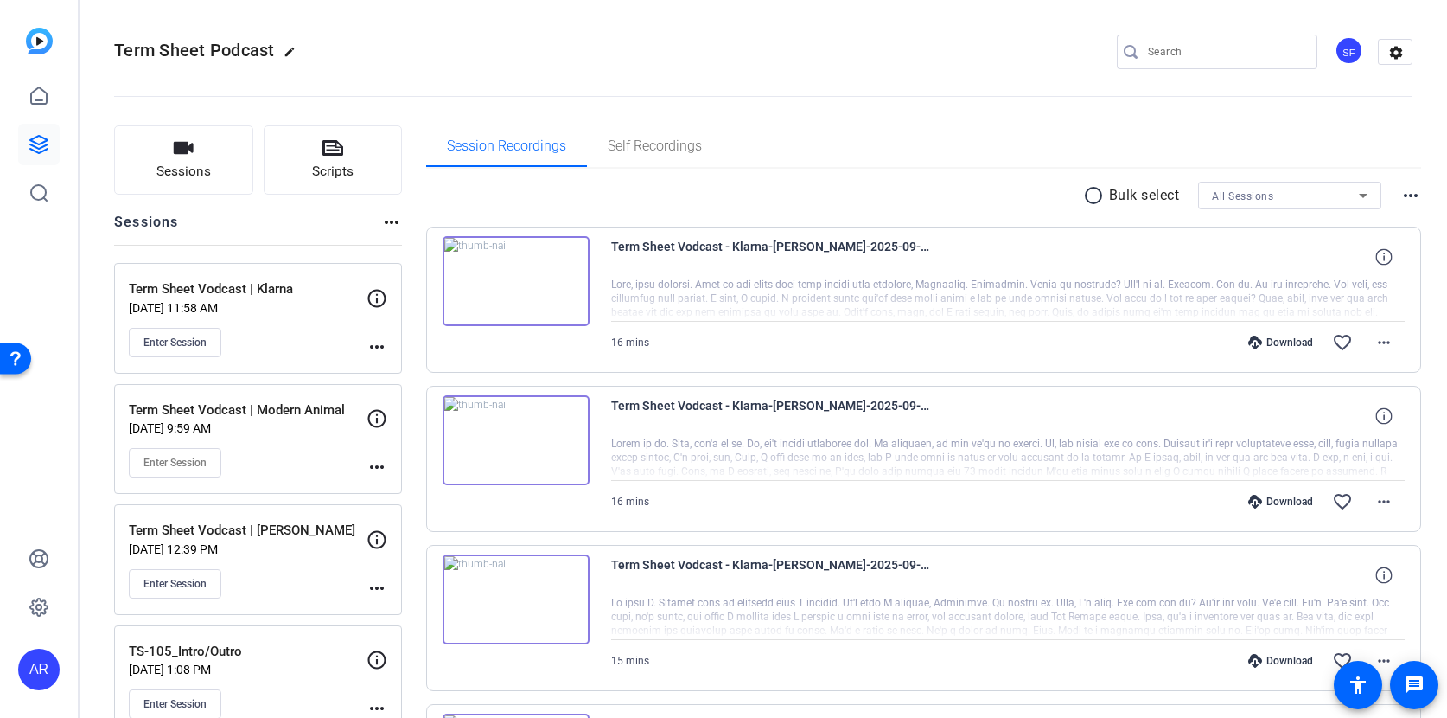
click at [329, 342] on div "Enter Session" at bounding box center [248, 342] width 238 height 29
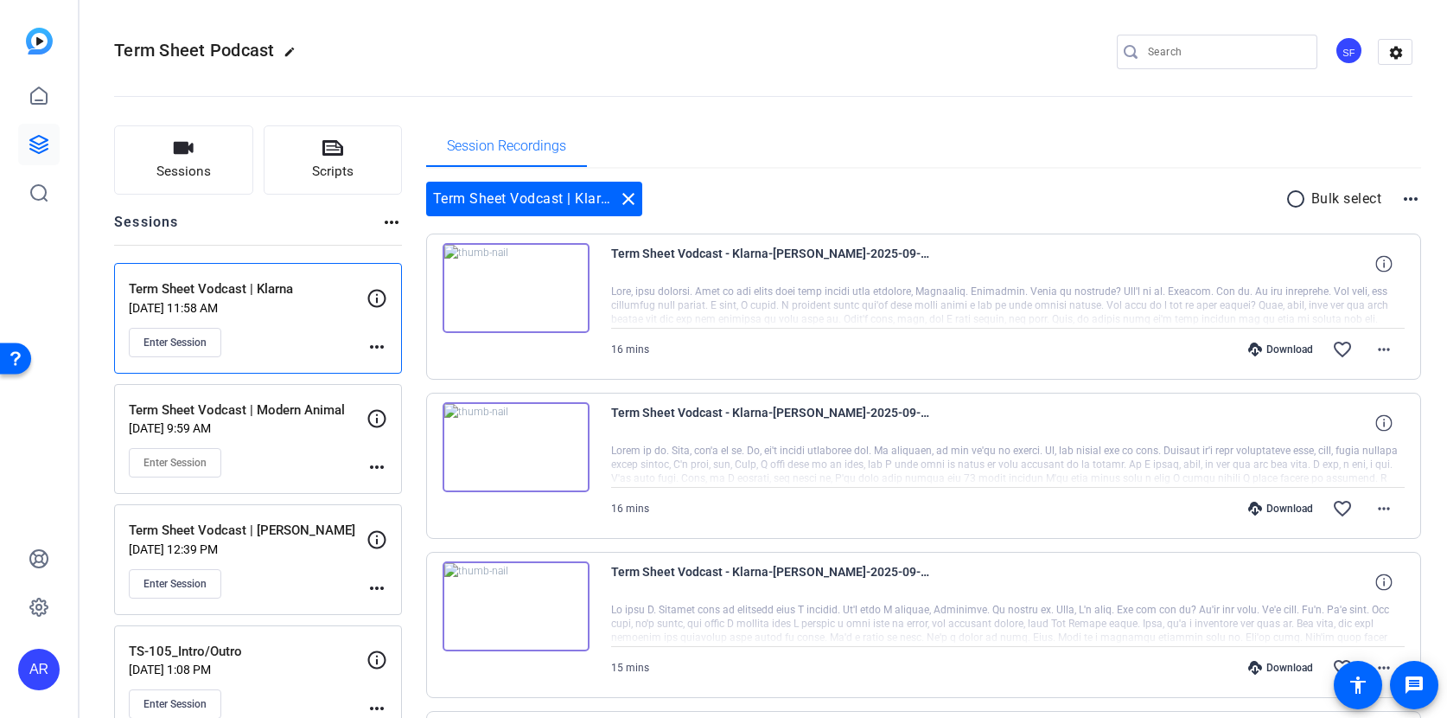
click at [378, 348] on mat-icon "more_horiz" at bounding box center [377, 346] width 21 height 21
click at [343, 331] on div at bounding box center [723, 359] width 1447 height 718
click at [33, 93] on icon at bounding box center [39, 96] width 21 height 21
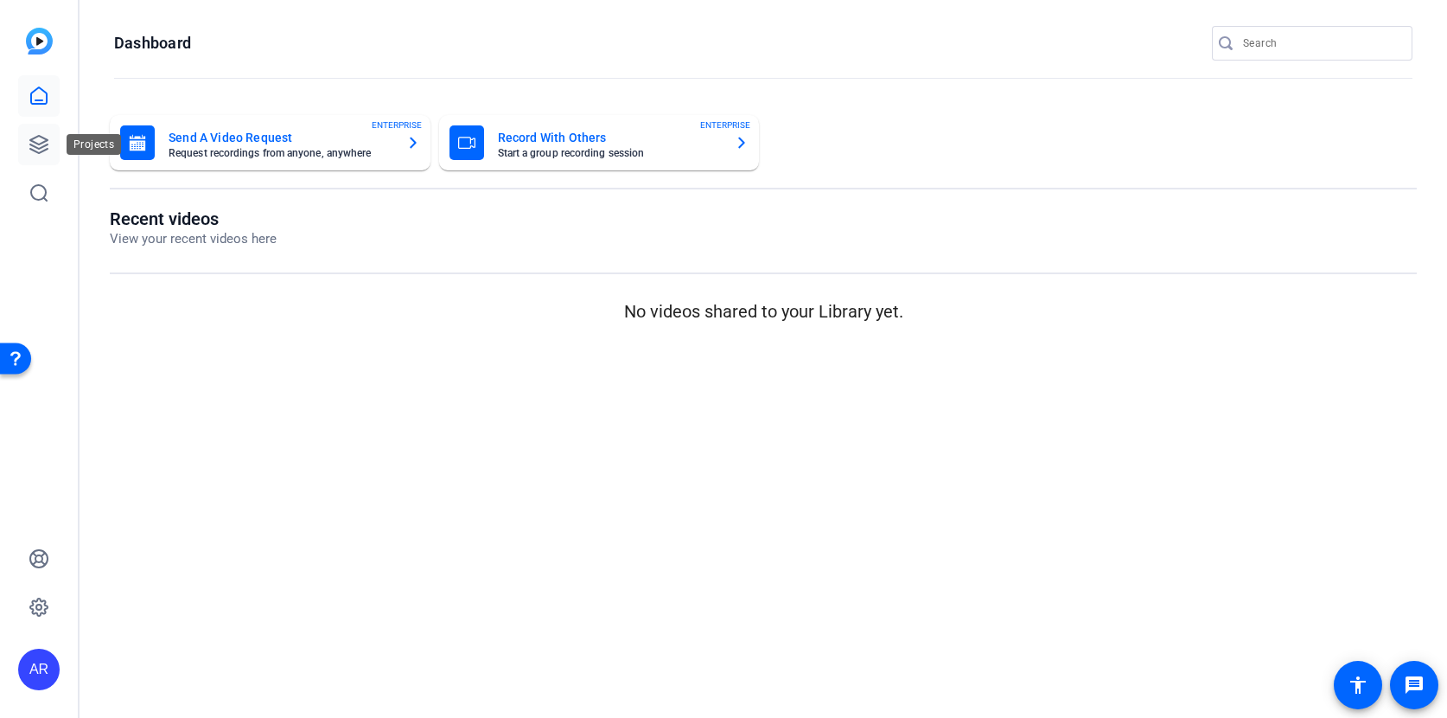
click at [46, 147] on icon at bounding box center [39, 144] width 21 height 21
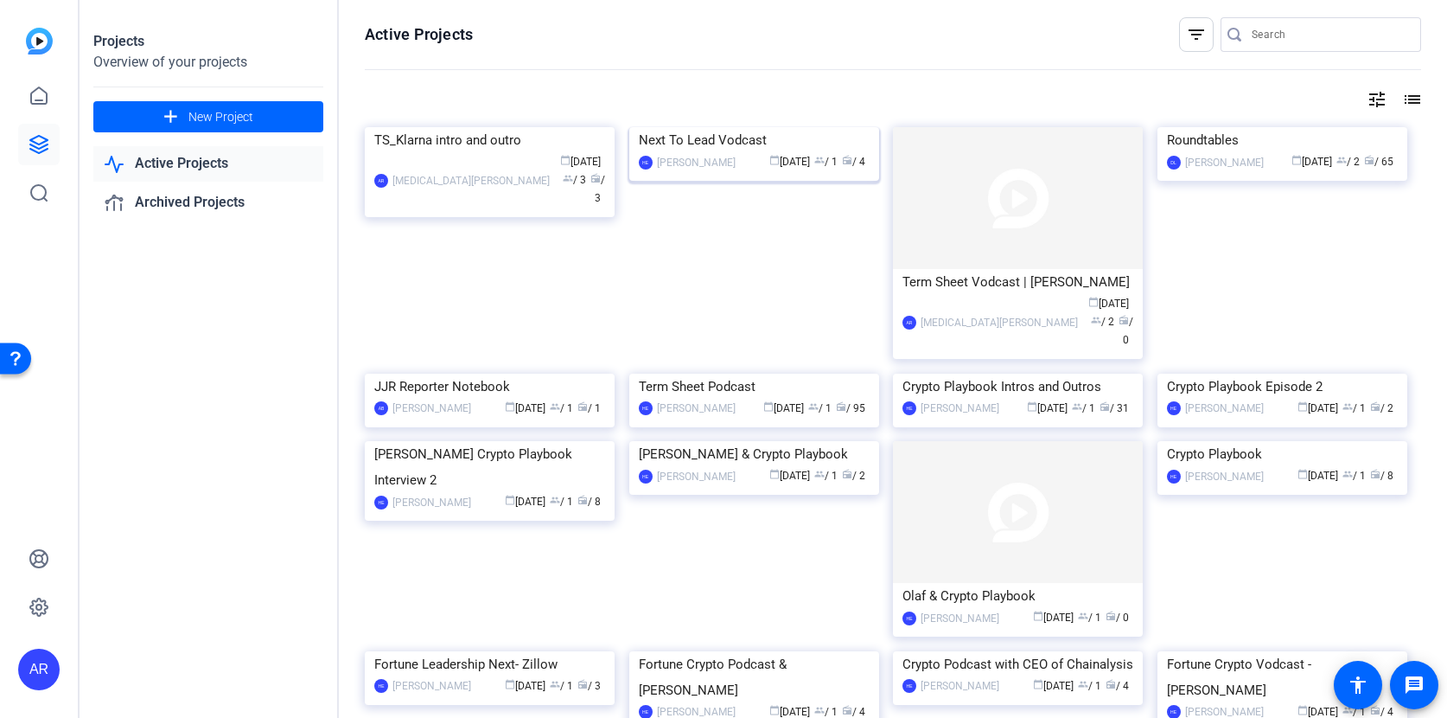
click at [727, 127] on img at bounding box center [754, 127] width 250 height 0
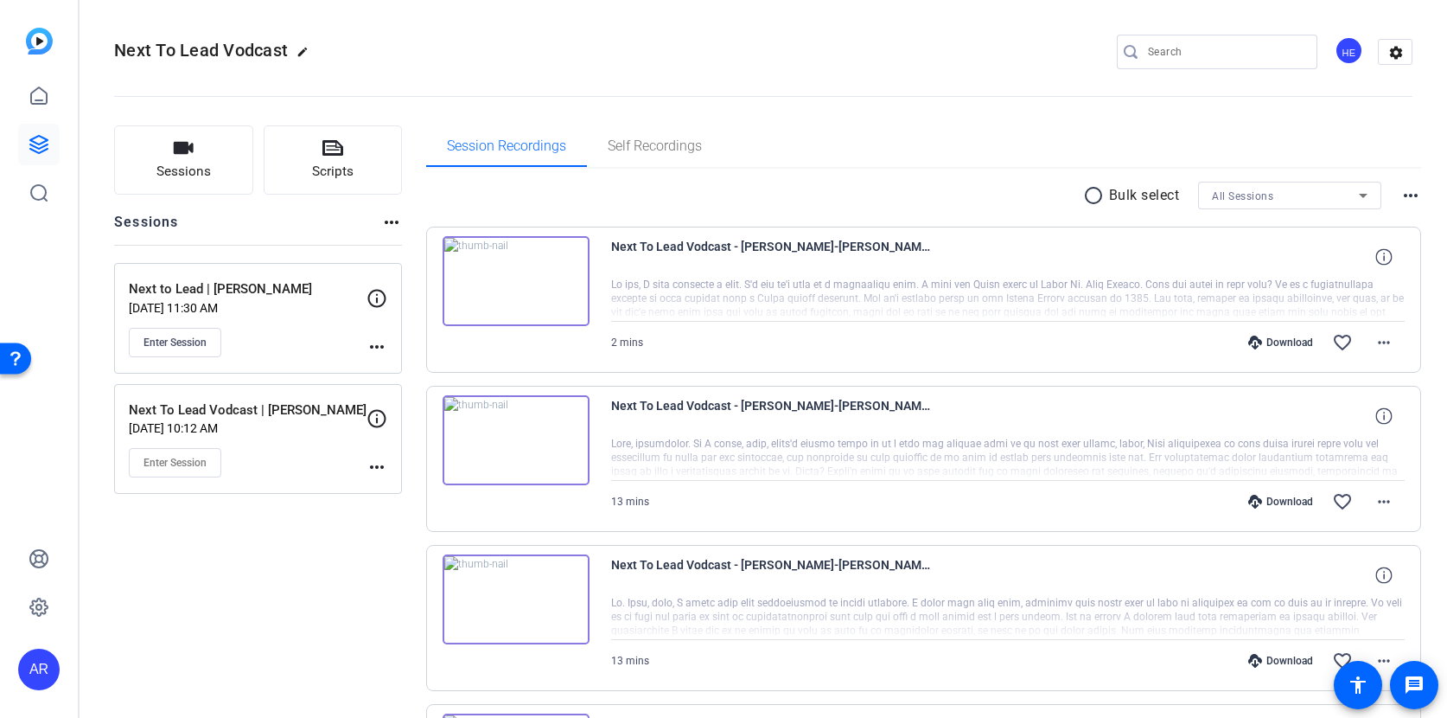
click at [375, 351] on mat-icon "more_horiz" at bounding box center [377, 346] width 21 height 21
click at [278, 339] on div at bounding box center [723, 359] width 1447 height 718
click at [386, 342] on mat-icon "more_horiz" at bounding box center [377, 346] width 21 height 21
click at [425, 377] on span "Edit Session" at bounding box center [419, 371] width 79 height 21
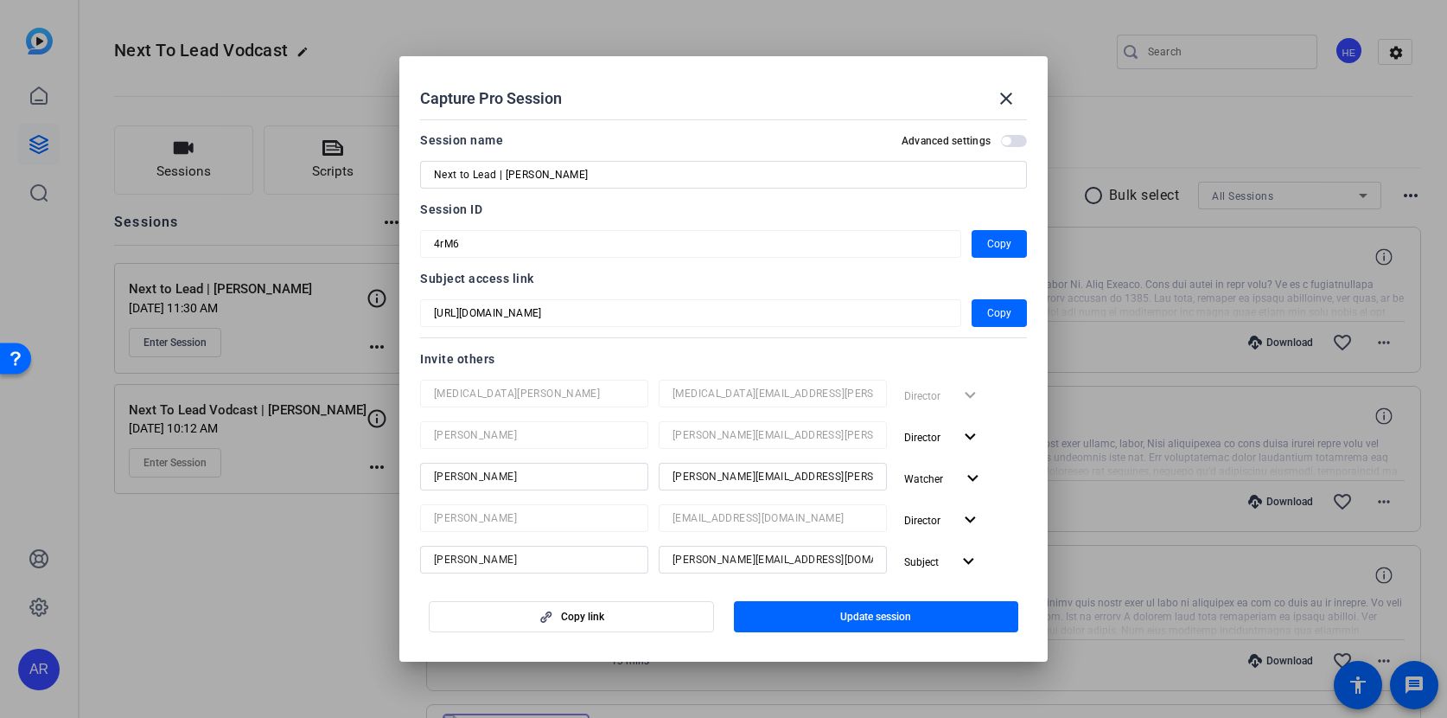
click at [999, 146] on label "Advanced settings" at bounding box center [951, 141] width 99 height 14
click at [1001, 146] on button "Advanced settings" at bounding box center [1014, 141] width 26 height 12
click at [1011, 137] on span "button" at bounding box center [1014, 141] width 26 height 12
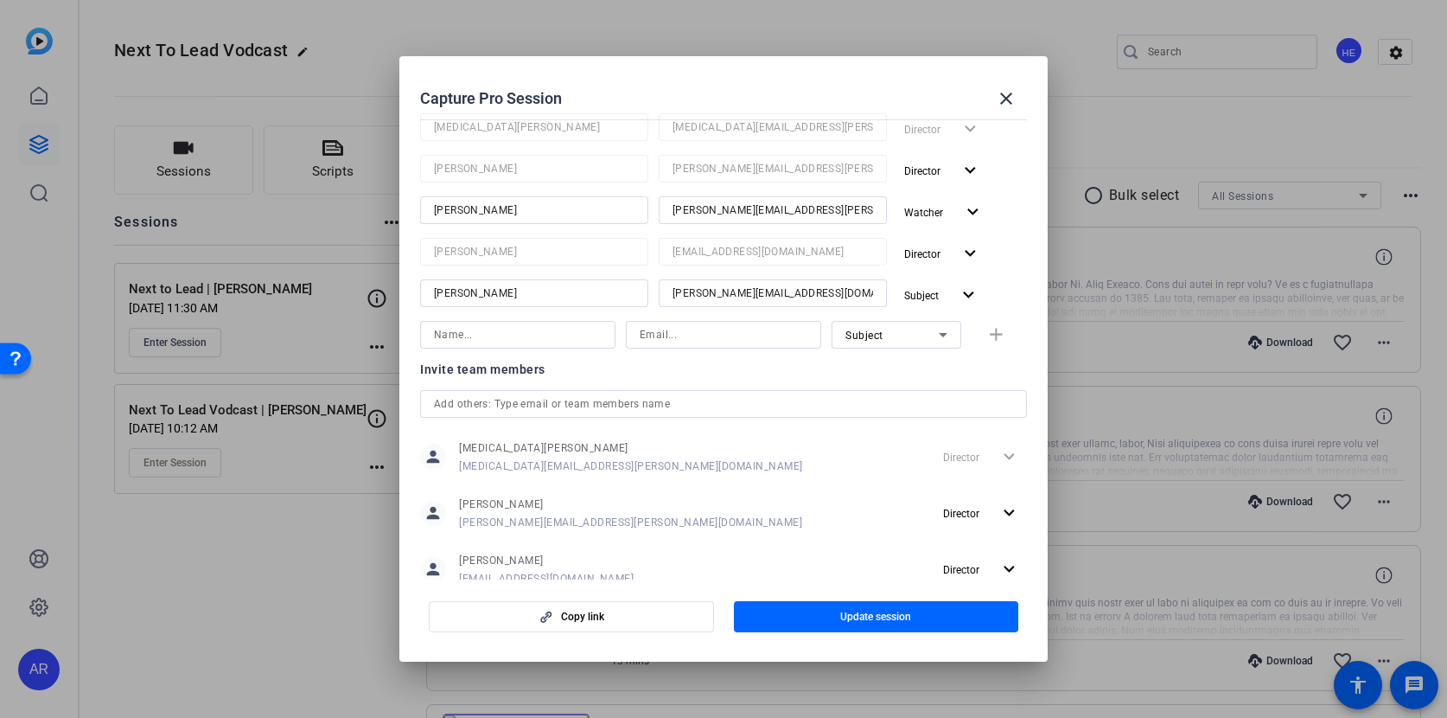
scroll to position [314, 0]
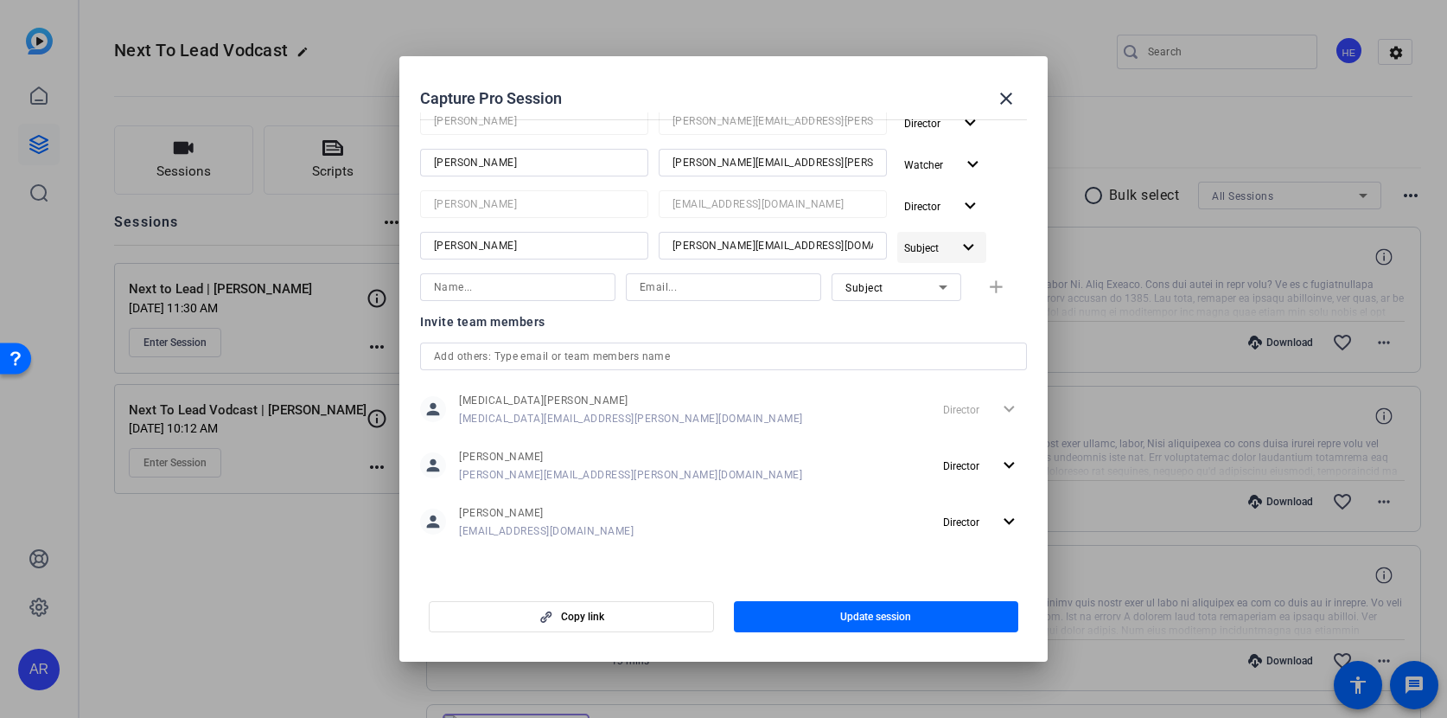
click at [976, 239] on mat-icon "expand_more" at bounding box center [969, 248] width 22 height 22
click at [1007, 93] on div at bounding box center [723, 359] width 1447 height 718
click at [1009, 87] on span at bounding box center [1007, 99] width 42 height 42
